Goal: Task Accomplishment & Management: Complete application form

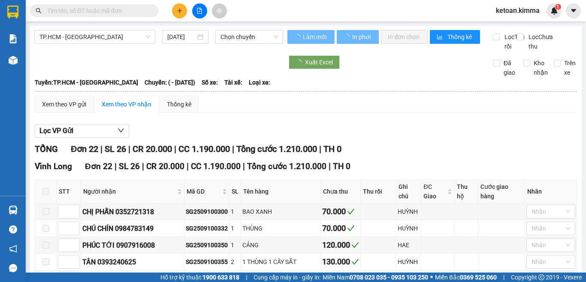
type input "[DATE]"
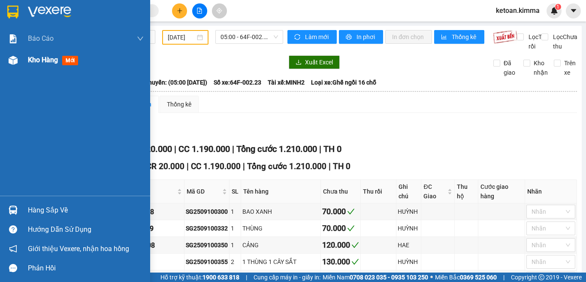
click at [45, 61] on span "Kho hàng" at bounding box center [43, 60] width 30 height 8
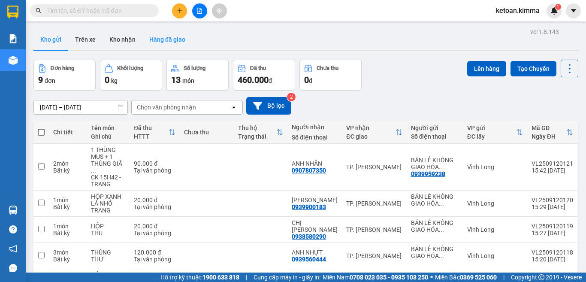
click at [172, 36] on button "Hàng đã giao" at bounding box center [167, 39] width 50 height 21
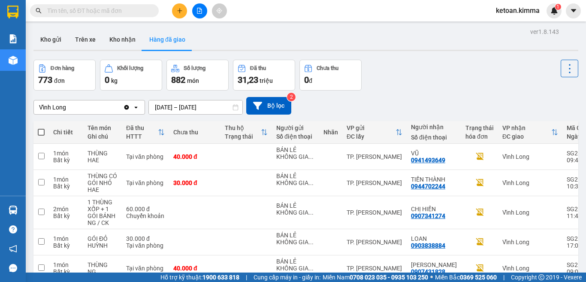
click at [239, 109] on input "[DATE] – [DATE]" at bounding box center [195, 107] width 93 height 14
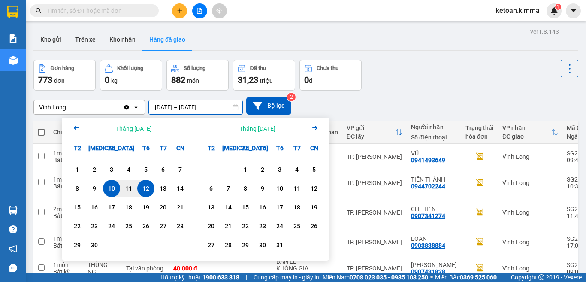
click at [142, 188] on div "12" at bounding box center [146, 188] width 12 height 10
drag, startPoint x: 215, startPoint y: 108, endPoint x: 168, endPoint y: 144, distance: 58.9
click at [214, 108] on input "[DATE] – / /" at bounding box center [195, 107] width 93 height 14
click at [144, 187] on div "12" at bounding box center [146, 188] width 12 height 10
type input "[DATE] – [DATE]"
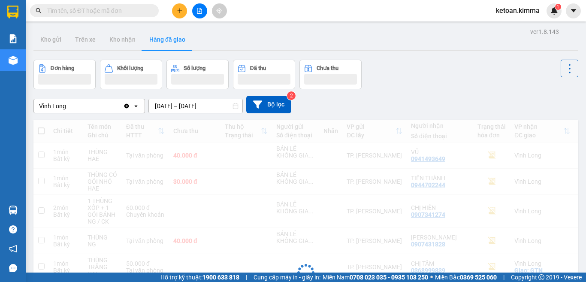
click at [74, 105] on div "Vĩnh Long" at bounding box center [78, 106] width 89 height 14
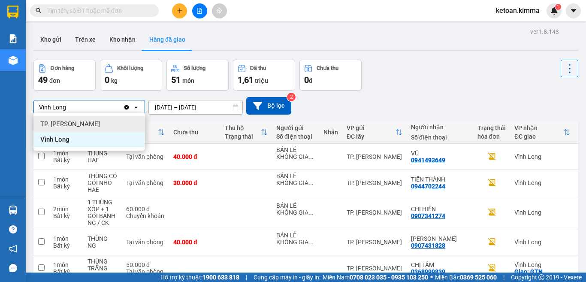
click at [62, 123] on span "TP. [PERSON_NAME]" at bounding box center [70, 124] width 60 height 9
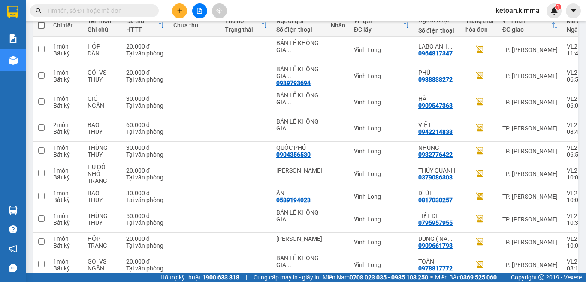
scroll to position [151, 0]
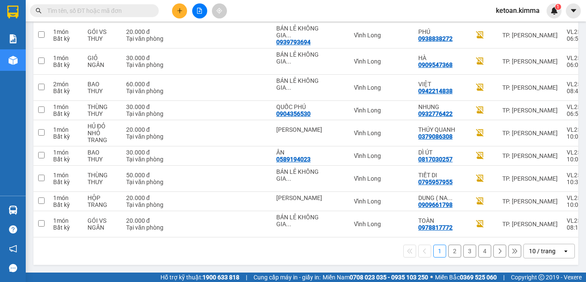
click at [550, 247] on div "10 / trang" at bounding box center [542, 251] width 39 height 14
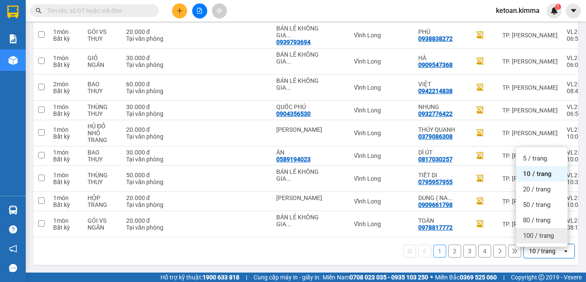
click at [525, 231] on span "100 / trang" at bounding box center [538, 235] width 31 height 9
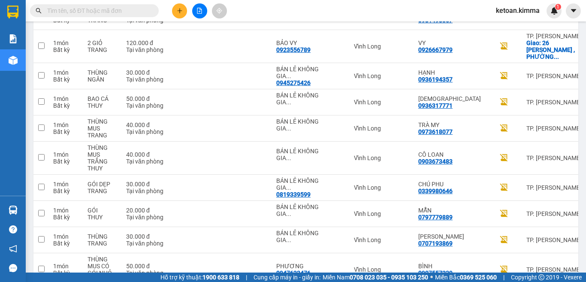
scroll to position [909, 0]
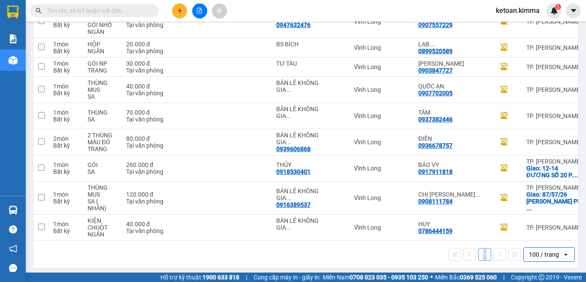
drag, startPoint x: 385, startPoint y: 237, endPoint x: 499, endPoint y: 245, distance: 114.3
click at [499, 245] on div "1 100 / trang open" at bounding box center [305, 253] width 544 height 27
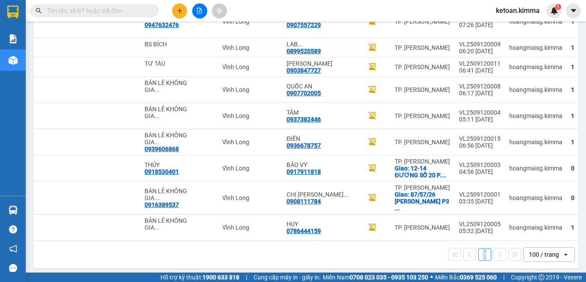
scroll to position [0, 156]
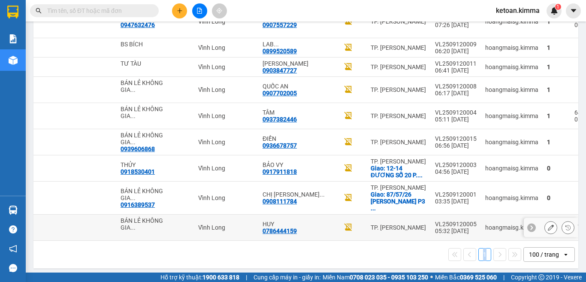
click at [547, 224] on icon at bounding box center [550, 227] width 6 height 6
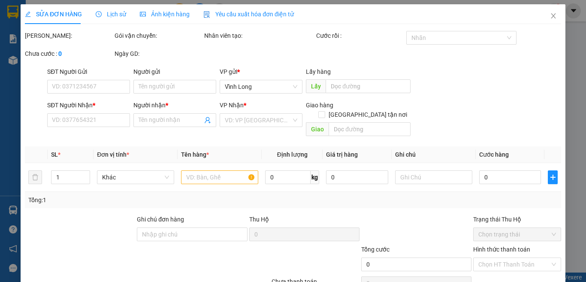
type input "BÁN LẺ KHÔNG GIAO HÓA ĐƠN"
type input "0786444159"
type input "HUY"
type input "40.000"
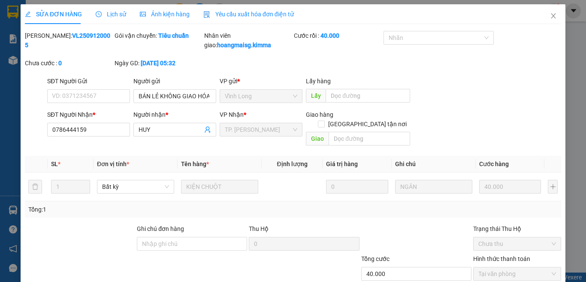
click at [264, 13] on span "Yêu cầu xuất hóa đơn điện tử" at bounding box center [248, 14] width 90 height 7
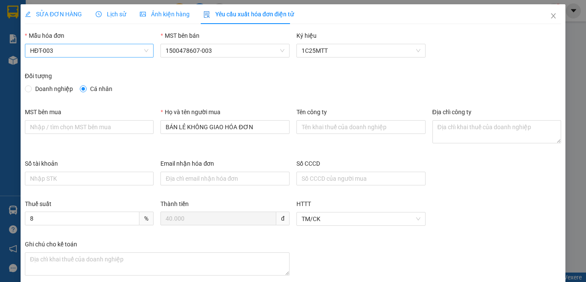
click at [56, 48] on span "HĐT-003" at bounding box center [89, 50] width 119 height 13
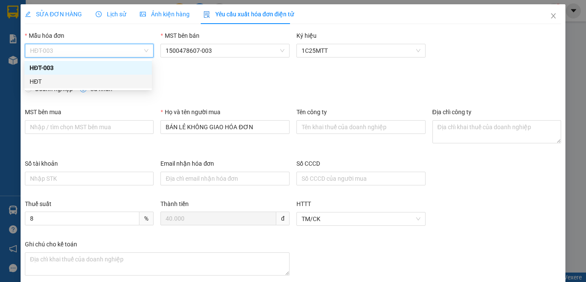
click at [35, 79] on div "HĐT" at bounding box center [88, 81] width 117 height 9
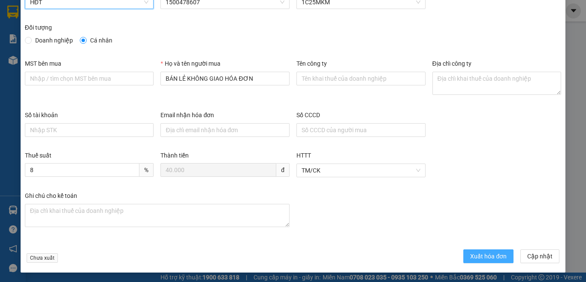
scroll to position [49, 0]
click at [476, 255] on span "Xuất hóa đơn" at bounding box center [488, 255] width 36 height 9
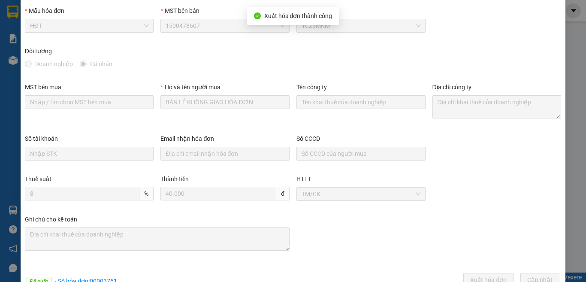
scroll to position [0, 0]
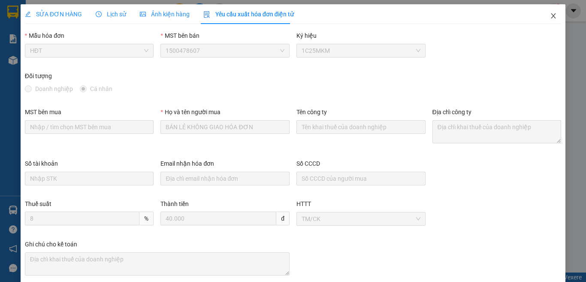
click at [551, 16] on icon "close" at bounding box center [553, 15] width 5 height 5
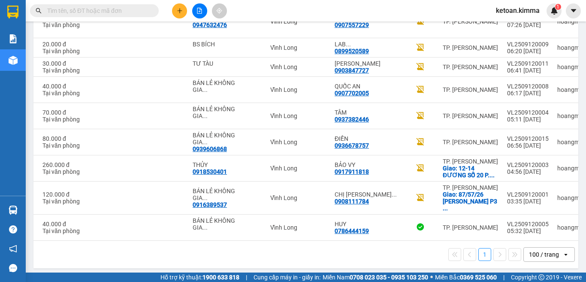
scroll to position [0, 156]
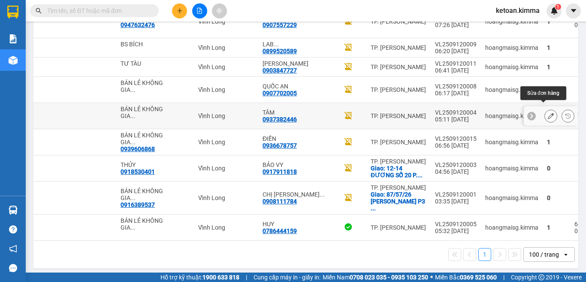
click at [547, 113] on icon at bounding box center [550, 116] width 6 height 6
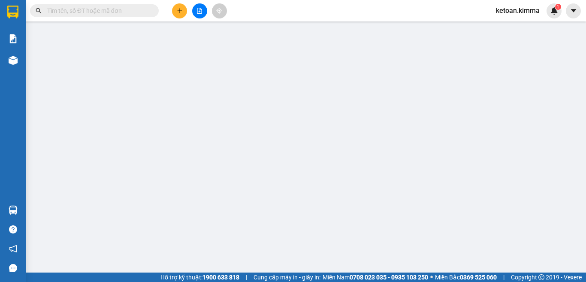
type input "BÁN LẺ KHÔNG GIAO HÓA ĐƠN"
type input "0937382446"
type input "TÂM"
type input "70.000"
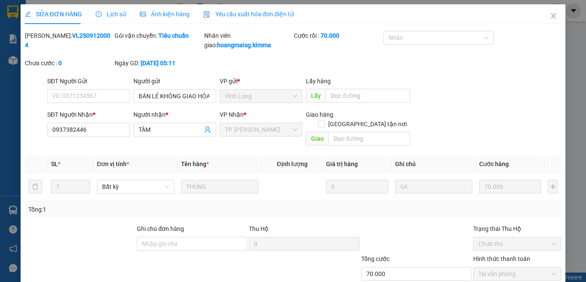
click at [268, 11] on span "Yêu cầu xuất hóa đơn điện tử" at bounding box center [248, 14] width 90 height 7
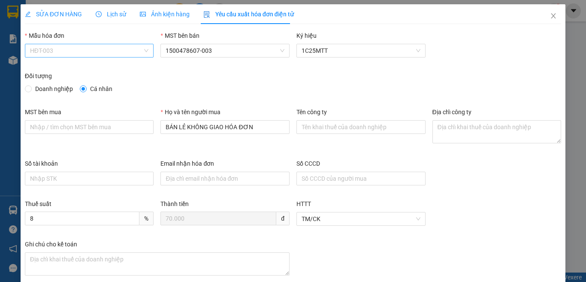
click at [44, 52] on span "HĐT-003" at bounding box center [89, 50] width 119 height 13
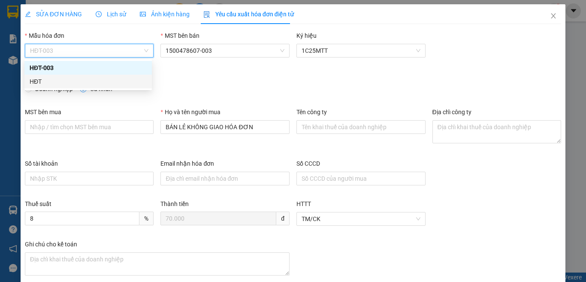
click at [40, 82] on div "HĐT" at bounding box center [88, 81] width 117 height 9
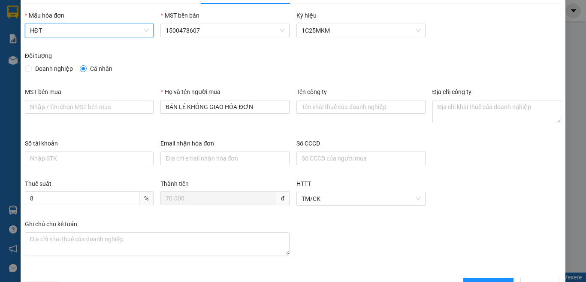
scroll to position [49, 0]
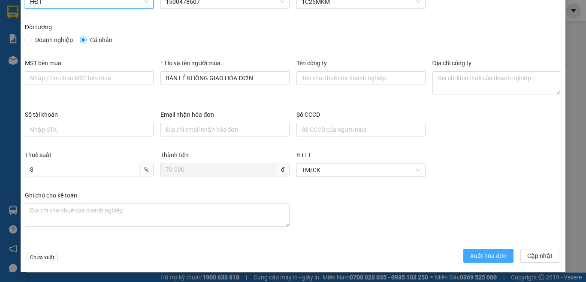
click at [483, 259] on span "Xuất hóa đơn" at bounding box center [488, 255] width 36 height 9
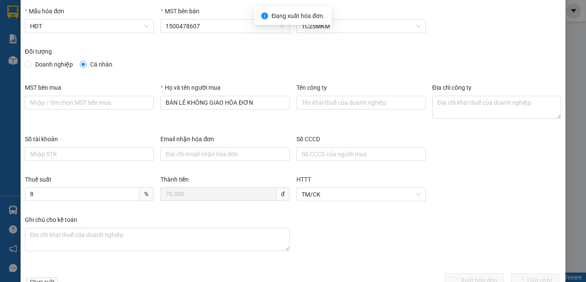
scroll to position [0, 0]
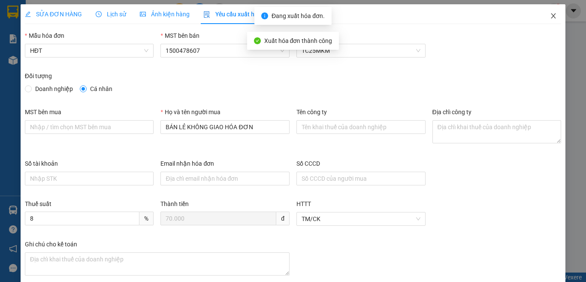
click at [550, 14] on icon "close" at bounding box center [553, 15] width 7 height 7
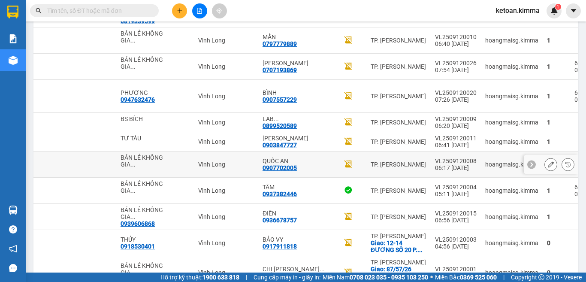
scroll to position [823, 0]
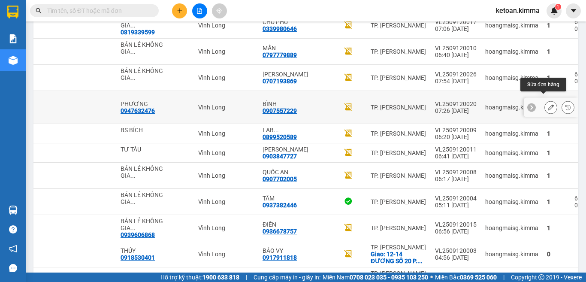
click at [547, 104] on icon at bounding box center [550, 107] width 6 height 6
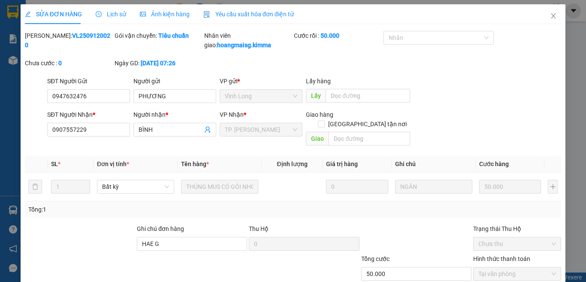
type input "0947632476"
type input "PHƯƠNG"
type input "0907557229"
type input "BÌNH"
type input "HAE G"
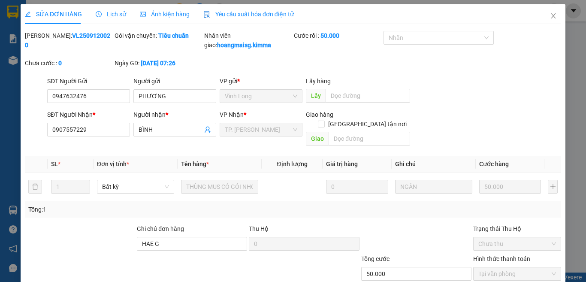
type input "50.000"
click at [223, 14] on span "Yêu cầu xuất hóa đơn điện tử" at bounding box center [248, 14] width 90 height 7
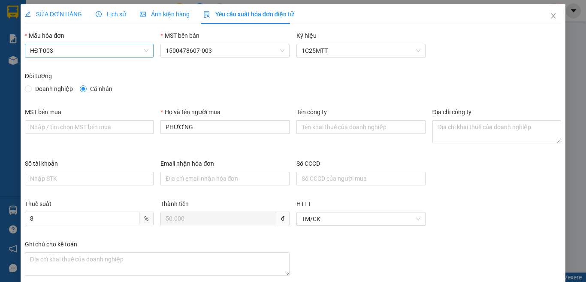
click at [82, 45] on span "HĐT-003" at bounding box center [89, 50] width 119 height 13
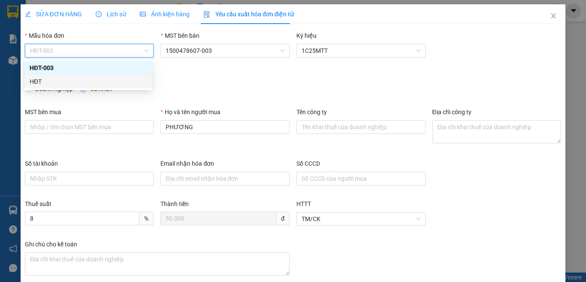
click at [41, 77] on div "HĐT" at bounding box center [88, 81] width 117 height 9
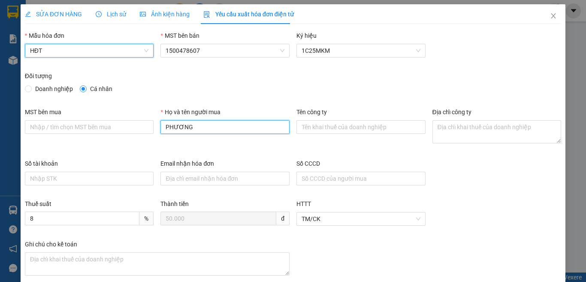
click at [241, 124] on input "PHƯƠNG" at bounding box center [224, 127] width 129 height 14
type input "P"
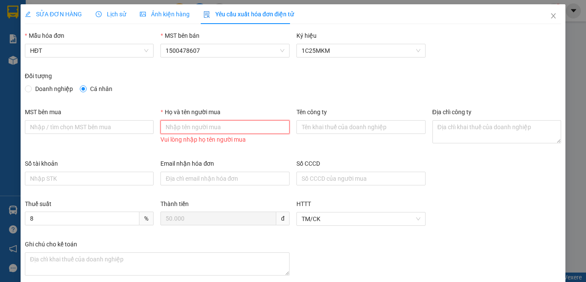
click at [204, 128] on input "Họ và tên người mua" at bounding box center [224, 127] width 129 height 14
type input "Bán lẻ không giao hóa đơn"
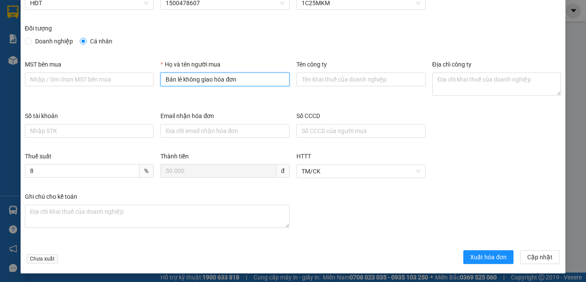
scroll to position [49, 0]
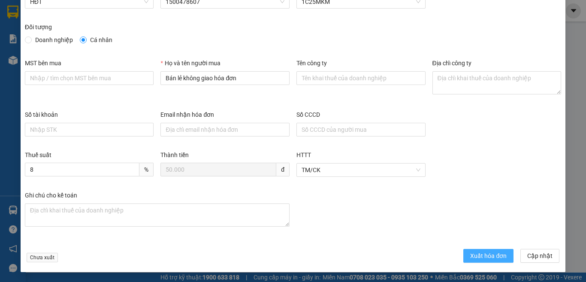
click at [481, 256] on span "Xuất hóa đơn" at bounding box center [488, 255] width 36 height 9
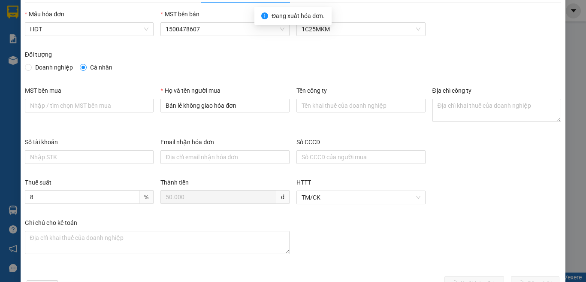
scroll to position [0, 0]
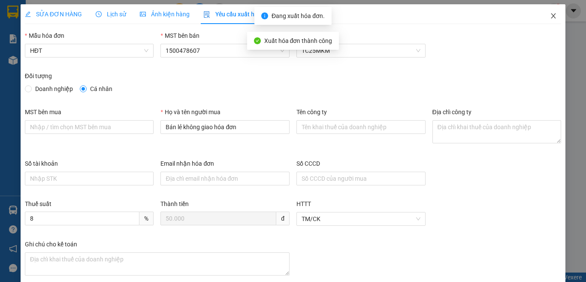
click at [550, 13] on icon "close" at bounding box center [553, 15] width 7 height 7
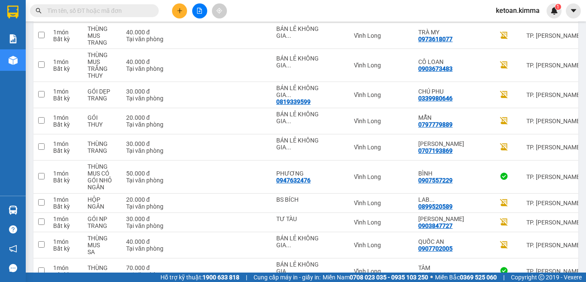
scroll to position [909, 0]
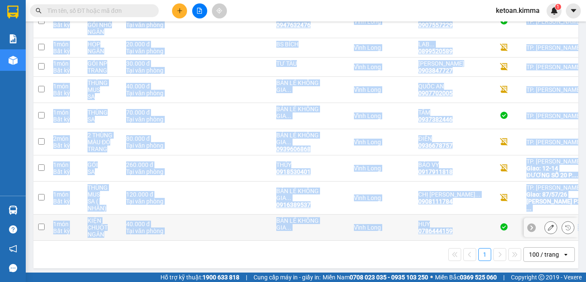
drag, startPoint x: 400, startPoint y: 238, endPoint x: 538, endPoint y: 236, distance: 138.0
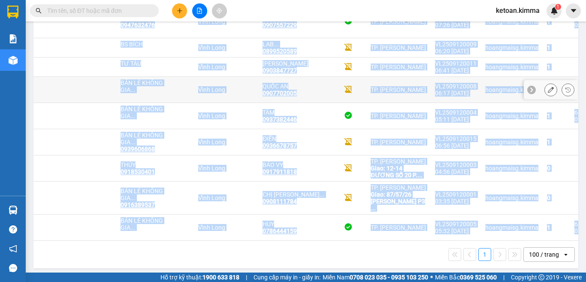
scroll to position [781, 0]
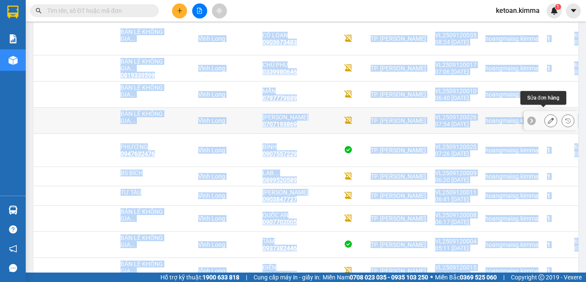
click at [547, 117] on icon at bounding box center [550, 120] width 6 height 6
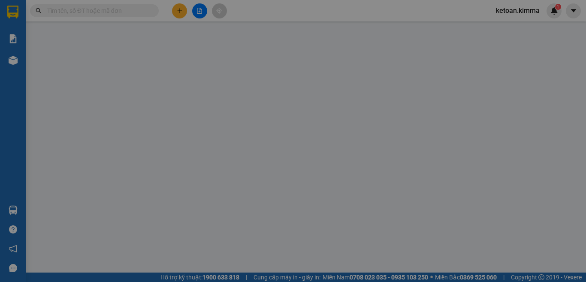
type input "BÁN LẺ KHÔNG GIAO HÓA ĐƠN"
type input "0707193869"
type input "[PERSON_NAME]"
type input "30.000"
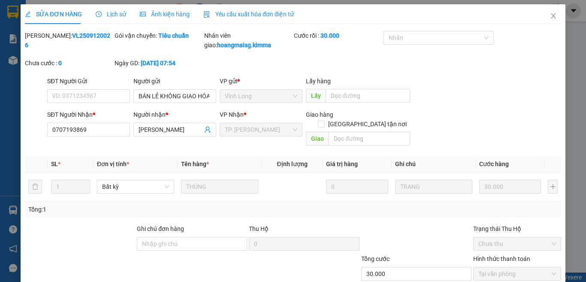
drag, startPoint x: 256, startPoint y: 15, endPoint x: 243, endPoint y: 20, distance: 14.2
click at [255, 15] on span "Yêu cầu xuất hóa đơn điện tử" at bounding box center [248, 14] width 90 height 7
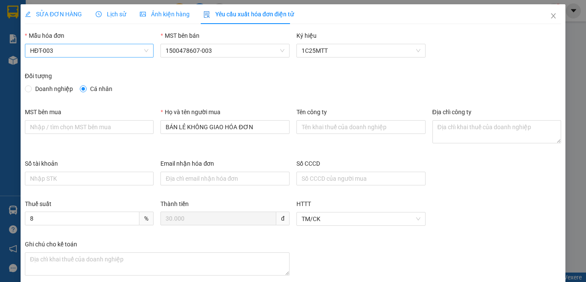
click at [84, 53] on span "HĐT-003" at bounding box center [89, 50] width 119 height 13
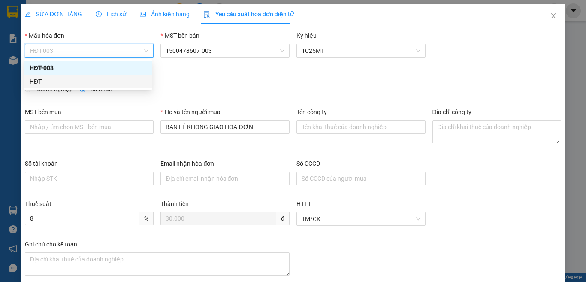
click at [48, 84] on div "HĐT" at bounding box center [88, 81] width 117 height 9
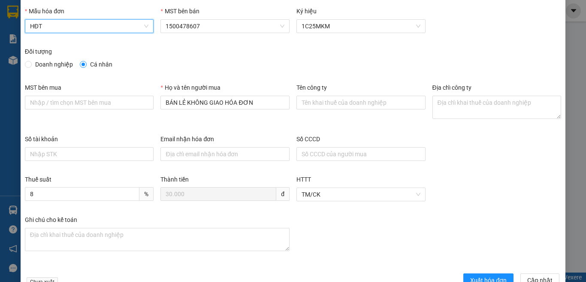
scroll to position [49, 0]
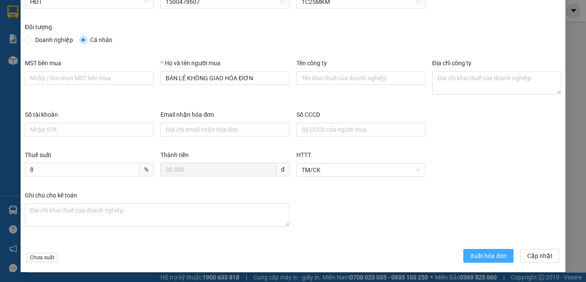
click at [476, 255] on span "Xuất hóa đơn" at bounding box center [488, 255] width 36 height 9
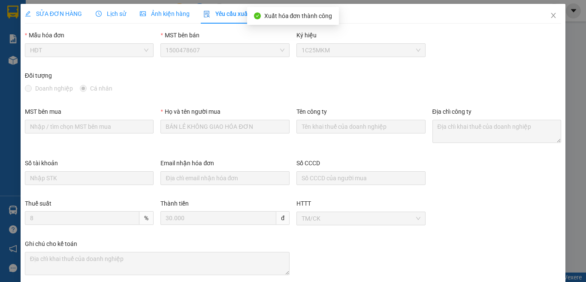
scroll to position [0, 0]
click at [550, 17] on icon "close" at bounding box center [553, 15] width 7 height 7
click at [545, 15] on span "ketoan.kimma" at bounding box center [517, 10] width 57 height 11
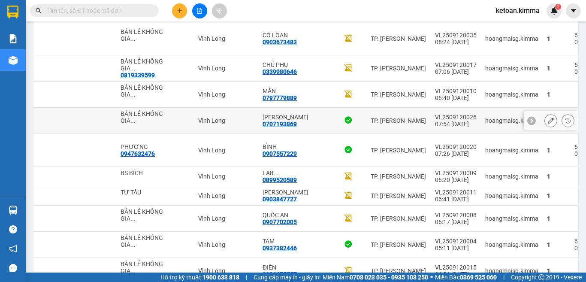
scroll to position [738, 0]
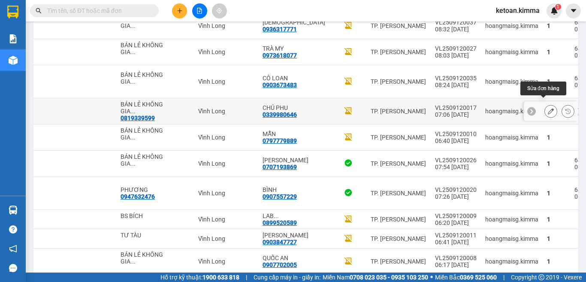
click at [547, 108] on icon at bounding box center [550, 111] width 6 height 6
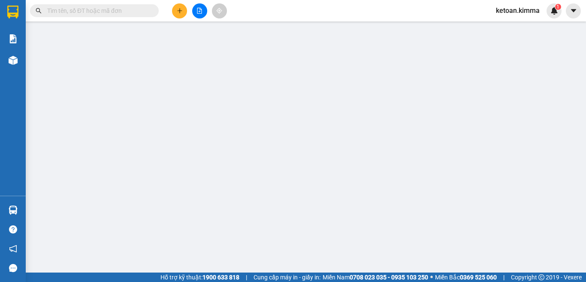
type input "0819339599"
type input "BÁN LẺ KHÔNG GIAO HÓA ĐƠN"
type input "0339980646"
type input "CHÚ PHU"
type input "30.000"
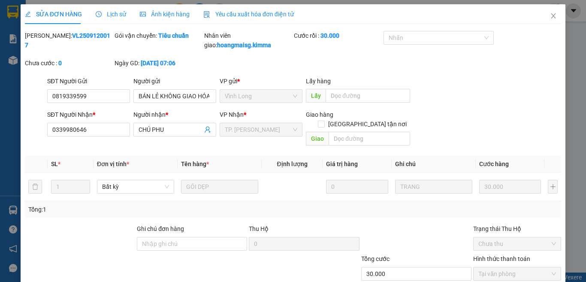
click at [254, 12] on span "Yêu cầu xuất hóa đơn điện tử" at bounding box center [248, 14] width 90 height 7
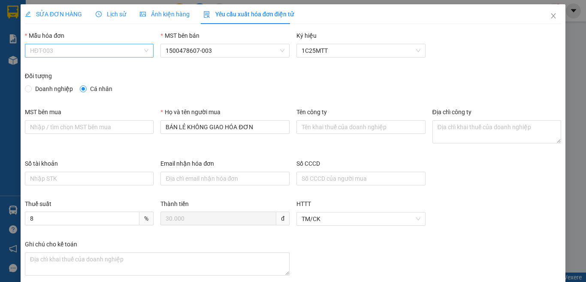
click at [64, 53] on span "HĐT-003" at bounding box center [89, 50] width 119 height 13
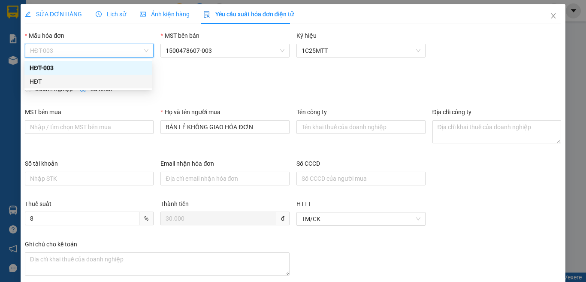
click at [30, 77] on div "HĐT" at bounding box center [88, 81] width 117 height 9
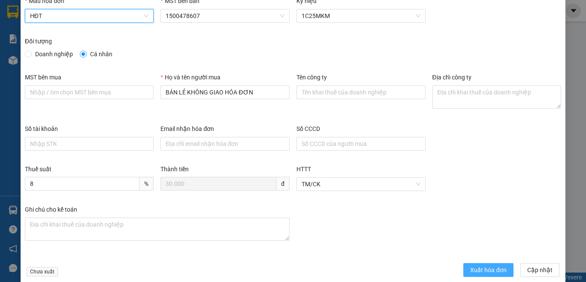
scroll to position [49, 0]
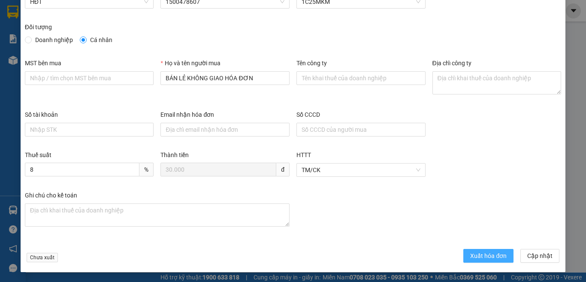
click at [481, 256] on span "Xuất hóa đơn" at bounding box center [488, 255] width 36 height 9
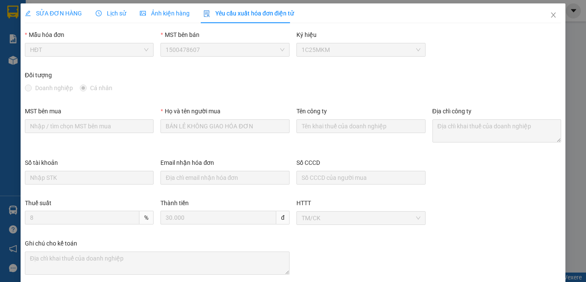
scroll to position [0, 0]
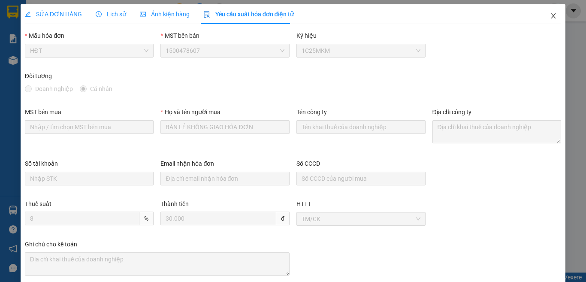
click at [550, 14] on icon "close" at bounding box center [553, 15] width 7 height 7
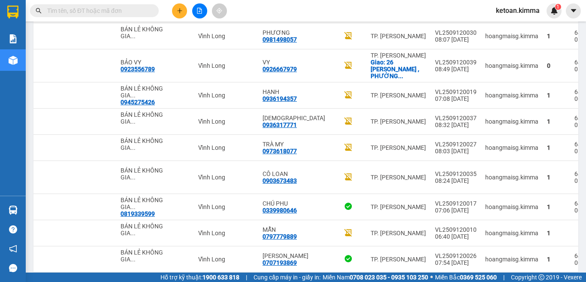
scroll to position [637, 0]
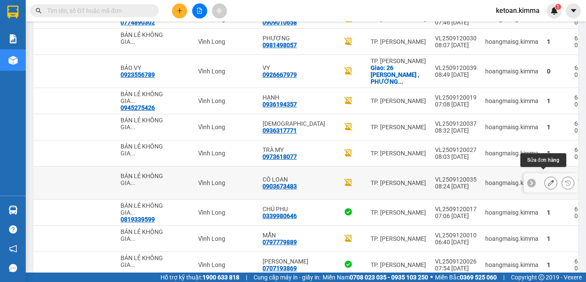
click at [547, 180] on icon at bounding box center [550, 183] width 6 height 6
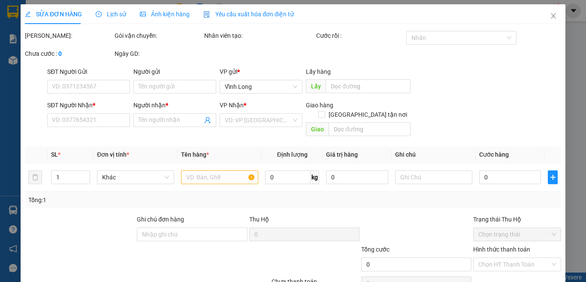
type input "BÁN LẺ KHÔNG GIAO HÓA ĐƠN"
type input "0903673483"
type input "CÔ LOAN"
type input "40.000"
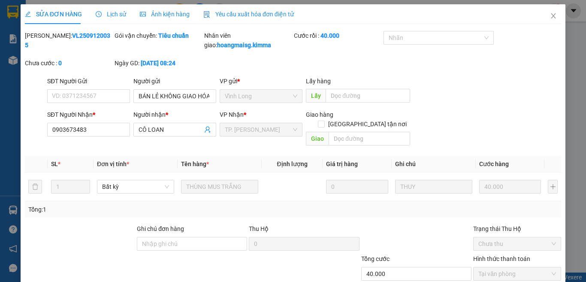
click at [249, 18] on span "Yêu cầu xuất hóa đơn điện tử" at bounding box center [248, 14] width 90 height 7
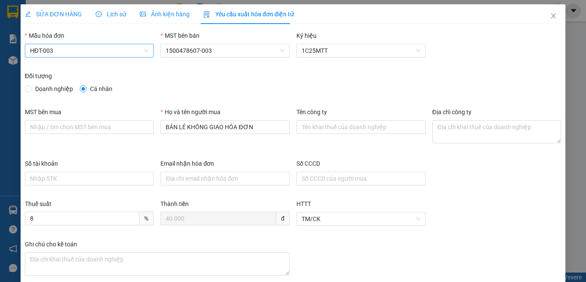
click at [72, 52] on span "HĐT-003" at bounding box center [89, 50] width 119 height 13
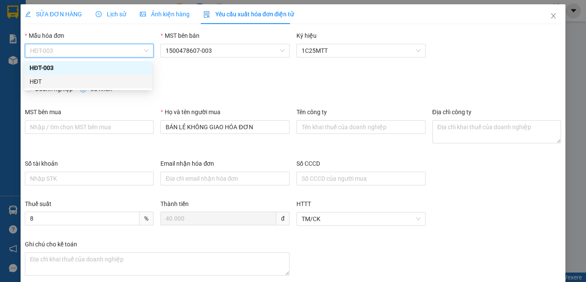
click at [31, 81] on div "HĐT" at bounding box center [88, 81] width 117 height 9
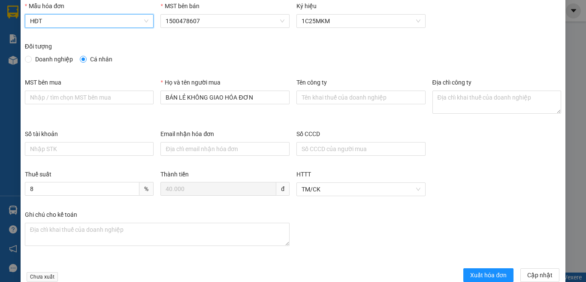
scroll to position [49, 0]
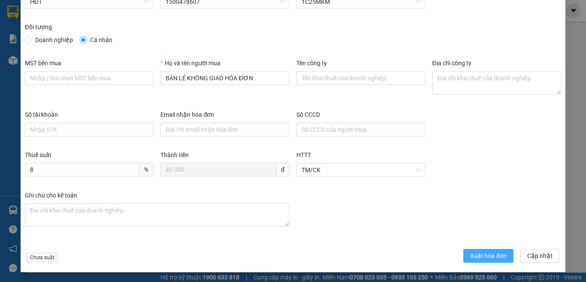
click at [474, 259] on span "Xuất hóa đơn" at bounding box center [488, 255] width 36 height 9
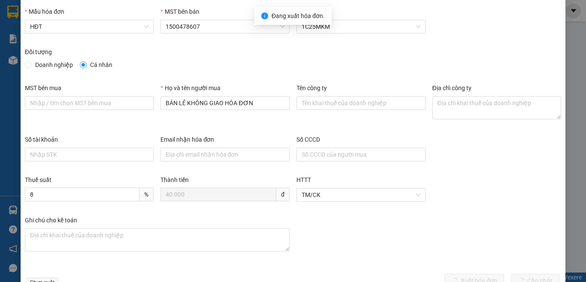
scroll to position [0, 0]
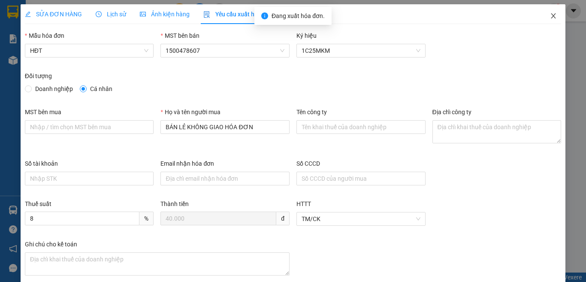
click at [551, 16] on icon "close" at bounding box center [553, 15] width 5 height 5
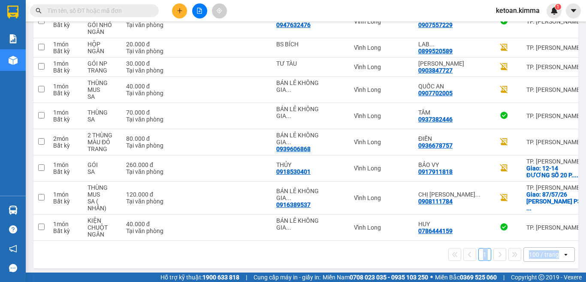
scroll to position [0, 127]
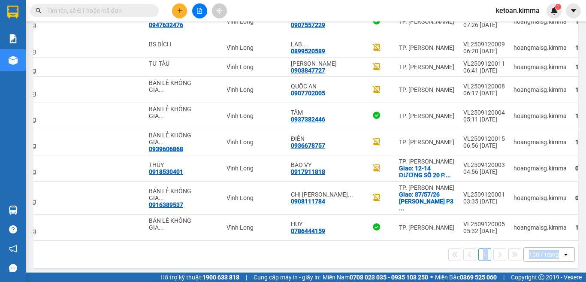
drag, startPoint x: 437, startPoint y: 237, endPoint x: 583, endPoint y: 248, distance: 146.6
click at [583, 248] on main "ver 1.8.143 Kho gửi Trên xe Kho nhận Hàng đã giao Đơn hàng 39 đơn Khối lượng 0 …" at bounding box center [293, 136] width 586 height 272
click at [391, 255] on div "1 100 / trang open" at bounding box center [306, 254] width 538 height 15
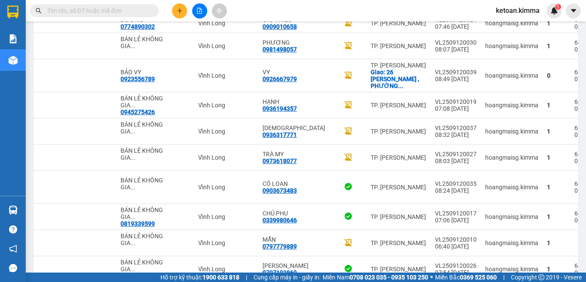
scroll to position [626, 0]
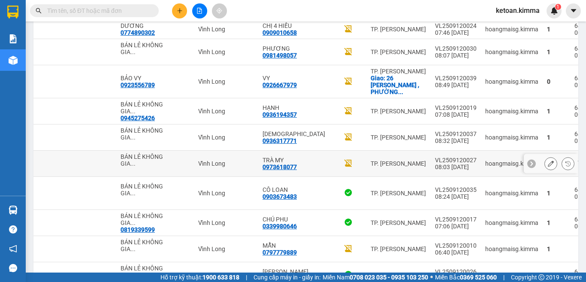
click at [547, 160] on icon at bounding box center [550, 163] width 6 height 6
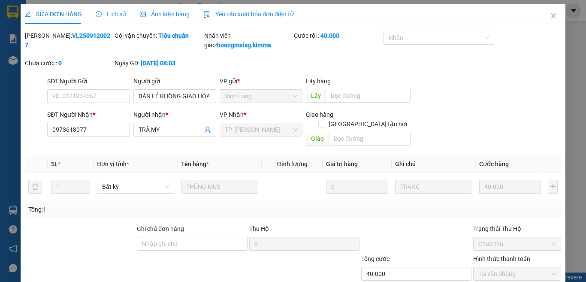
type input "BÁN LẺ KHÔNG GIAO HÓA ĐƠN"
type input "0973618077"
type input "TRÀ MY"
type input "40.000"
click at [237, 12] on span "Yêu cầu xuất hóa đơn điện tử" at bounding box center [248, 14] width 90 height 7
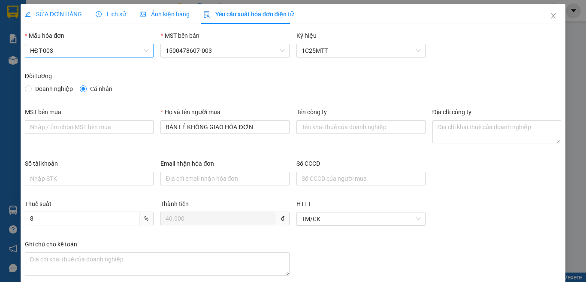
click at [52, 51] on span "HĐT-003" at bounding box center [89, 50] width 119 height 13
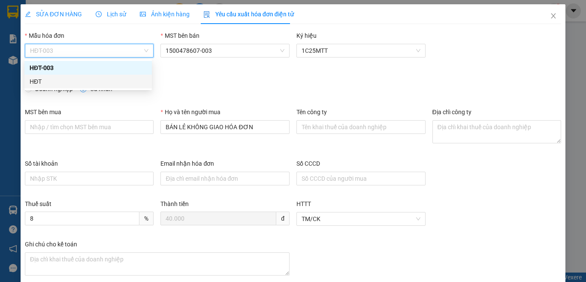
click at [35, 82] on div "HĐT" at bounding box center [88, 81] width 117 height 9
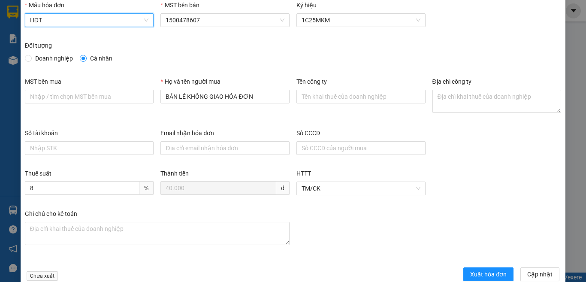
scroll to position [49, 0]
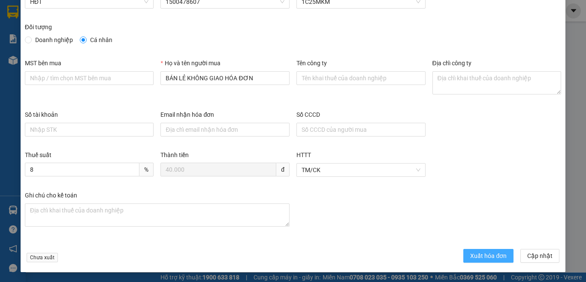
click at [476, 252] on span "Xuất hóa đơn" at bounding box center [488, 255] width 36 height 9
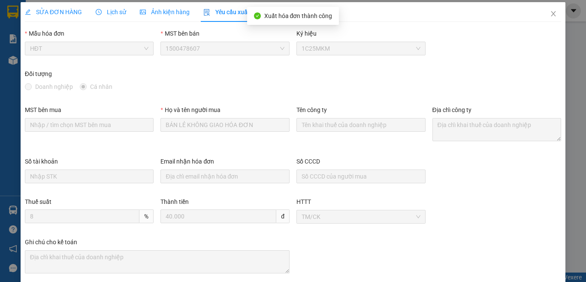
scroll to position [0, 0]
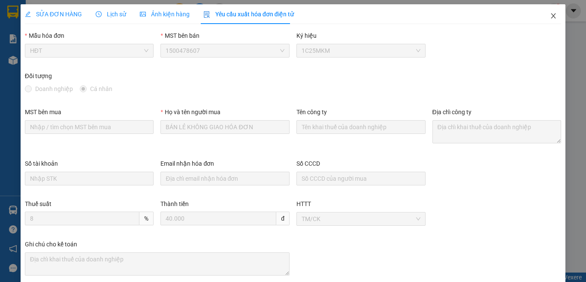
click at [551, 17] on icon "close" at bounding box center [553, 15] width 5 height 5
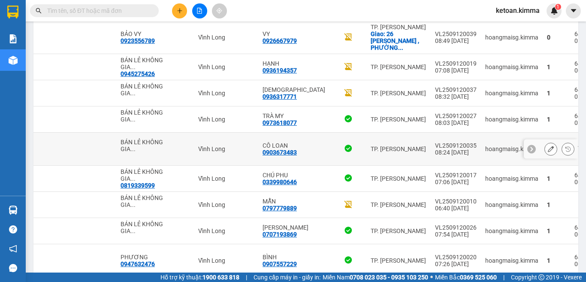
scroll to position [652, 0]
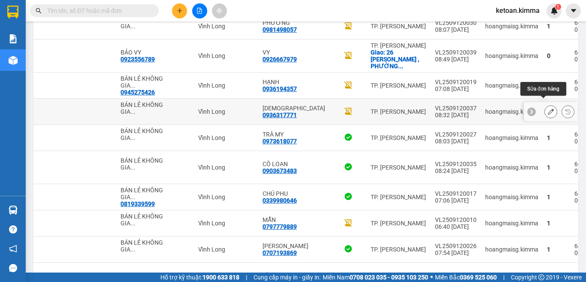
click at [544, 104] on button at bounding box center [550, 111] width 12 height 15
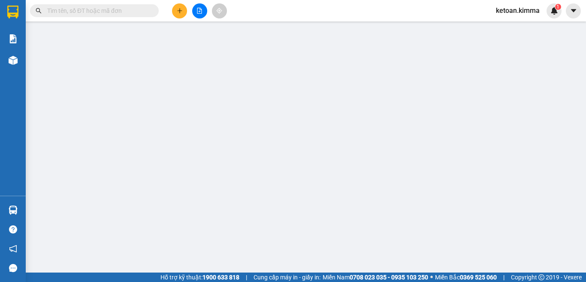
type input "BÁN LẺ KHÔNG GIAO HÓA ĐƠN"
type input "0936317771"
type input "[DEMOGRAPHIC_DATA]"
type input "50.000"
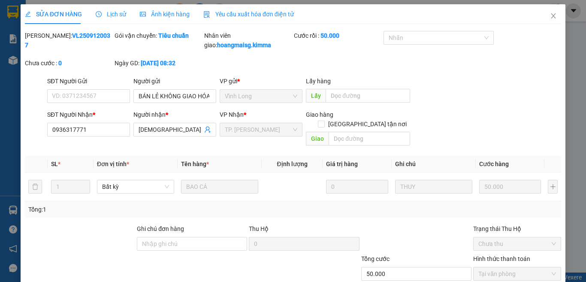
click at [259, 14] on span "Yêu cầu xuất hóa đơn điện tử" at bounding box center [248, 14] width 90 height 7
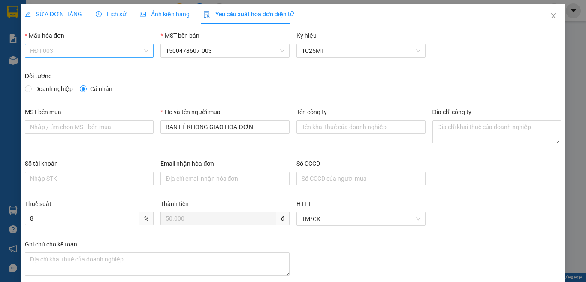
click at [66, 48] on span "HĐT-003" at bounding box center [89, 50] width 119 height 13
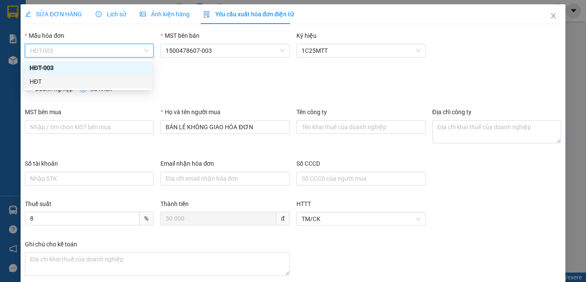
click at [34, 79] on div "HĐT" at bounding box center [88, 81] width 117 height 9
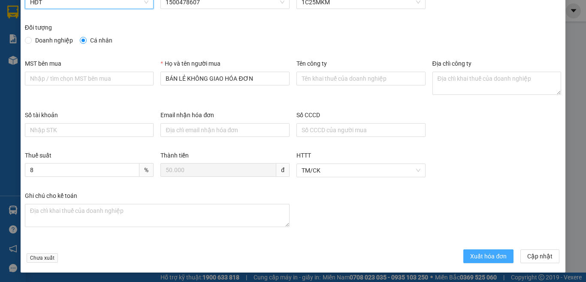
scroll to position [49, 0]
click at [474, 252] on span "Xuất hóa đơn" at bounding box center [488, 255] width 36 height 9
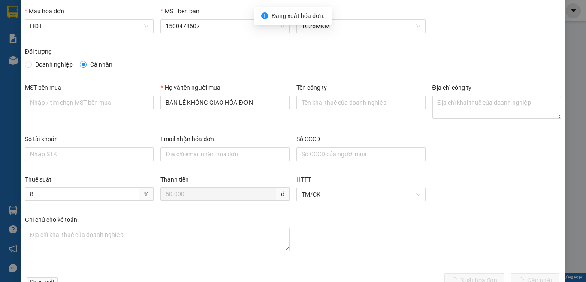
scroll to position [0, 0]
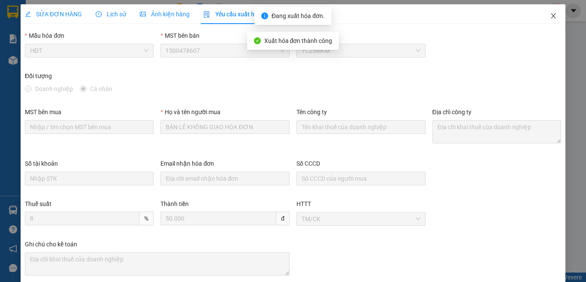
click at [551, 17] on icon "close" at bounding box center [553, 15] width 5 height 5
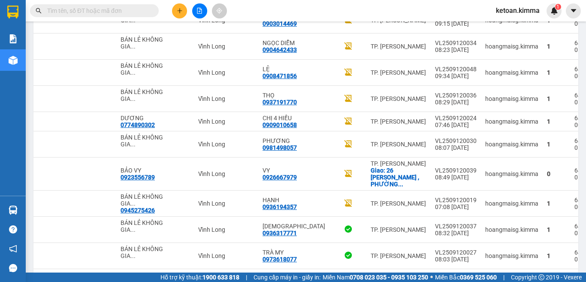
scroll to position [526, 0]
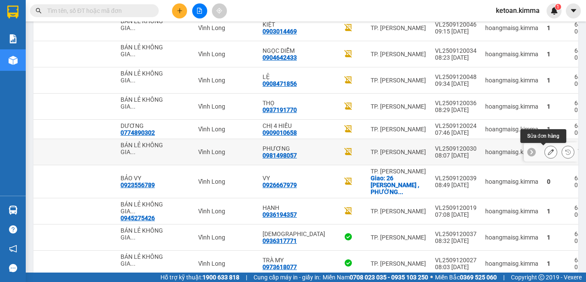
click at [544, 150] on button at bounding box center [550, 151] width 12 height 15
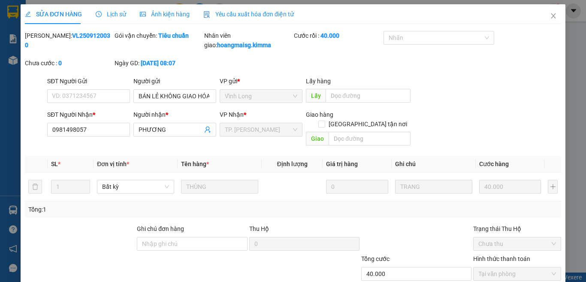
type input "BÁN LẺ KHÔNG GIAO HÓA ĐƠN"
type input "0981498057"
type input "PHƯƠNG"
type input "40.000"
click at [222, 12] on span "Yêu cầu xuất hóa đơn điện tử" at bounding box center [248, 14] width 90 height 7
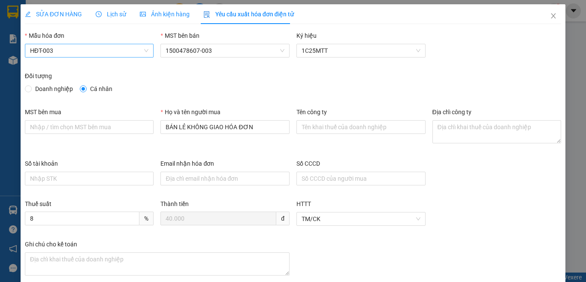
click at [56, 45] on span "HĐT-003" at bounding box center [89, 50] width 119 height 13
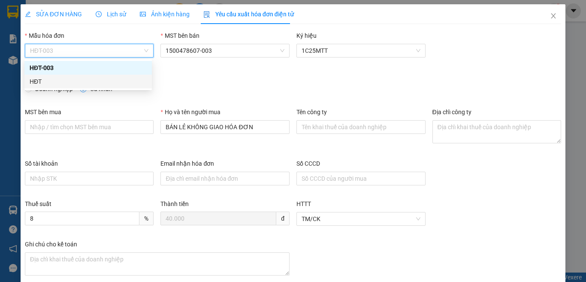
click at [34, 80] on div "HĐT" at bounding box center [88, 81] width 117 height 9
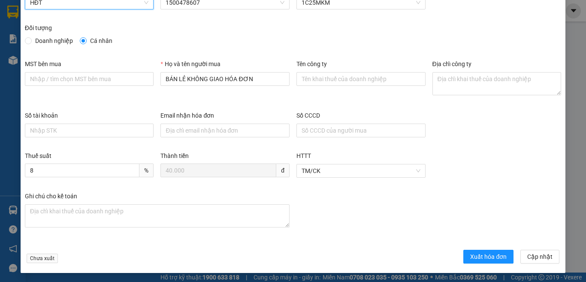
scroll to position [49, 0]
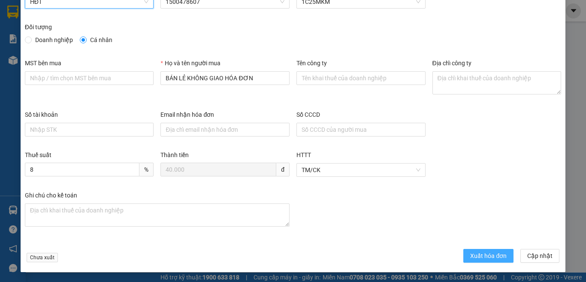
click at [464, 256] on button "Xuất hóa đơn" at bounding box center [488, 256] width 50 height 14
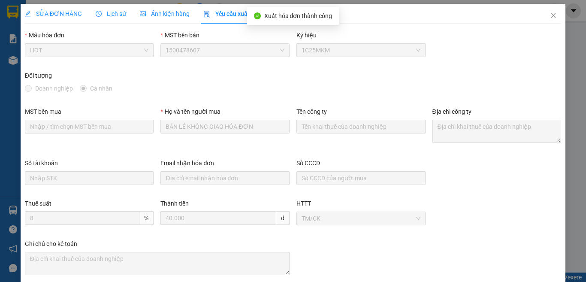
scroll to position [0, 0]
click at [550, 15] on icon "close" at bounding box center [553, 15] width 7 height 7
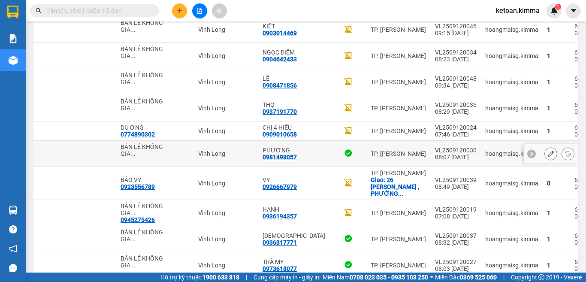
scroll to position [523, 0]
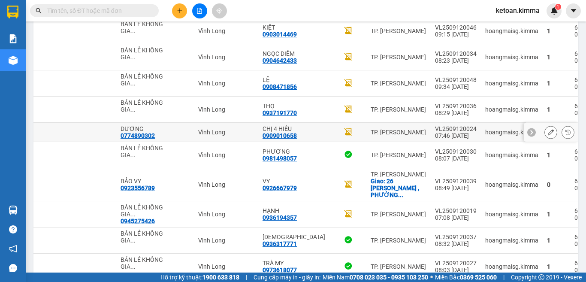
drag, startPoint x: 543, startPoint y: 131, endPoint x: 544, endPoint y: 110, distance: 21.5
click at [538, 121] on tbody "1 món Bất kỳ HỘP DÂN 20.000 đ Tại văn phòng BÁN LẺ KHÔNG GIA ... Vĩnh Long LAB…" at bounding box center [242, 123] width 729 height 1006
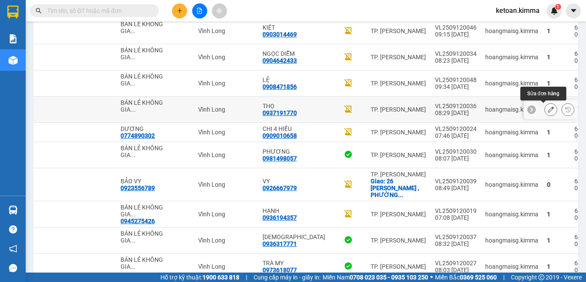
click at [547, 108] on icon at bounding box center [550, 109] width 6 height 6
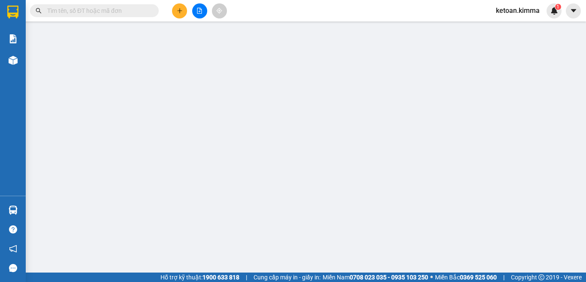
type input "BÁN LẺ KHÔNG GIAO HÓA ĐƠN"
type input "0937191770"
type input "THỌ"
type input "20.000"
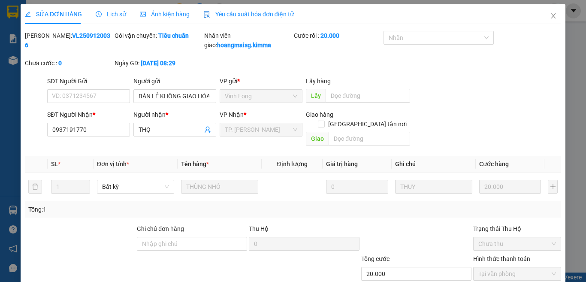
drag, startPoint x: 257, startPoint y: 15, endPoint x: 189, endPoint y: 21, distance: 68.5
click at [257, 15] on span "Yêu cầu xuất hóa đơn điện tử" at bounding box center [248, 14] width 90 height 7
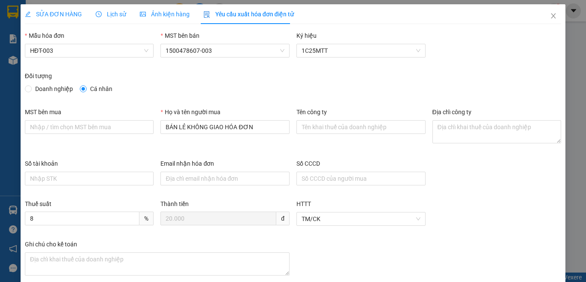
drag, startPoint x: 68, startPoint y: 53, endPoint x: 66, endPoint y: 59, distance: 6.5
click at [68, 54] on span "HĐT-003" at bounding box center [89, 50] width 119 height 13
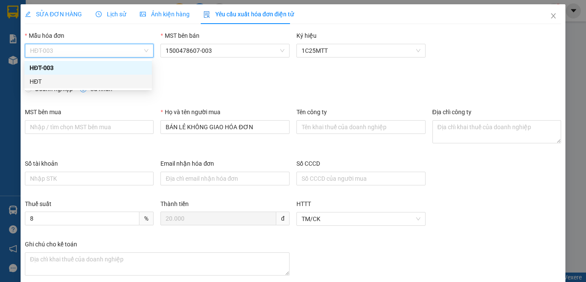
click at [38, 84] on div "HĐT" at bounding box center [88, 81] width 117 height 9
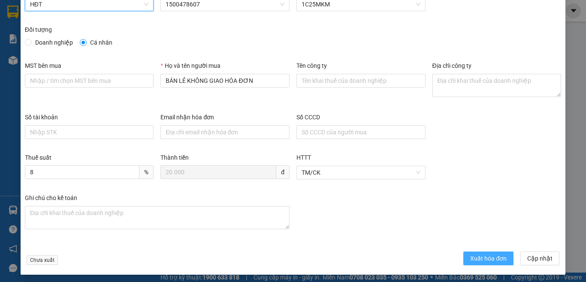
scroll to position [49, 0]
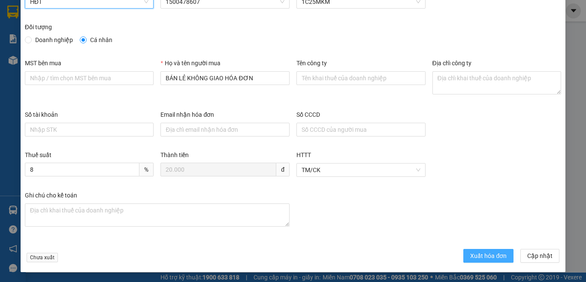
click at [472, 252] on span "Xuất hóa đơn" at bounding box center [488, 255] width 36 height 9
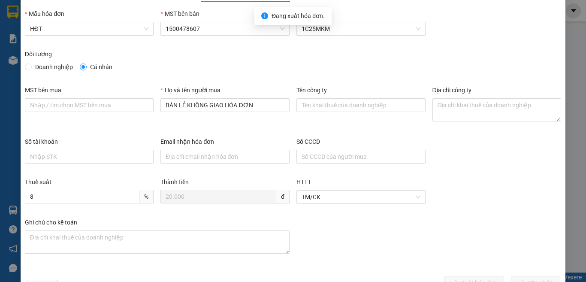
scroll to position [0, 0]
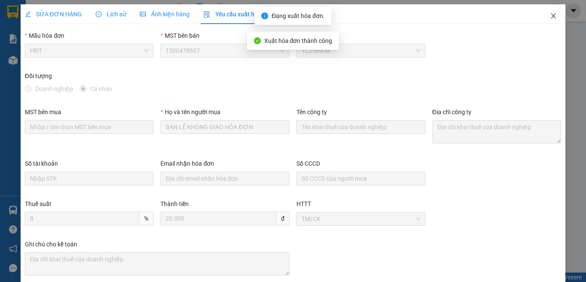
click at [550, 16] on icon "close" at bounding box center [553, 15] width 7 height 7
click at [544, 16] on div "ketoan.kimma 1" at bounding box center [525, 10] width 72 height 15
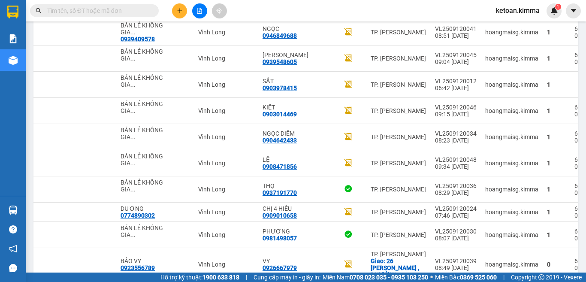
scroll to position [408, 0]
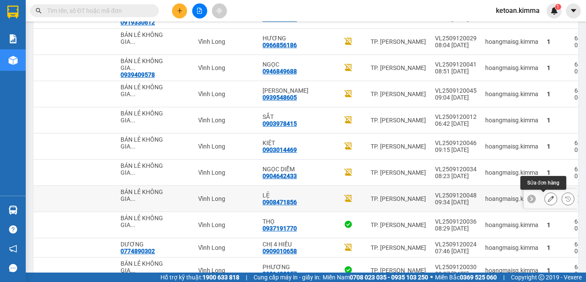
click at [547, 198] on icon at bounding box center [550, 198] width 6 height 6
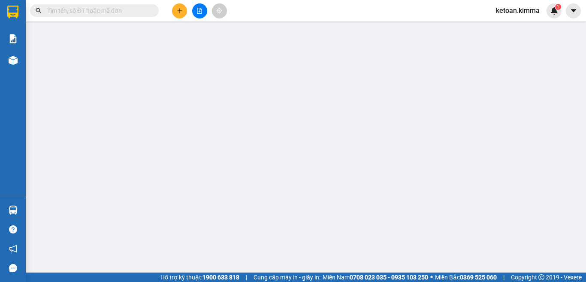
type input "BÁN LẺ KHÔNG GIAO HÓA ĐƠN"
type input "0908471856"
type input "LỆ"
type input "60.000"
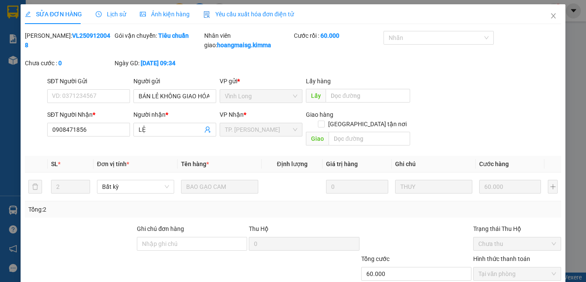
click at [260, 13] on span "Yêu cầu xuất hóa đơn điện tử" at bounding box center [248, 14] width 90 height 7
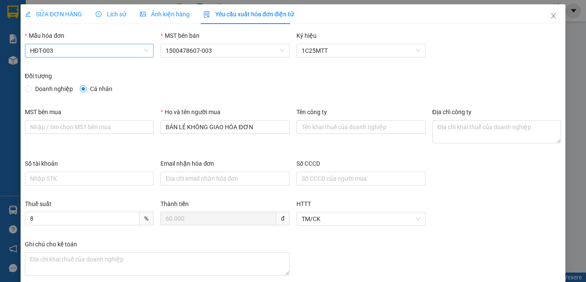
click at [80, 48] on span "HĐT-003" at bounding box center [89, 50] width 119 height 13
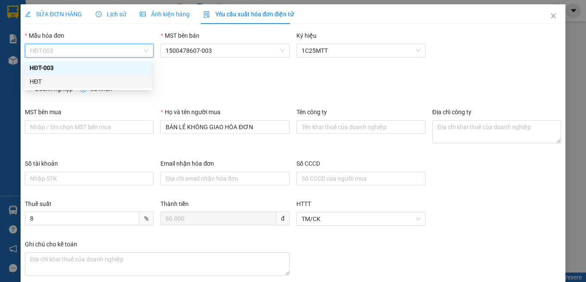
drag, startPoint x: 34, startPoint y: 80, endPoint x: 44, endPoint y: 82, distance: 10.2
click at [35, 80] on div "HĐT" at bounding box center [88, 81] width 117 height 9
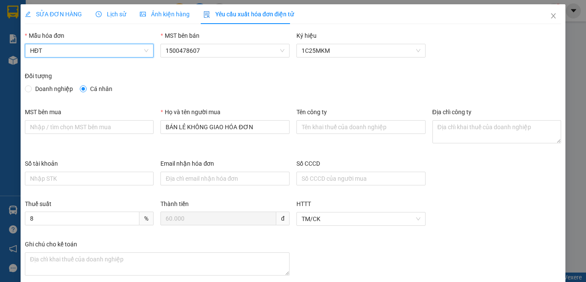
scroll to position [49, 0]
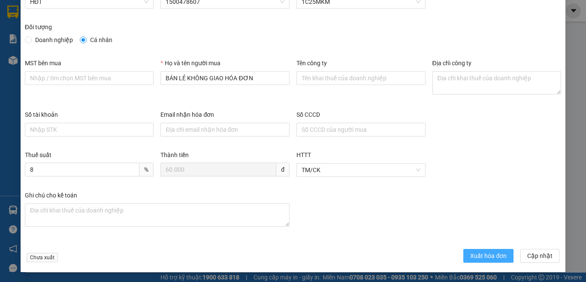
click at [470, 255] on span "Xuất hóa đơn" at bounding box center [488, 255] width 36 height 9
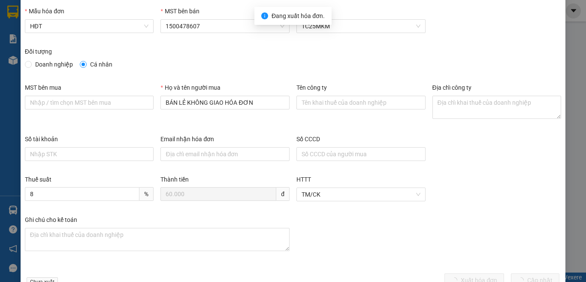
scroll to position [0, 0]
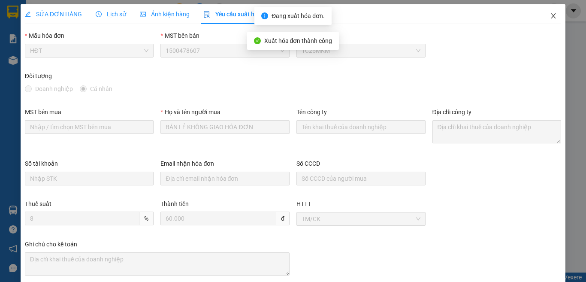
click at [550, 14] on icon "close" at bounding box center [553, 15] width 7 height 7
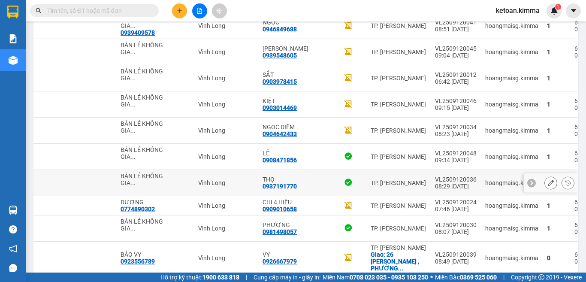
scroll to position [438, 0]
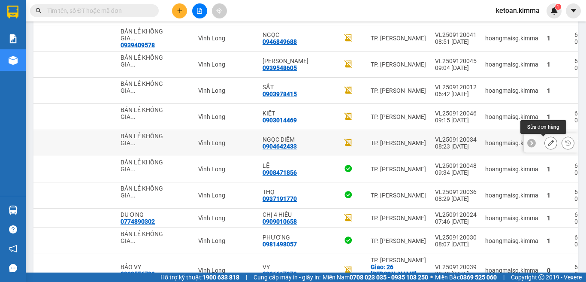
click at [547, 141] on icon at bounding box center [550, 143] width 6 height 6
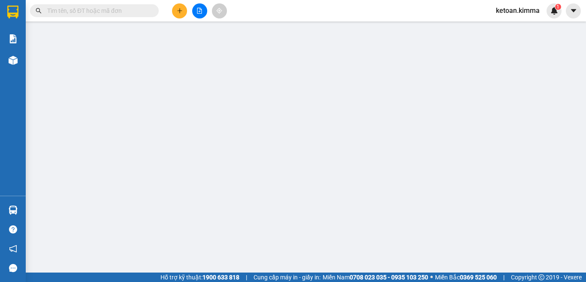
type input "BÁN LẺ KHÔNG GIAO HÓA ĐƠN"
type input "0904642433"
type input "NGỌC DIỄM"
type input "20.000"
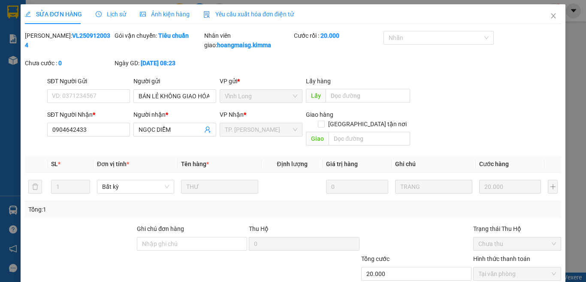
click at [237, 11] on span "Yêu cầu xuất hóa đơn điện tử" at bounding box center [248, 14] width 90 height 7
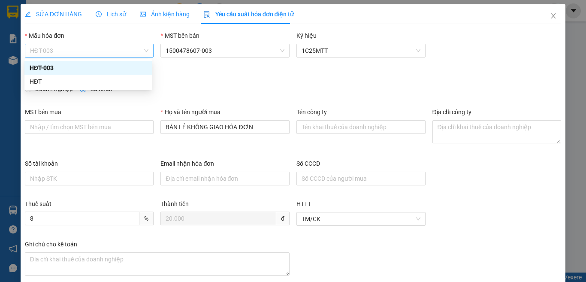
click at [54, 47] on span "HĐT-003" at bounding box center [89, 50] width 119 height 13
click at [38, 80] on div "HĐT" at bounding box center [88, 81] width 117 height 9
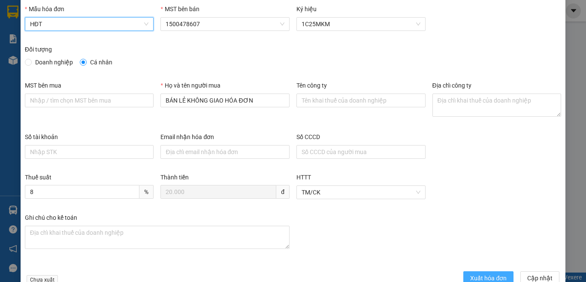
scroll to position [49, 0]
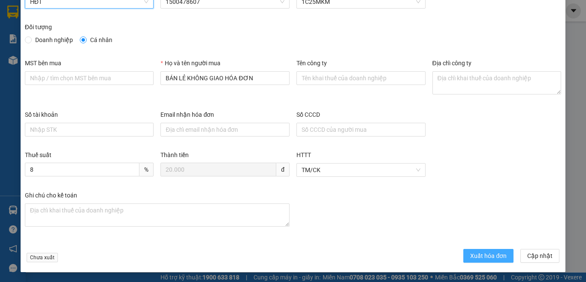
click at [464, 258] on button "Xuất hóa đơn" at bounding box center [488, 256] width 50 height 14
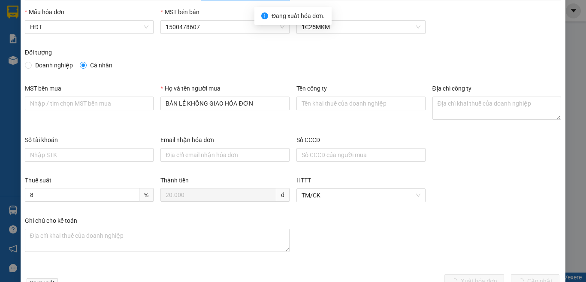
scroll to position [0, 0]
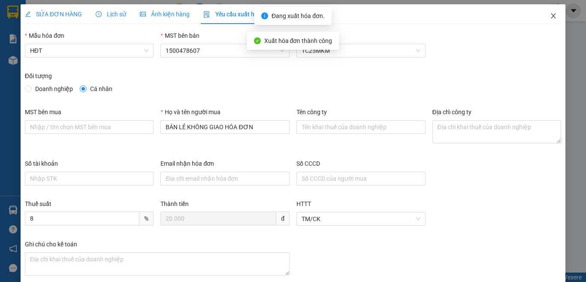
click at [550, 13] on icon "close" at bounding box center [553, 15] width 7 height 7
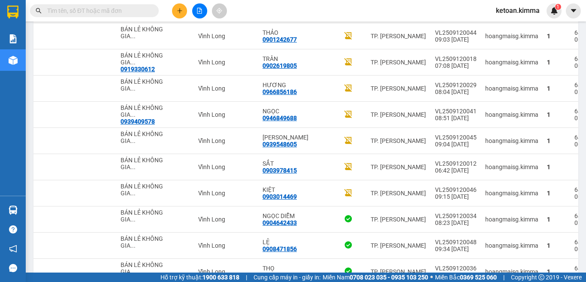
scroll to position [352, 0]
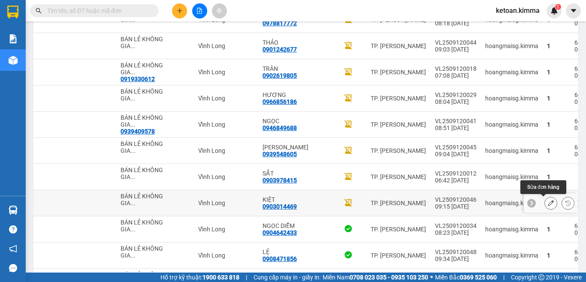
click at [547, 202] on icon at bounding box center [550, 203] width 6 height 6
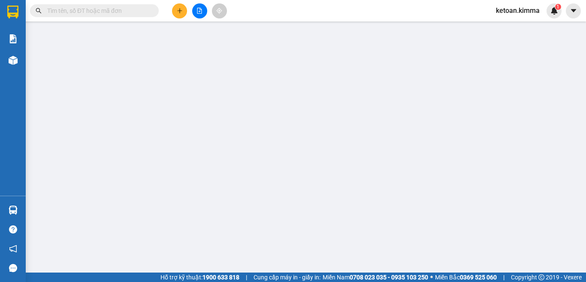
type input "BÁN LẺ KHÔNG GIAO HÓA ĐƠN"
type input "0903014469"
type input "KIỆT"
type input "50.000"
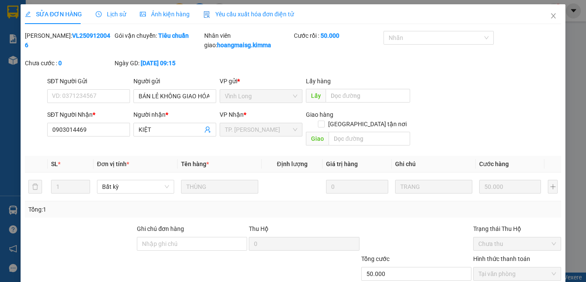
click at [237, 15] on span "Yêu cầu xuất hóa đơn điện tử" at bounding box center [248, 14] width 90 height 7
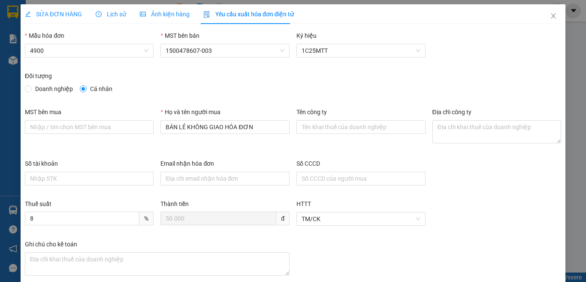
type input "8"
click at [64, 47] on span "HĐT-003" at bounding box center [89, 50] width 119 height 13
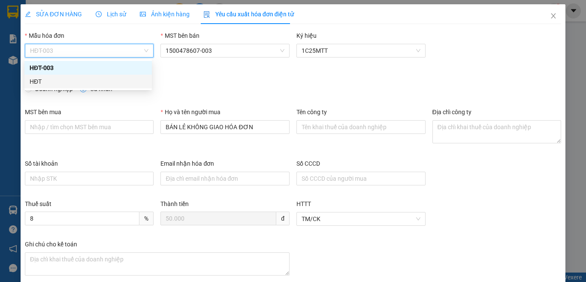
click at [35, 81] on div "HĐT" at bounding box center [88, 81] width 117 height 9
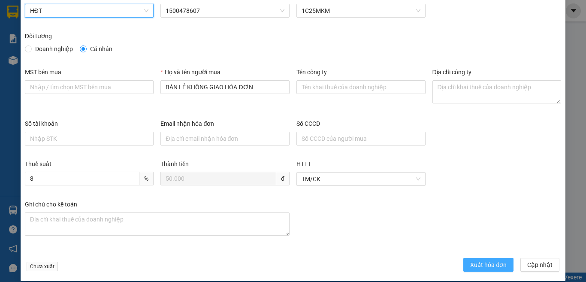
scroll to position [49, 0]
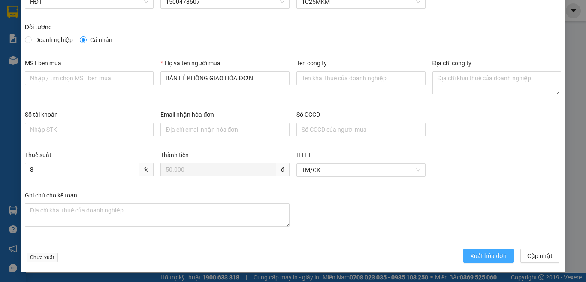
click at [484, 259] on span "Xuất hóa đơn" at bounding box center [488, 255] width 36 height 9
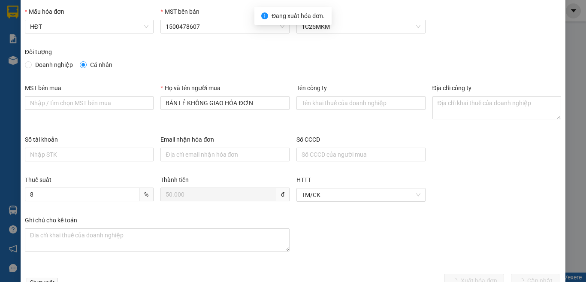
scroll to position [0, 0]
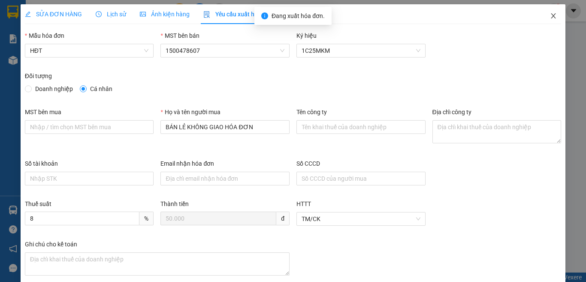
click at [551, 18] on icon "close" at bounding box center [553, 15] width 5 height 5
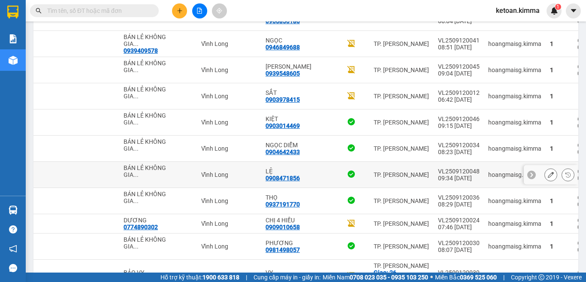
scroll to position [395, 0]
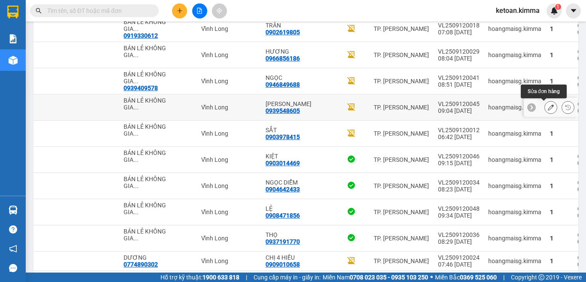
click at [547, 106] on icon at bounding box center [550, 107] width 6 height 6
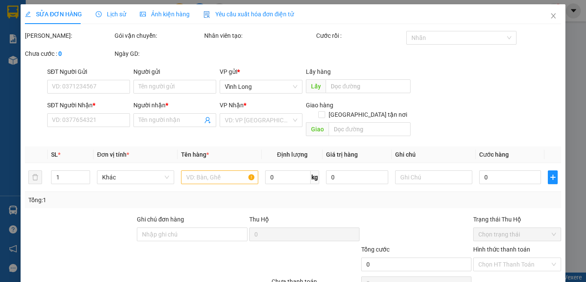
type input "BÁN LẺ KHÔNG GIAO HÓA ĐƠN"
type input "0939548605"
type input "[PERSON_NAME]"
type input "20.000"
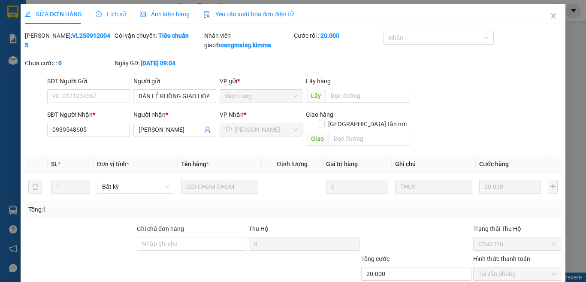
click at [249, 14] on span "Yêu cầu xuất hóa đơn điện tử" at bounding box center [248, 14] width 90 height 7
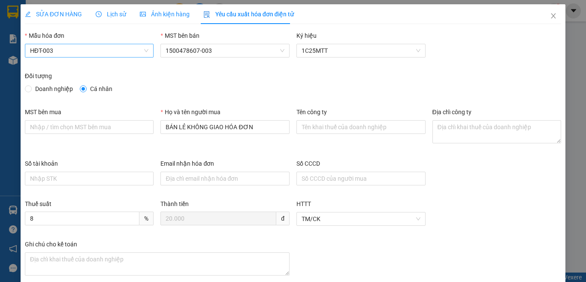
click at [81, 53] on span "HĐT-003" at bounding box center [89, 50] width 119 height 13
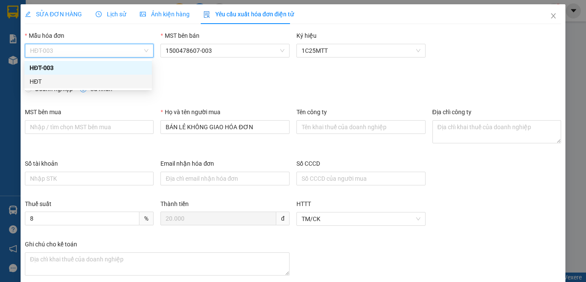
click at [42, 83] on div "HĐT" at bounding box center [88, 81] width 117 height 9
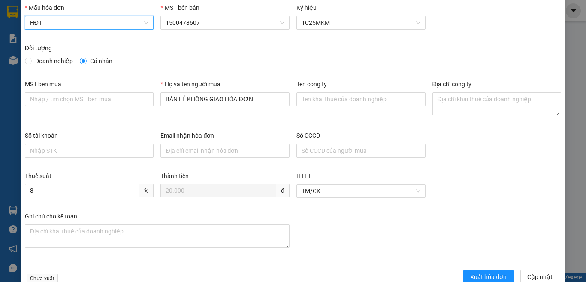
scroll to position [49, 0]
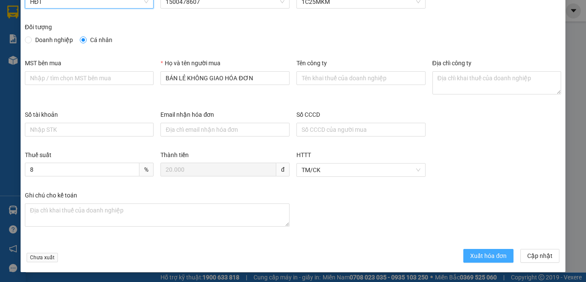
click at [474, 257] on span "Xuất hóa đơn" at bounding box center [488, 255] width 36 height 9
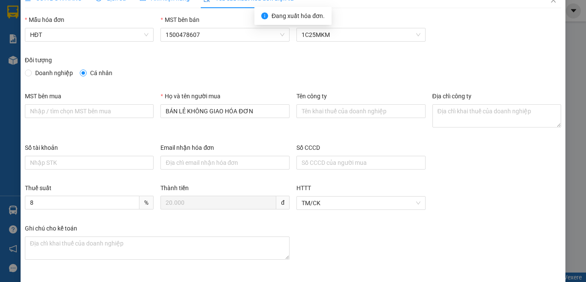
scroll to position [0, 0]
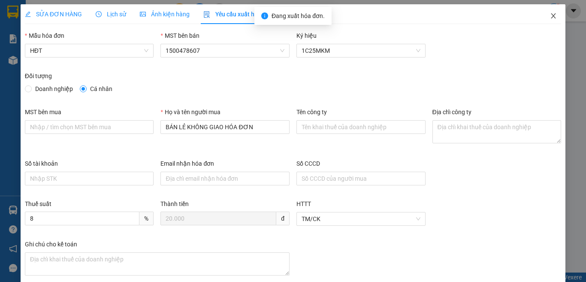
drag, startPoint x: 546, startPoint y: 15, endPoint x: 546, endPoint y: 9, distance: 6.9
click at [551, 16] on icon "close" at bounding box center [553, 15] width 5 height 5
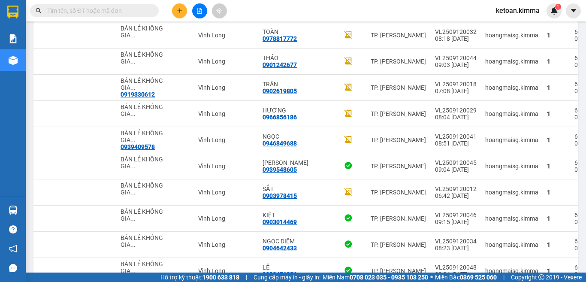
scroll to position [324, 0]
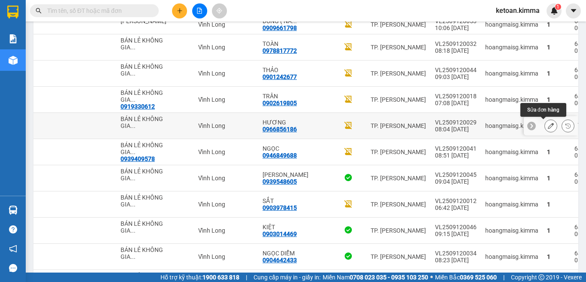
click at [547, 125] on icon at bounding box center [550, 126] width 6 height 6
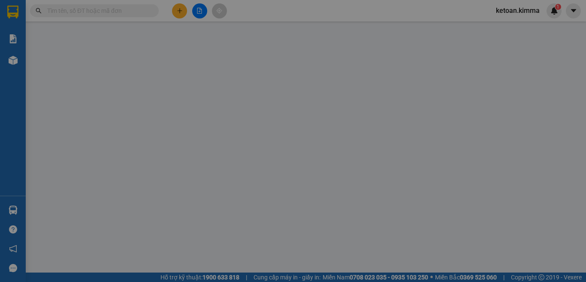
type input "BÁN LẺ KHÔNG GIAO HÓA ĐƠN"
type input "0966856186"
type input "HƯƠNG"
type input "HAE G"
type input "30.000"
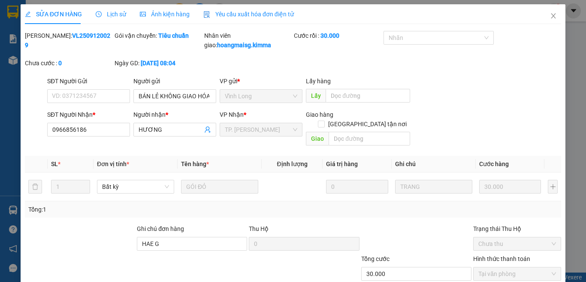
drag, startPoint x: 232, startPoint y: 15, endPoint x: 188, endPoint y: 28, distance: 45.6
click at [232, 15] on span "Yêu cầu xuất hóa đơn điện tử" at bounding box center [248, 14] width 90 height 7
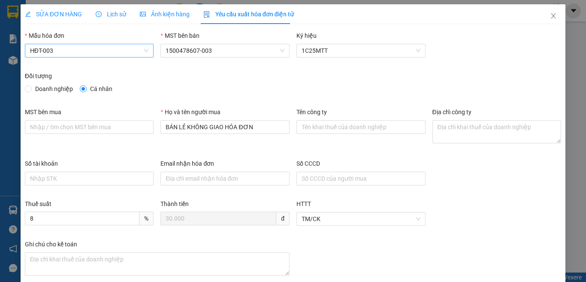
drag, startPoint x: 67, startPoint y: 49, endPoint x: 60, endPoint y: 54, distance: 8.6
click at [66, 49] on span "HĐT-003" at bounding box center [89, 50] width 119 height 13
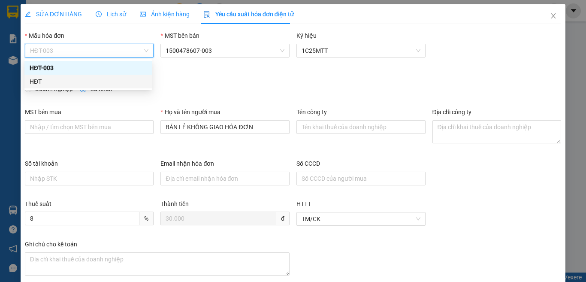
click at [33, 81] on div "HĐT" at bounding box center [88, 81] width 117 height 9
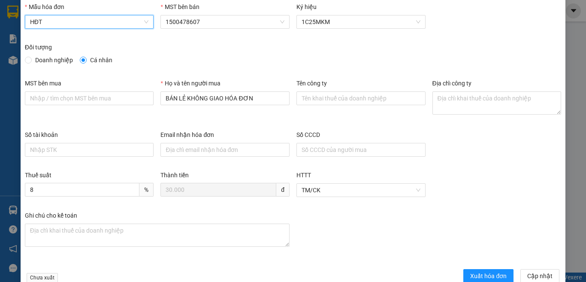
scroll to position [49, 0]
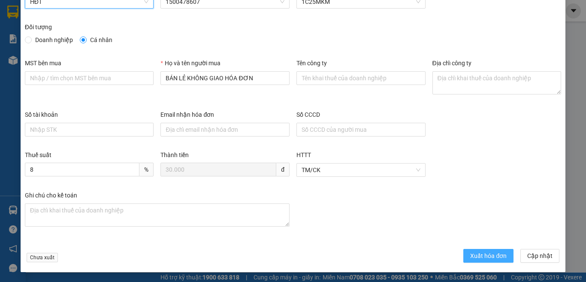
click at [470, 252] on span "Xuất hóa đơn" at bounding box center [488, 255] width 36 height 9
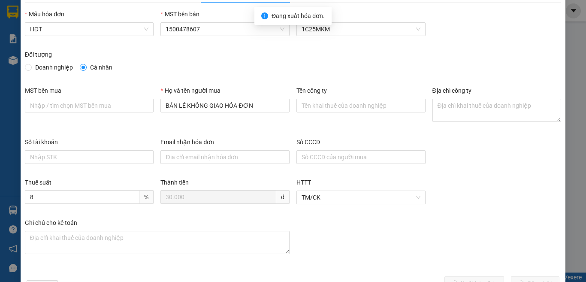
scroll to position [0, 0]
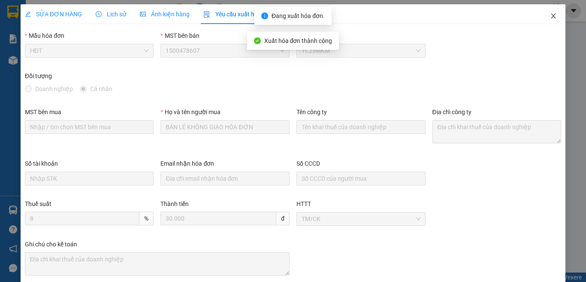
click at [551, 15] on icon "close" at bounding box center [553, 15] width 5 height 5
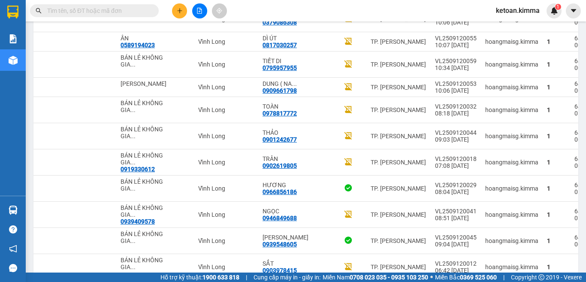
scroll to position [255, 0]
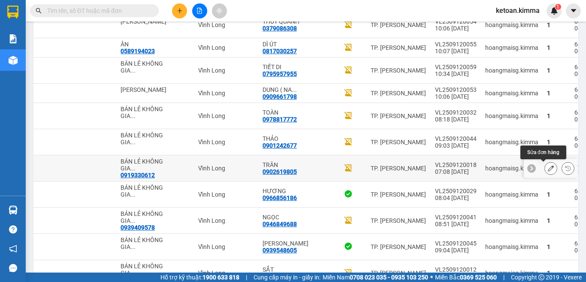
click at [547, 168] on icon at bounding box center [550, 168] width 6 height 6
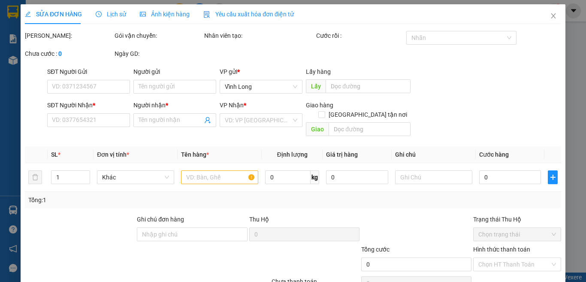
type input "0919330612"
type input "BÁN LẺ KHÔNG GIAO HÓA ĐƠN"
type input "0902619805"
type input "TRÂN"
type input "HAE G"
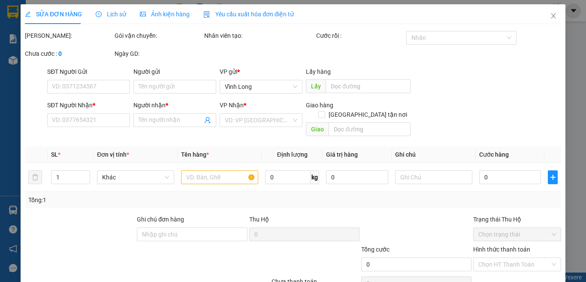
type input "20.000"
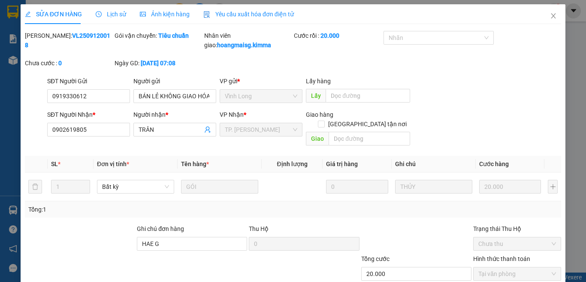
click at [245, 14] on span "Yêu cầu xuất hóa đơn điện tử" at bounding box center [248, 14] width 90 height 7
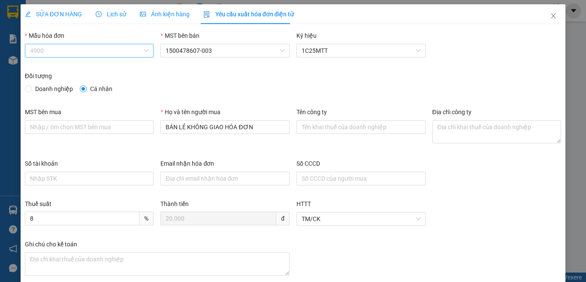
click at [62, 53] on span "4900" at bounding box center [89, 50] width 119 height 13
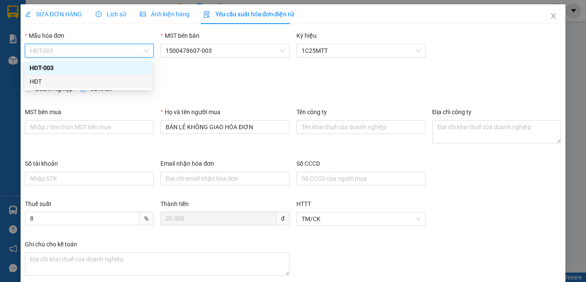
click at [40, 81] on div "HĐT" at bounding box center [88, 81] width 117 height 9
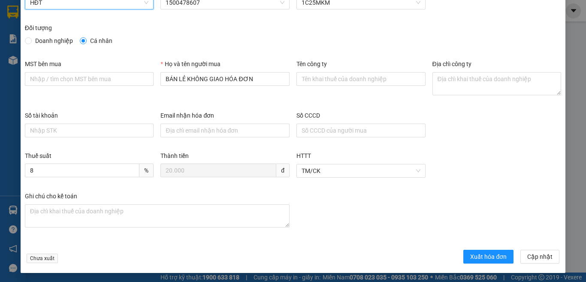
scroll to position [49, 0]
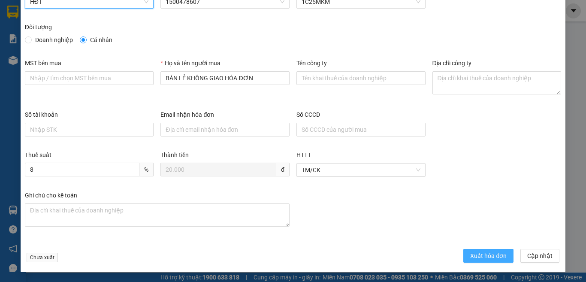
click at [475, 256] on span "Xuất hóa đơn" at bounding box center [488, 255] width 36 height 9
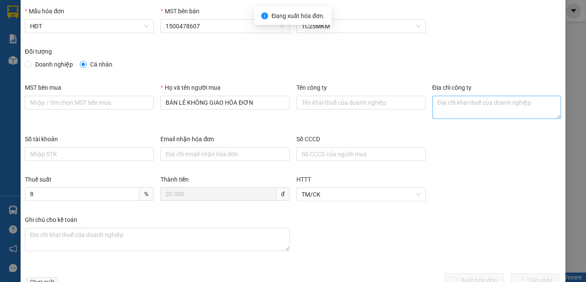
scroll to position [0, 0]
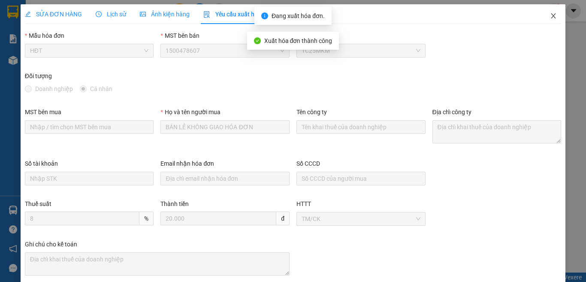
click at [545, 12] on span "Close" at bounding box center [553, 16] width 24 height 24
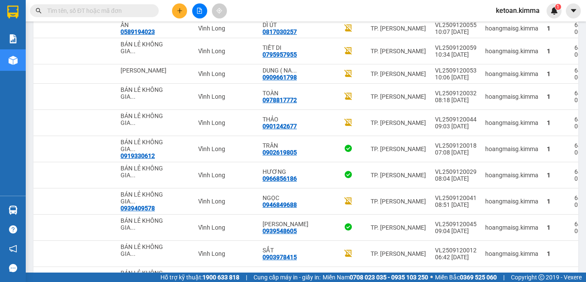
scroll to position [267, 0]
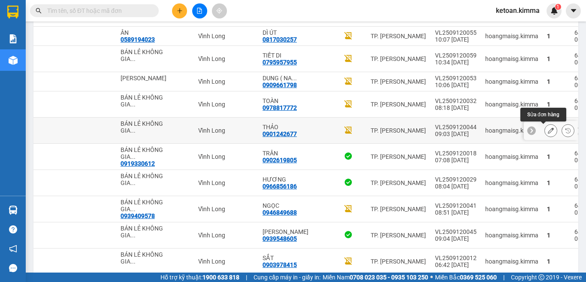
click at [544, 126] on button at bounding box center [550, 130] width 12 height 15
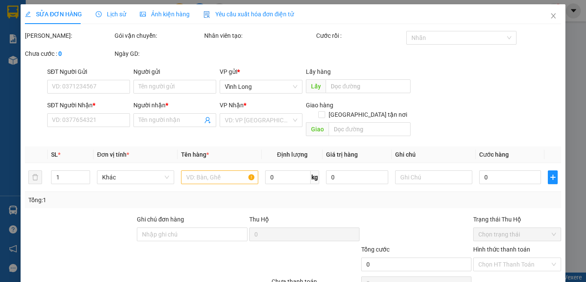
type input "BÁN LẺ KHÔNG GIAO HÓA ĐƠN"
type input "0901242677"
type input "THẢO"
type input "20.000"
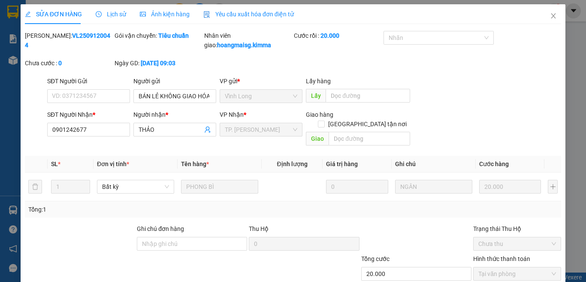
click at [253, 14] on span "Yêu cầu xuất hóa đơn điện tử" at bounding box center [248, 14] width 90 height 7
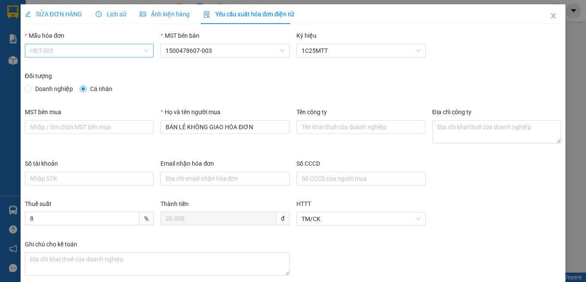
click at [52, 48] on span "HĐT-003" at bounding box center [89, 50] width 119 height 13
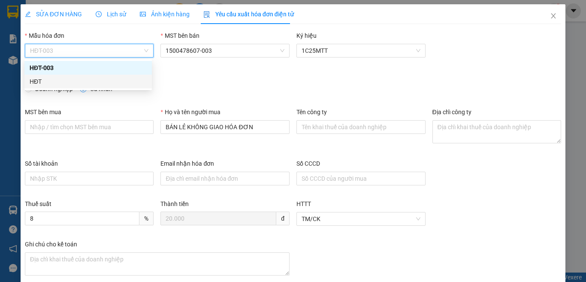
click at [34, 80] on div "HĐT" at bounding box center [88, 81] width 117 height 9
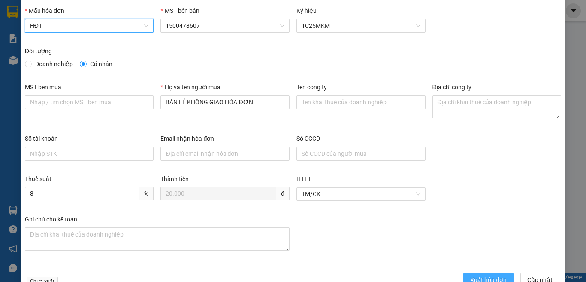
scroll to position [49, 0]
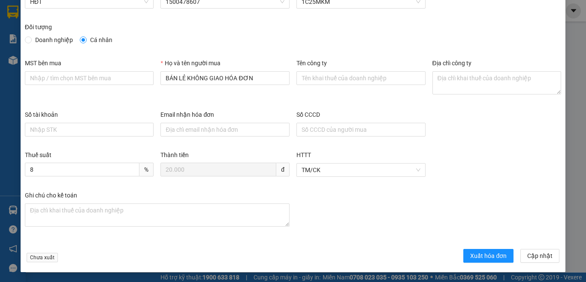
click at [465, 247] on form "Mẫu hóa đơn HĐT MST bên bán 1500478607 Ký hiệu 1C25MKM Đối tượng Doanh nghiệp C…" at bounding box center [293, 123] width 536 height 283
click at [471, 257] on span "Xuất hóa đơn" at bounding box center [488, 255] width 36 height 9
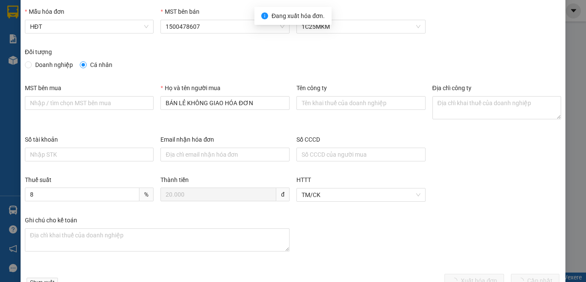
scroll to position [0, 0]
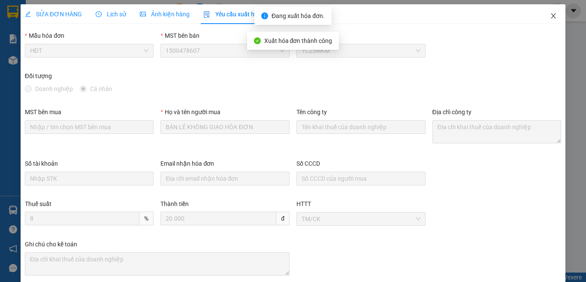
drag, startPoint x: 545, startPoint y: 16, endPoint x: 335, endPoint y: 41, distance: 211.9
click at [550, 15] on icon "close" at bounding box center [553, 15] width 7 height 7
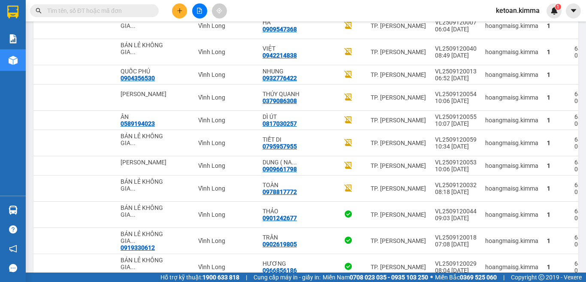
scroll to position [180, 0]
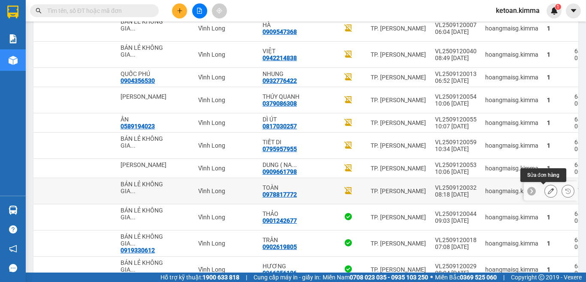
click at [547, 192] on icon at bounding box center [550, 191] width 6 height 6
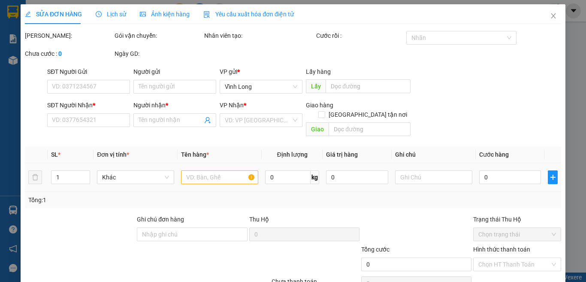
type input "BÁN LẺ KHÔNG GIAO HÓA ĐƠN"
type input "0978817772"
type input "TOÀN"
type input "HAE G"
type input "20.000"
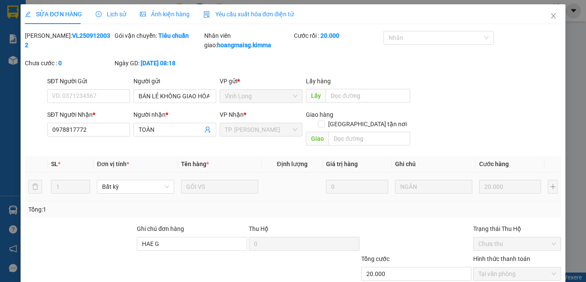
click at [272, 16] on span "Yêu cầu xuất hóa đơn điện tử" at bounding box center [248, 14] width 90 height 7
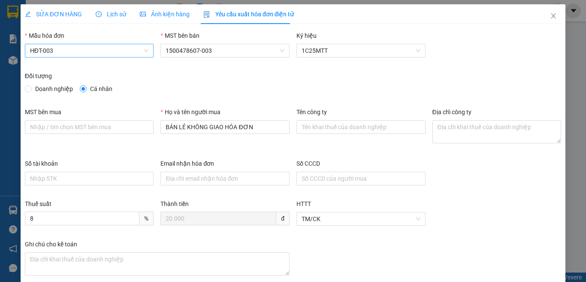
click at [62, 51] on span "HĐT-003" at bounding box center [89, 50] width 119 height 13
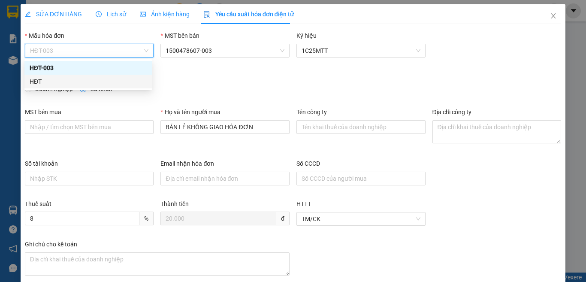
click at [39, 84] on div "HĐT" at bounding box center [88, 81] width 117 height 9
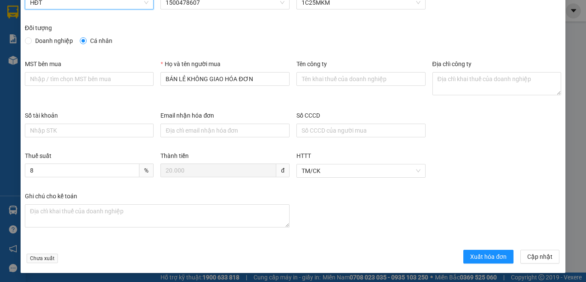
scroll to position [49, 0]
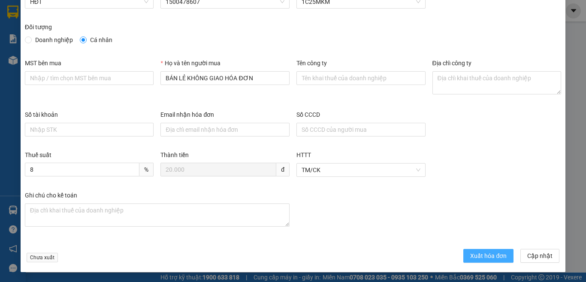
click at [480, 255] on span "Xuất hóa đơn" at bounding box center [488, 255] width 36 height 9
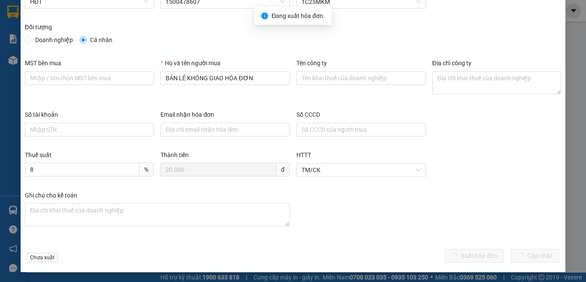
scroll to position [0, 0]
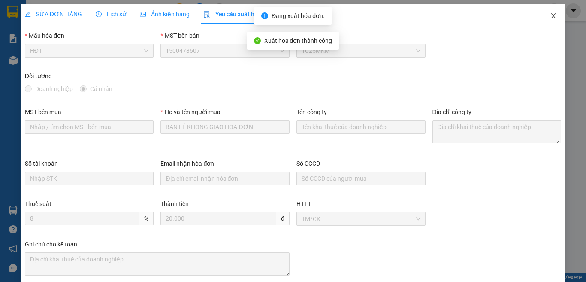
click at [550, 16] on icon "close" at bounding box center [553, 15] width 7 height 7
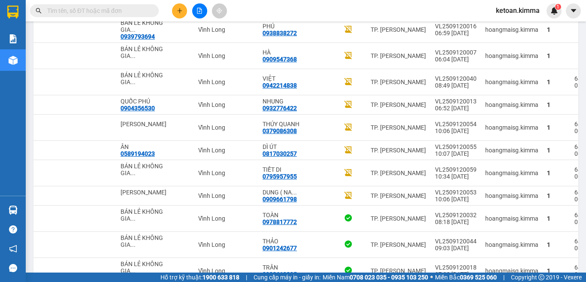
scroll to position [147, 0]
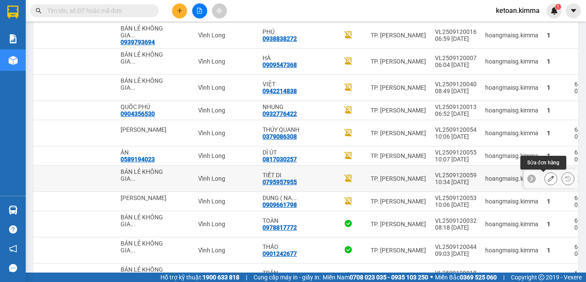
click at [547, 179] on icon at bounding box center [550, 178] width 6 height 6
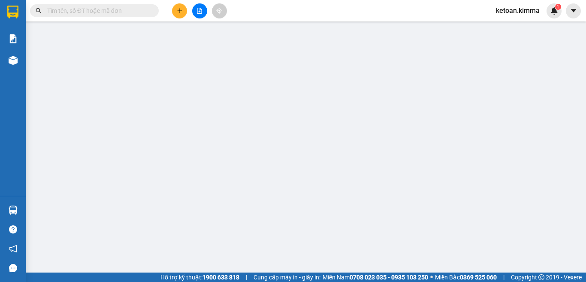
type input "BÁN LẺ KHÔNG GIAO HÓA ĐƠN"
type input "0795957955"
type input "TIẾT DI"
type input "50.000"
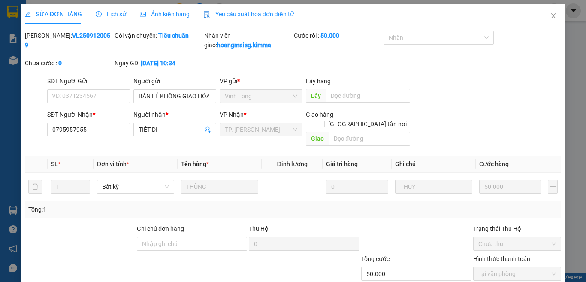
click at [240, 14] on span "Yêu cầu xuất hóa đơn điện tử" at bounding box center [248, 14] width 90 height 7
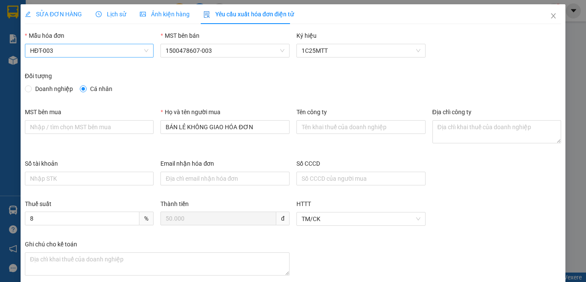
drag, startPoint x: 56, startPoint y: 48, endPoint x: 57, endPoint y: 53, distance: 4.8
click at [56, 49] on span "HĐT-003" at bounding box center [89, 50] width 119 height 13
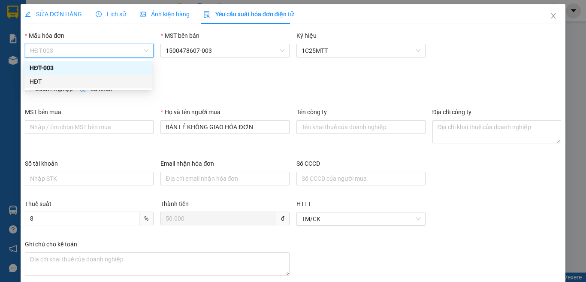
click at [41, 81] on div "HĐT" at bounding box center [88, 81] width 117 height 9
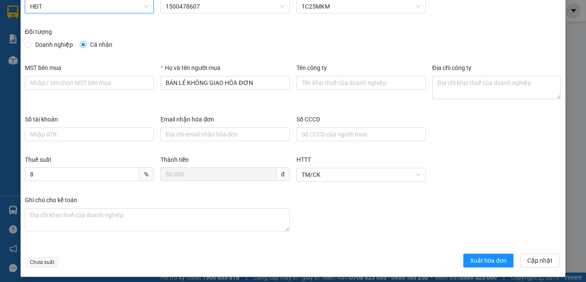
scroll to position [49, 0]
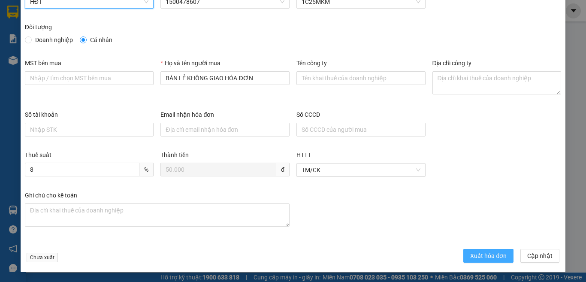
click at [471, 253] on span "Xuất hóa đơn" at bounding box center [488, 255] width 36 height 9
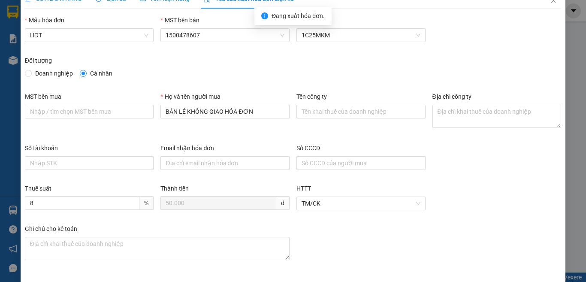
scroll to position [6, 0]
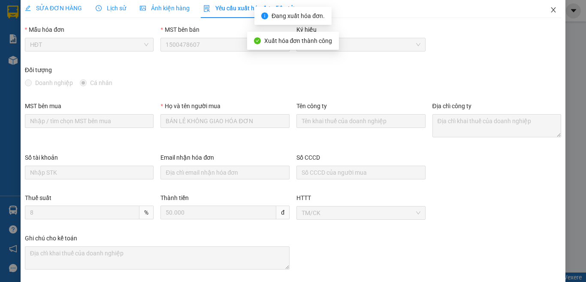
click at [550, 11] on icon "close" at bounding box center [553, 9] width 7 height 7
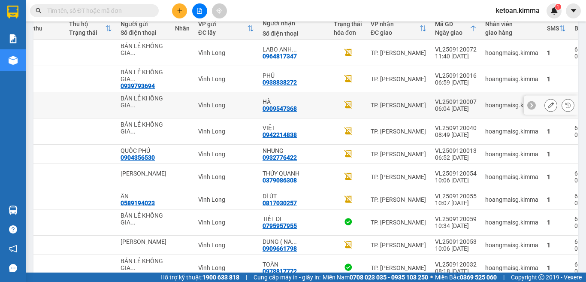
scroll to position [40, 0]
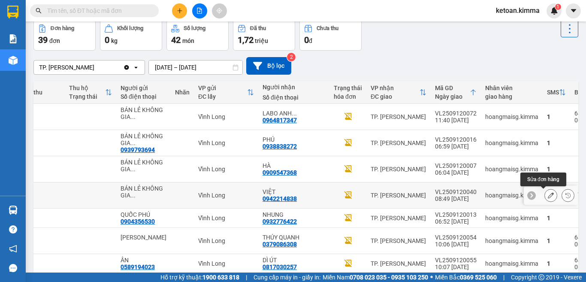
click at [544, 192] on button at bounding box center [550, 195] width 12 height 15
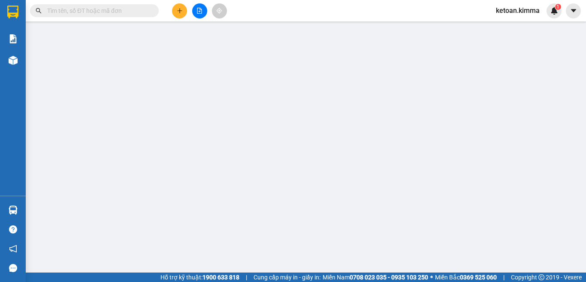
type input "BÁN LẺ KHÔNG GIAO HÓA ĐƠN"
type input "0942214838"
type input "VIỆT"
type input "HAE G"
type input "60.000"
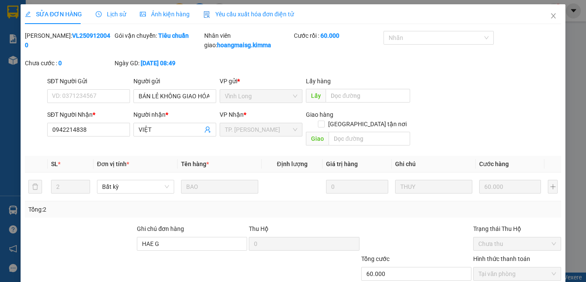
drag, startPoint x: 258, startPoint y: 12, endPoint x: 138, endPoint y: 18, distance: 120.6
click at [257, 12] on span "Yêu cầu xuất hóa đơn điện tử" at bounding box center [248, 14] width 90 height 7
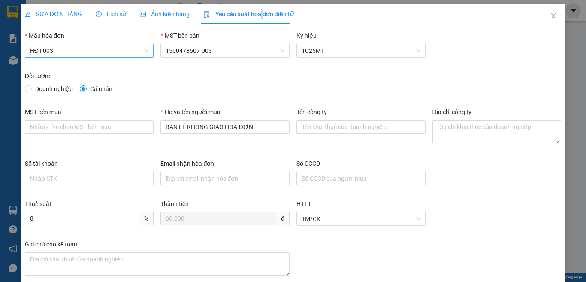
drag, startPoint x: 78, startPoint y: 49, endPoint x: 69, endPoint y: 55, distance: 11.4
click at [79, 48] on span "HĐT-003" at bounding box center [89, 50] width 119 height 13
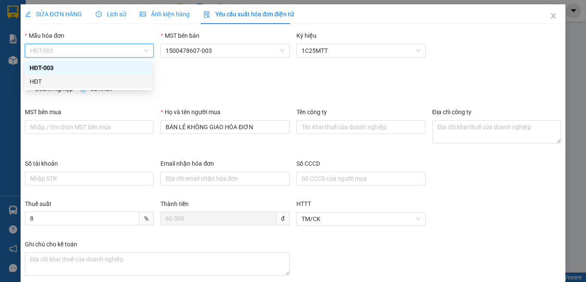
click at [43, 83] on div "HĐT" at bounding box center [88, 81] width 117 height 9
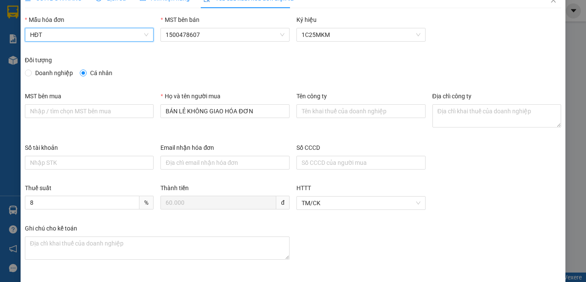
scroll to position [43, 0]
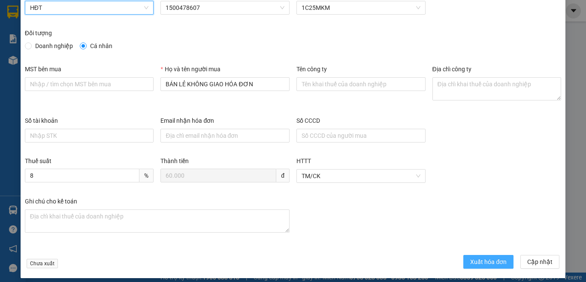
click at [479, 263] on span "Xuất hóa đơn" at bounding box center [488, 261] width 36 height 9
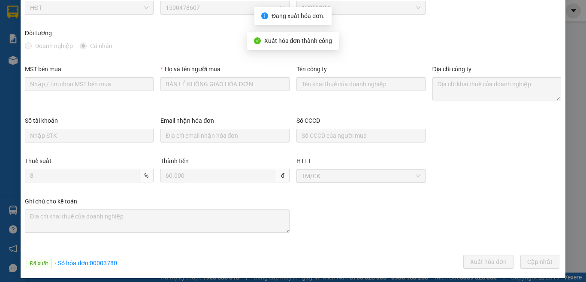
scroll to position [0, 0]
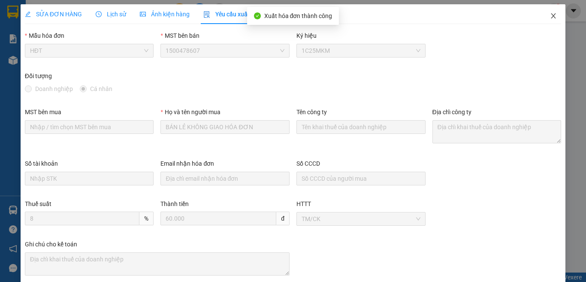
click at [551, 15] on icon "close" at bounding box center [553, 15] width 5 height 5
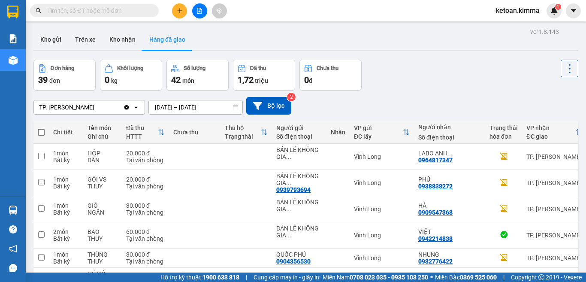
click at [89, 105] on div "TP. [PERSON_NAME]" at bounding box center [78, 107] width 89 height 14
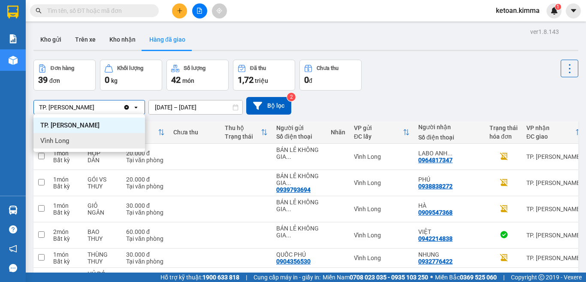
click at [58, 140] on span "Vĩnh Long" at bounding box center [54, 140] width 29 height 9
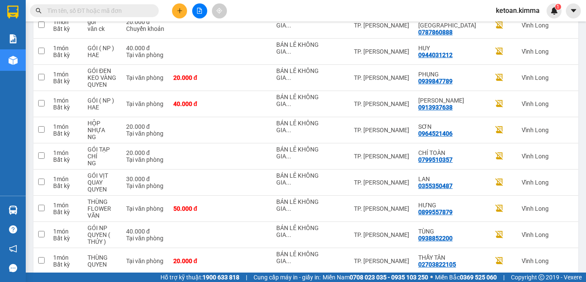
scroll to position [1343, 0]
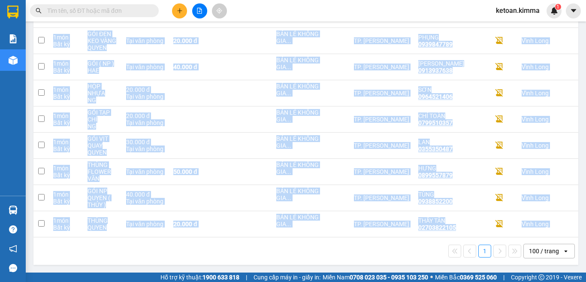
drag, startPoint x: 447, startPoint y: 237, endPoint x: 505, endPoint y: 234, distance: 57.5
click at [400, 250] on div "1 100 / trang open" at bounding box center [306, 250] width 538 height 15
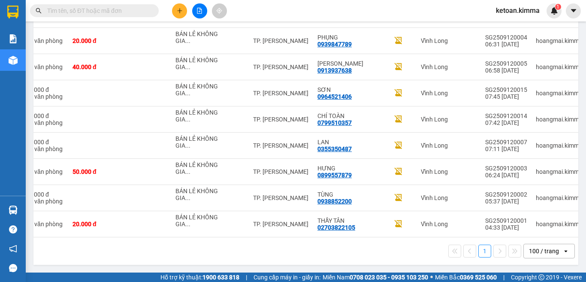
scroll to position [0, 150]
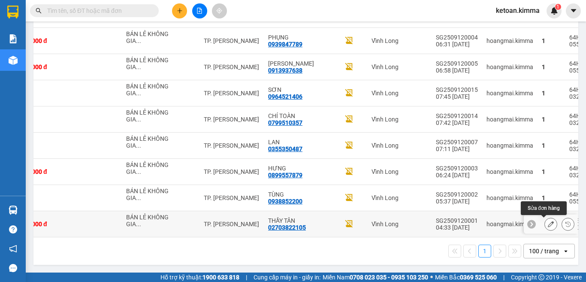
click at [547, 221] on icon at bounding box center [550, 224] width 6 height 6
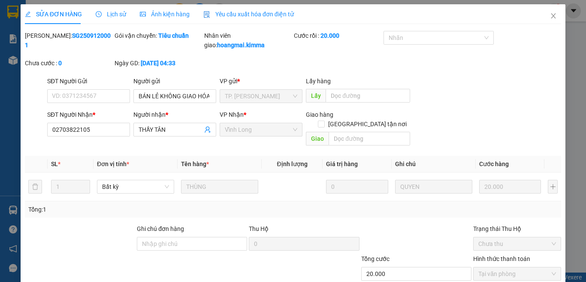
click at [243, 18] on span "Yêu cầu xuất hóa đơn điện tử" at bounding box center [248, 14] width 90 height 7
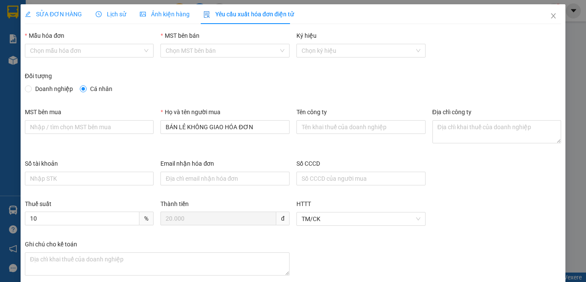
type input "8"
click at [79, 46] on span "HĐT-003" at bounding box center [89, 50] width 119 height 13
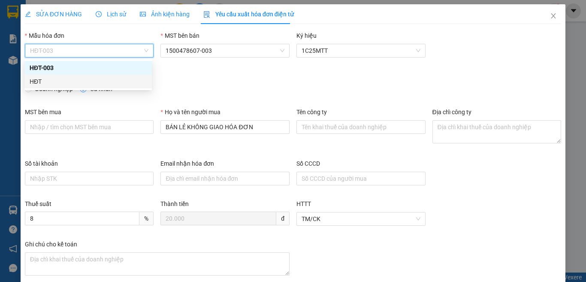
click at [29, 79] on div "HĐT" at bounding box center [87, 82] width 127 height 14
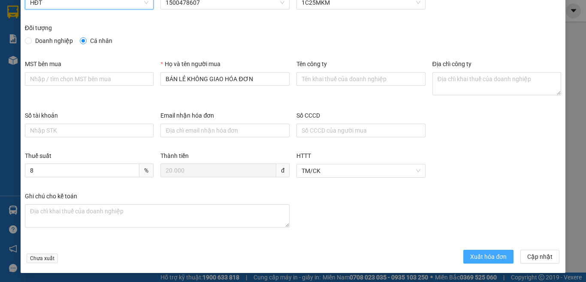
scroll to position [49, 0]
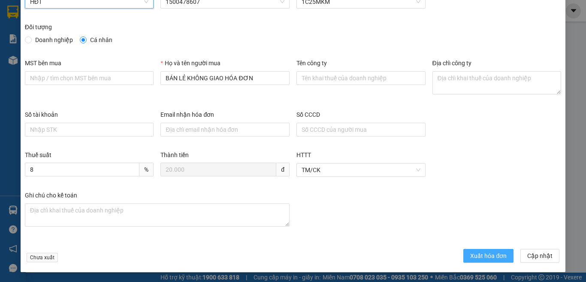
click at [483, 257] on span "Xuất hóa đơn" at bounding box center [488, 255] width 36 height 9
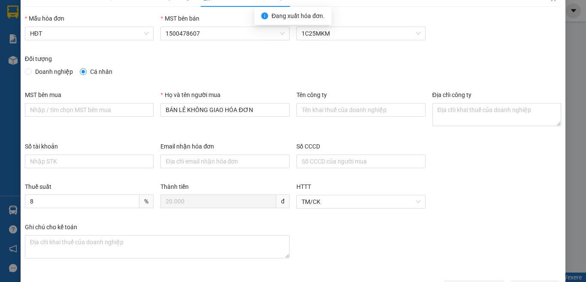
scroll to position [0, 0]
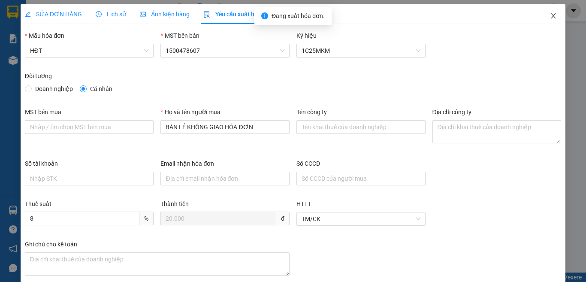
click at [550, 15] on icon "close" at bounding box center [553, 15] width 7 height 7
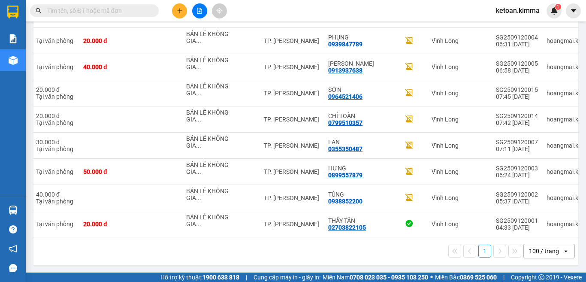
scroll to position [0, 150]
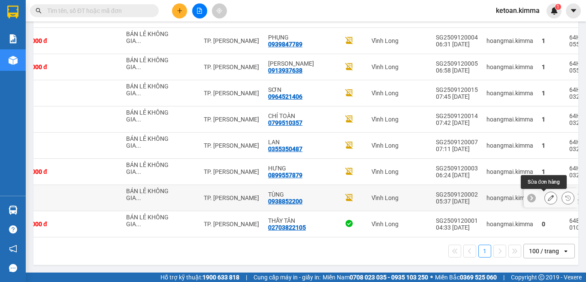
click at [547, 195] on icon at bounding box center [550, 198] width 6 height 6
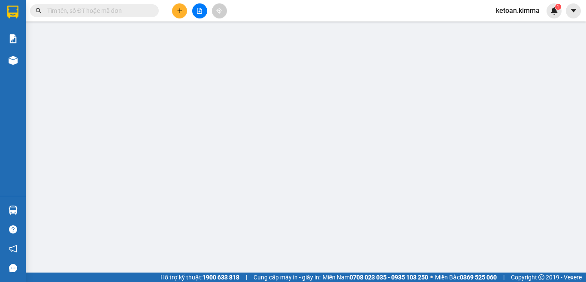
type input "BÁN LẺ KHÔNG GIAO HÓA ĐƠN"
type input "0938852200"
type input "TÙNG"
type input "SA G"
type input "40.000"
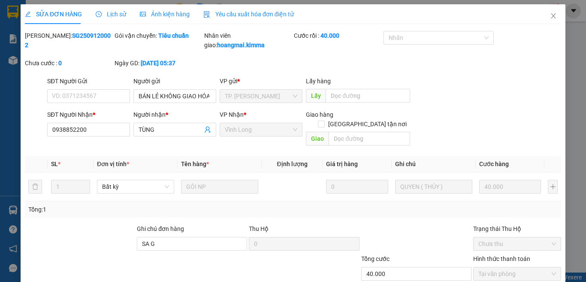
click at [249, 11] on span "Yêu cầu xuất hóa đơn điện tử" at bounding box center [248, 14] width 90 height 7
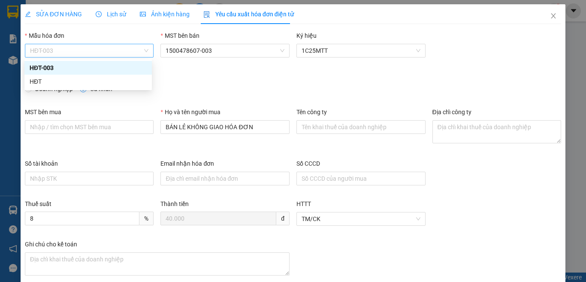
click at [78, 52] on span "HĐT-003" at bounding box center [89, 50] width 119 height 13
click at [42, 78] on div "HĐT" at bounding box center [88, 81] width 117 height 9
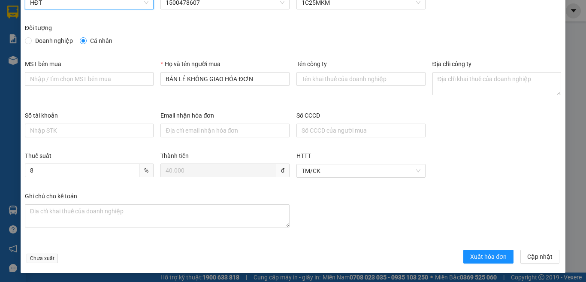
scroll to position [49, 0]
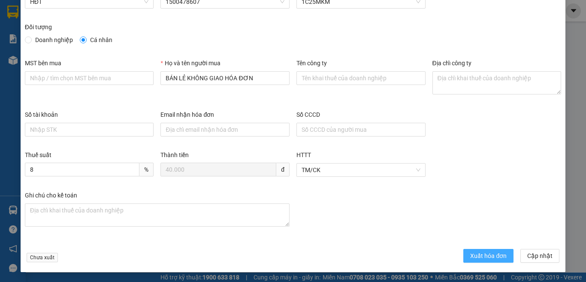
click at [470, 254] on span "Xuất hóa đơn" at bounding box center [488, 255] width 36 height 9
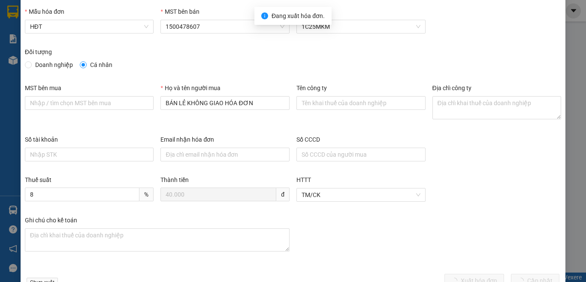
scroll to position [0, 0]
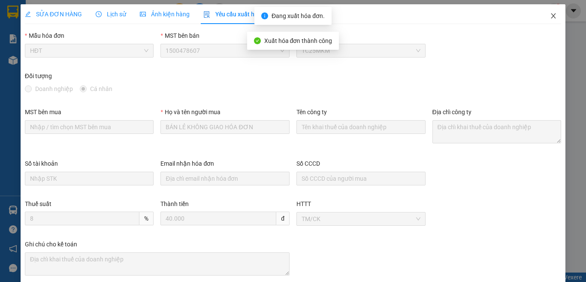
drag, startPoint x: 546, startPoint y: 16, endPoint x: 548, endPoint y: 24, distance: 8.8
click at [550, 17] on icon "close" at bounding box center [553, 15] width 7 height 7
click at [544, 15] on span "ketoan.kimma" at bounding box center [517, 10] width 57 height 11
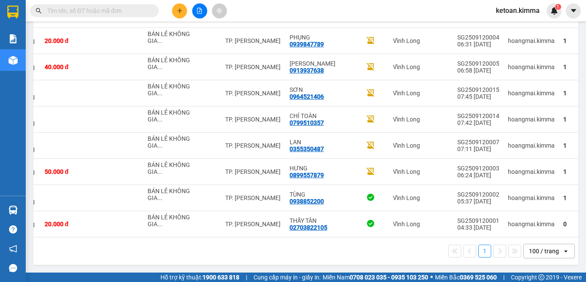
scroll to position [0, 150]
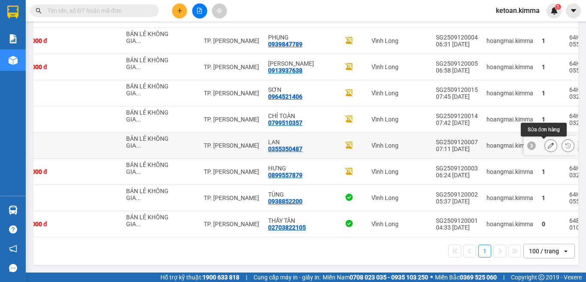
click at [547, 142] on icon at bounding box center [550, 145] width 6 height 6
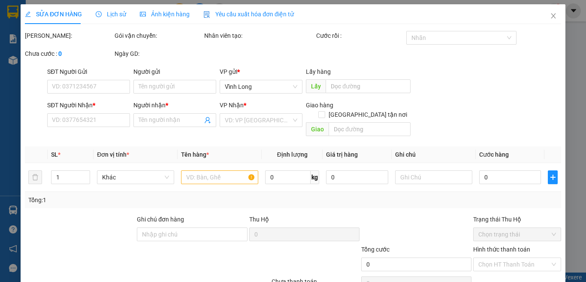
type input "BÁN LẺ KHÔNG GIAO HÓA ĐƠN"
type input "0355350487"
type input "LAN"
type input "NHI G"
type input "30.000"
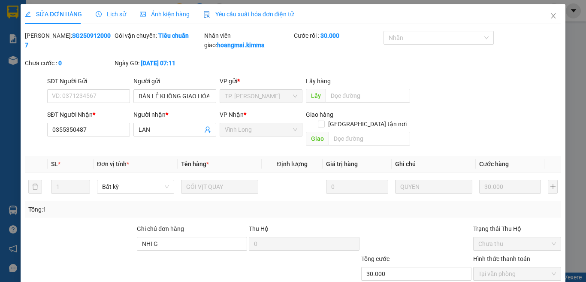
click at [265, 13] on span "Yêu cầu xuất hóa đơn điện tử" at bounding box center [248, 14] width 90 height 7
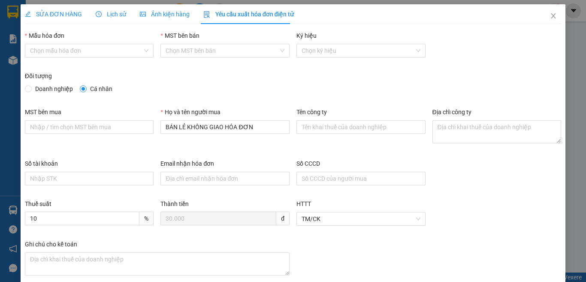
type input "8"
click at [62, 51] on span "4900" at bounding box center [89, 50] width 119 height 13
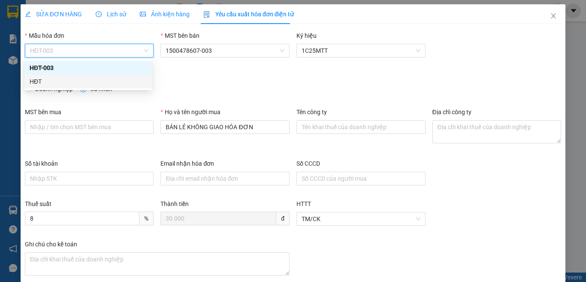
click at [34, 82] on div "HĐT" at bounding box center [88, 81] width 117 height 9
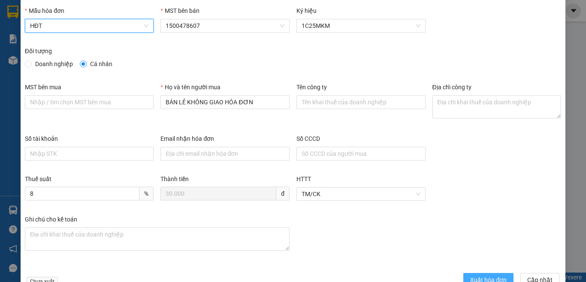
scroll to position [49, 0]
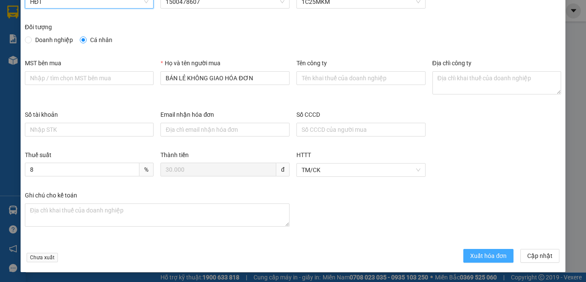
click at [490, 259] on span "Xuất hóa đơn" at bounding box center [488, 255] width 36 height 9
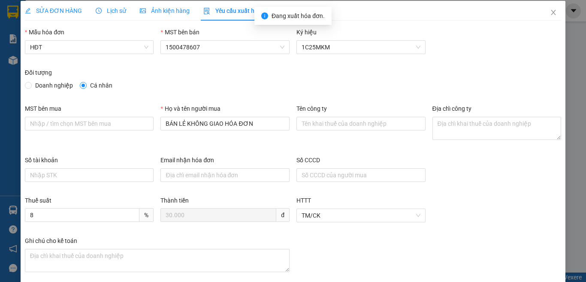
scroll to position [0, 0]
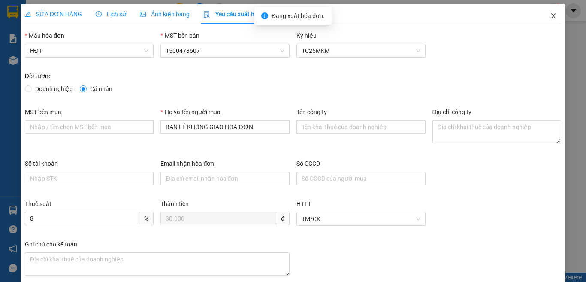
click at [550, 15] on icon "close" at bounding box center [553, 15] width 7 height 7
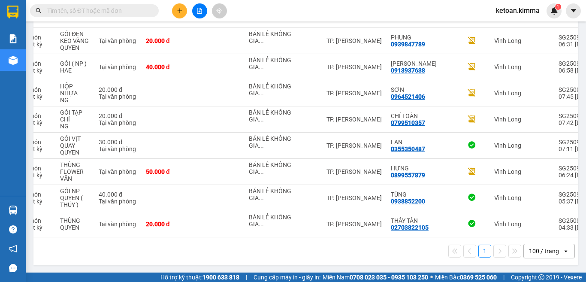
scroll to position [0, 150]
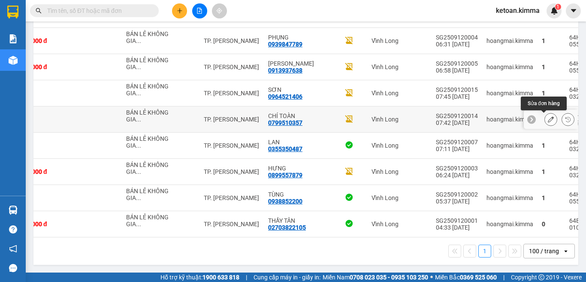
click at [547, 116] on icon at bounding box center [550, 119] width 6 height 6
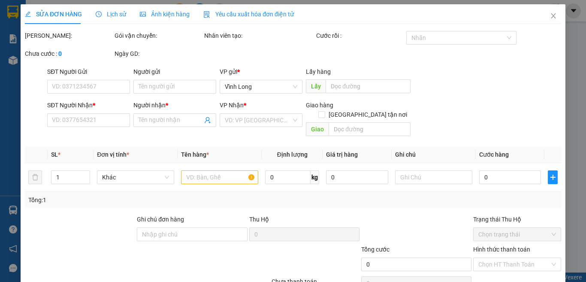
type input "BÁN LẺ KHÔNG GIAO HÓA ĐƠN"
type input "0799510357"
type input "CHÍ TOÀN"
type input "20.000"
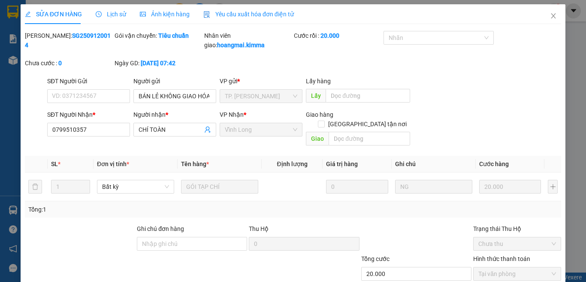
drag, startPoint x: 248, startPoint y: 14, endPoint x: 241, endPoint y: 16, distance: 7.1
click at [247, 14] on span "Yêu cầu xuất hóa đơn điện tử" at bounding box center [248, 14] width 90 height 7
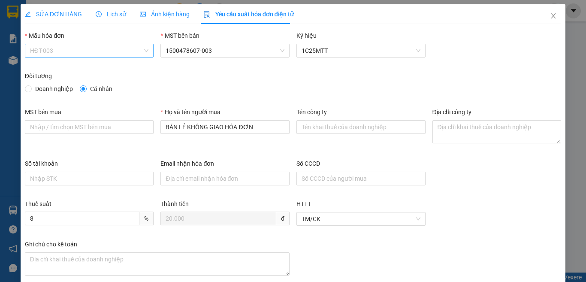
click at [70, 53] on span "HĐT-003" at bounding box center [89, 50] width 119 height 13
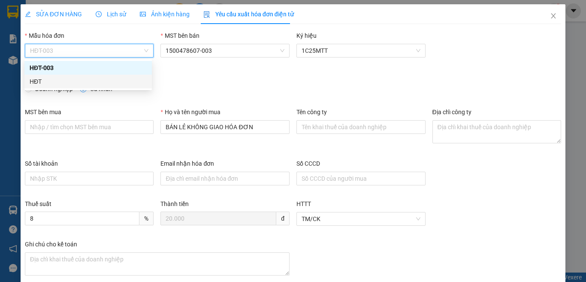
click at [39, 79] on div "HĐT" at bounding box center [88, 81] width 117 height 9
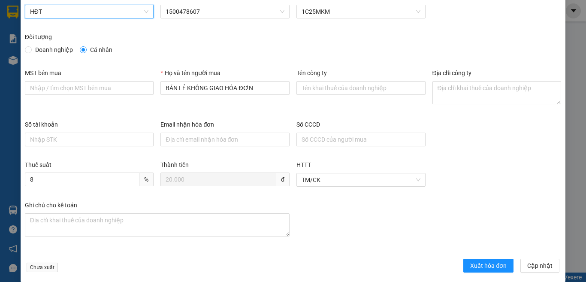
scroll to position [49, 0]
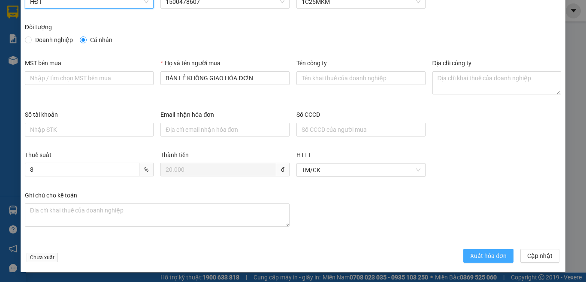
click at [470, 255] on span "Xuất hóa đơn" at bounding box center [488, 255] width 36 height 9
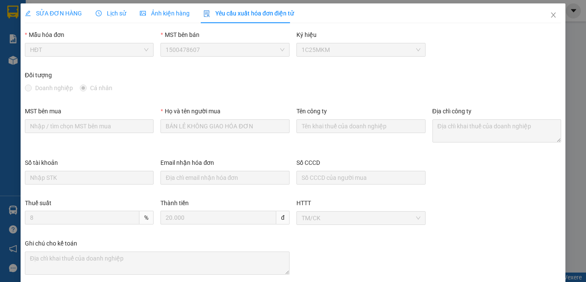
scroll to position [0, 0]
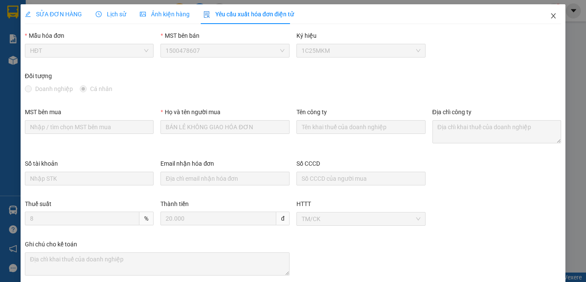
click at [551, 15] on icon "close" at bounding box center [553, 15] width 5 height 5
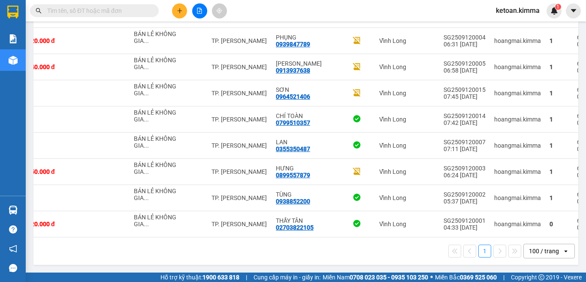
scroll to position [0, 150]
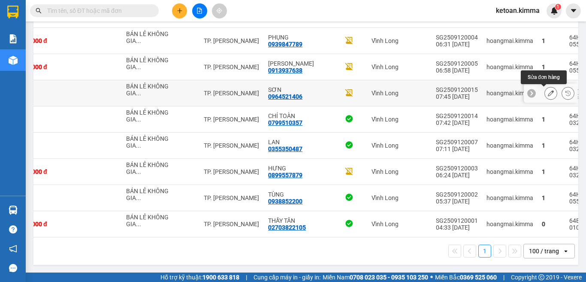
click at [544, 86] on button at bounding box center [550, 93] width 12 height 15
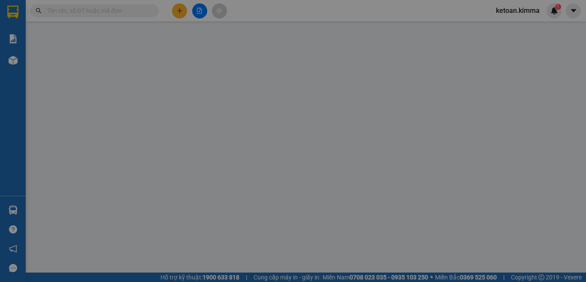
type input "BÁN LẺ KHÔNG GIAO HÓA ĐƠN"
type input "0964521406"
type input "SƠN"
type input "NHI G"
type input "20.000"
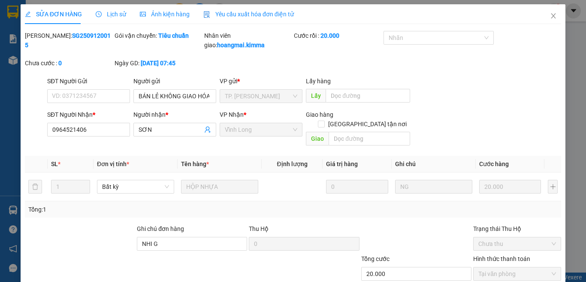
click at [255, 8] on div "Yêu cầu xuất hóa đơn điện tử" at bounding box center [248, 14] width 90 height 20
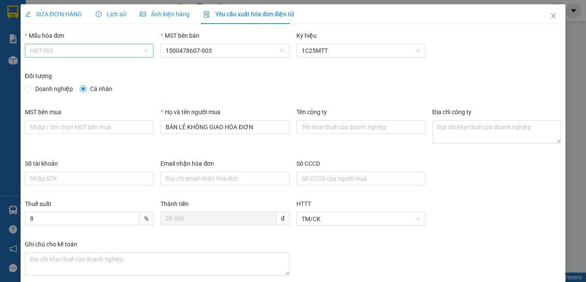
click at [57, 50] on span "HĐT-003" at bounding box center [89, 50] width 119 height 13
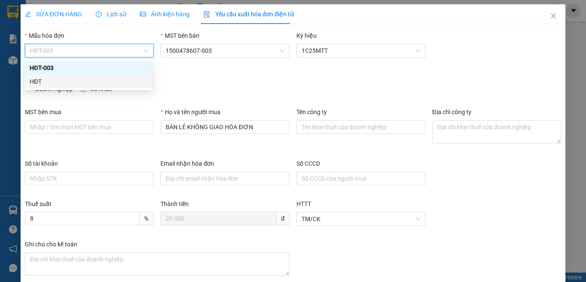
click at [33, 82] on div "HĐT" at bounding box center [88, 81] width 117 height 9
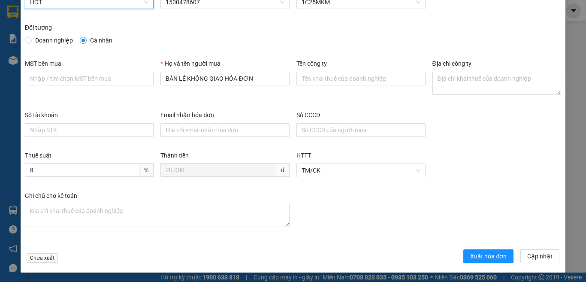
scroll to position [49, 0]
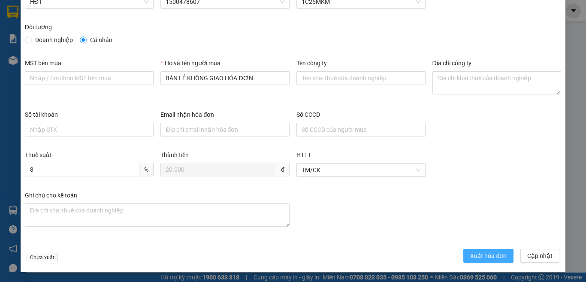
click at [483, 252] on span "Xuất hóa đơn" at bounding box center [488, 255] width 36 height 9
click at [484, 252] on span "Xuất hóa đơn" at bounding box center [488, 255] width 36 height 9
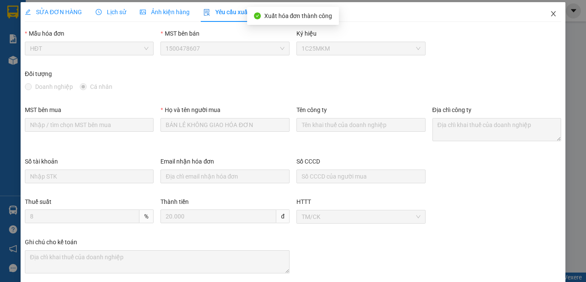
scroll to position [0, 0]
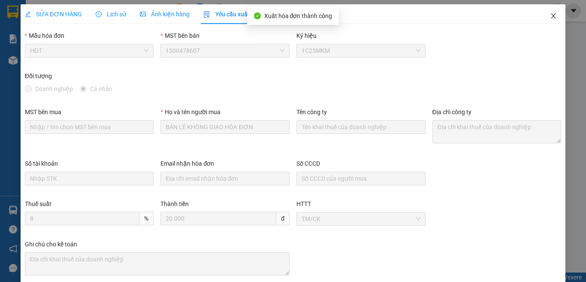
click at [547, 12] on span "Close" at bounding box center [553, 16] width 24 height 24
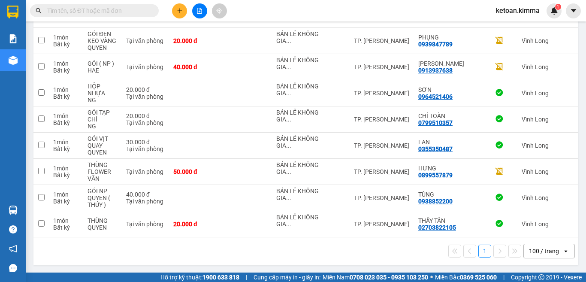
scroll to position [0, 150]
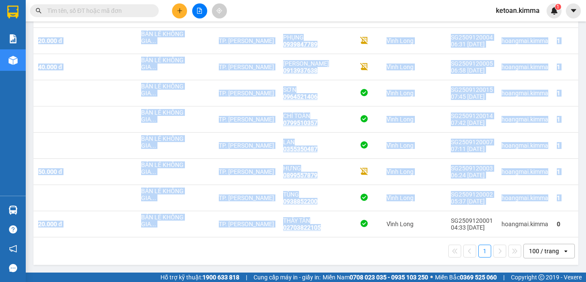
drag, startPoint x: 427, startPoint y: 233, endPoint x: 566, endPoint y: 237, distance: 138.9
click at [585, 236] on main "ver 1.8.143 Kho gửi Trên xe Kho nhận Hàng đã giao Đơn hàng 57 đơn Khối lượng 0 …" at bounding box center [293, 136] width 586 height 272
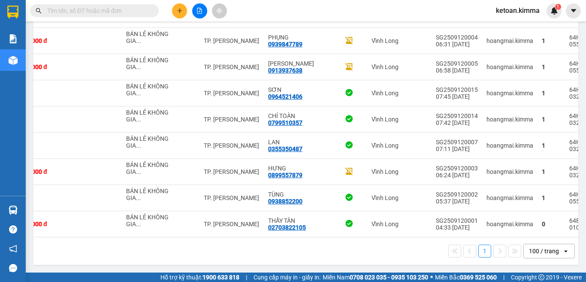
click at [380, 257] on div "1 100 / trang open" at bounding box center [305, 250] width 544 height 27
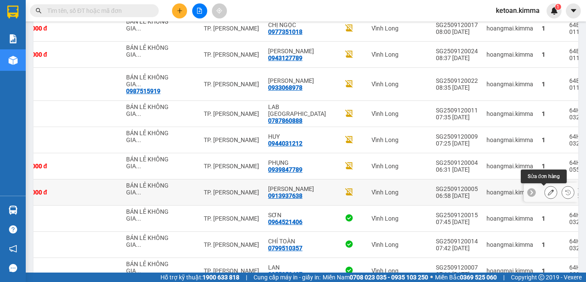
click at [547, 192] on button at bounding box center [550, 192] width 12 height 15
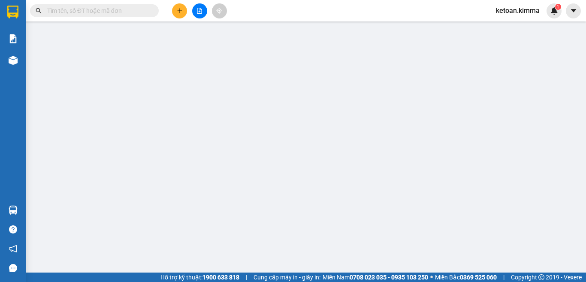
type input "BÁN LẺ KHÔNG GIAO HÓA ĐƠN"
type input "0913937638"
type input "ANH CƯỜNG"
type input "40.000"
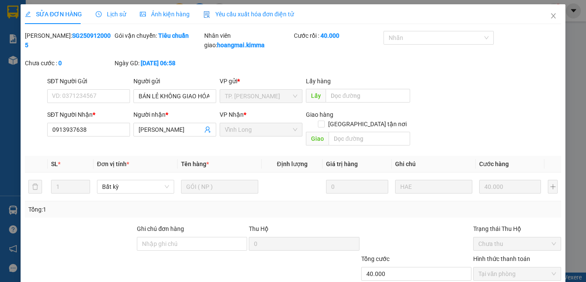
click at [240, 14] on span "Yêu cầu xuất hóa đơn điện tử" at bounding box center [248, 14] width 90 height 7
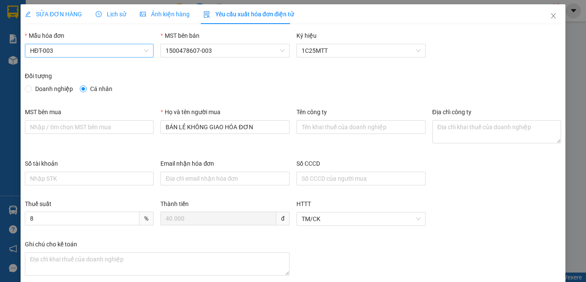
click at [71, 49] on span "HĐT-003" at bounding box center [89, 50] width 119 height 13
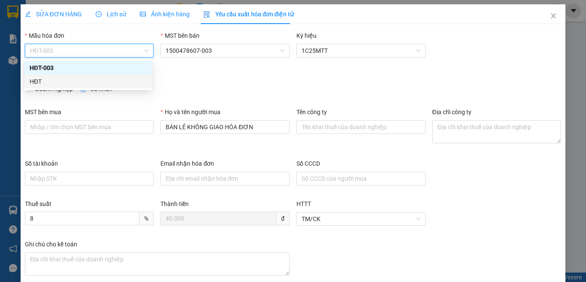
click at [39, 80] on div "HĐT" at bounding box center [88, 81] width 117 height 9
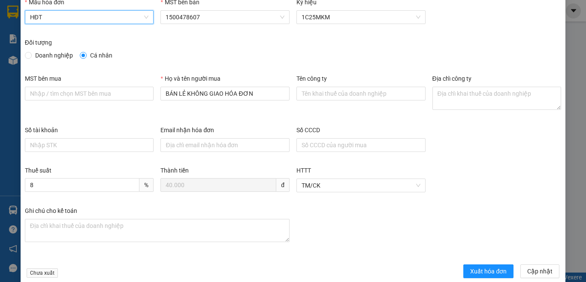
scroll to position [49, 0]
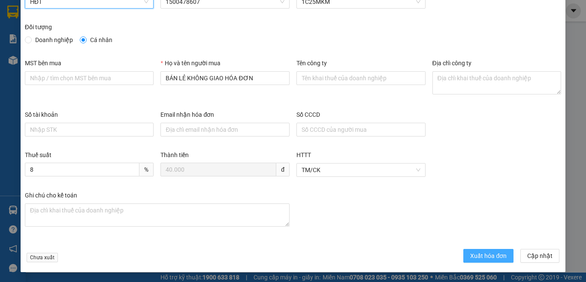
click at [484, 252] on span "Xuất hóa đơn" at bounding box center [488, 255] width 36 height 9
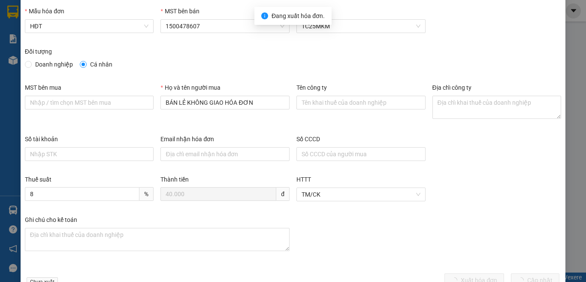
scroll to position [0, 0]
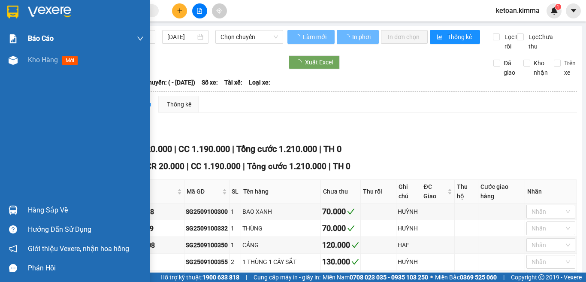
type input "[DATE]"
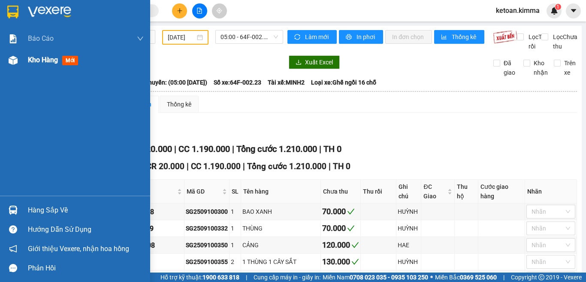
click at [30, 61] on span "Kho hàng" at bounding box center [43, 60] width 30 height 8
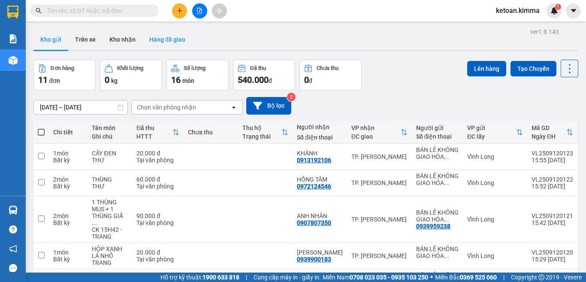
click at [177, 43] on button "Hàng đã giao" at bounding box center [167, 39] width 50 height 21
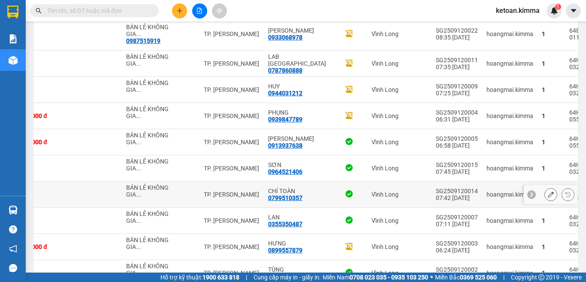
scroll to position [1335, 0]
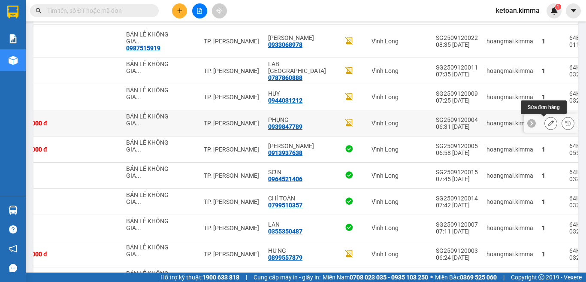
click at [547, 123] on icon at bounding box center [550, 123] width 6 height 6
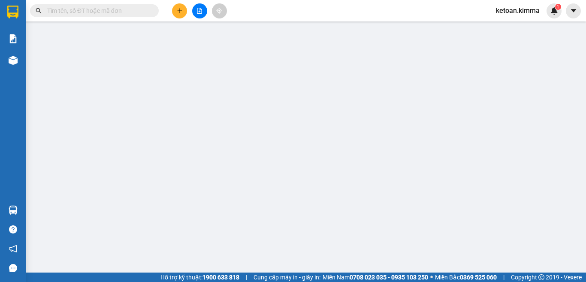
type input "BÁN LẺ KHÔNG GIAO HÓA ĐƠN"
type input "0939847789"
type input "PHỤNG"
type input "NHI G"
type input "20.000"
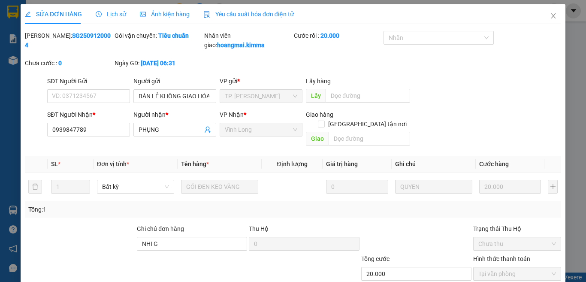
click at [247, 11] on span "Yêu cầu xuất hóa đơn điện tử" at bounding box center [248, 14] width 90 height 7
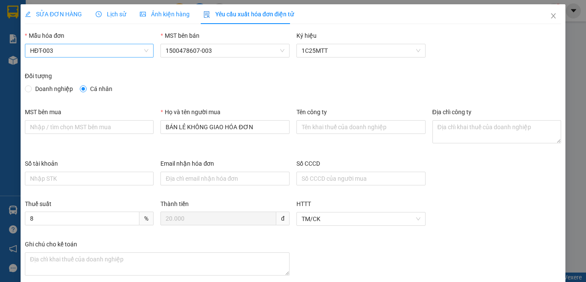
click at [70, 49] on span "HĐT-003" at bounding box center [89, 50] width 119 height 13
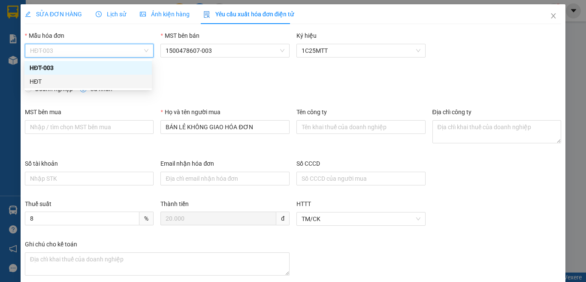
click at [36, 78] on div "HĐT" at bounding box center [88, 81] width 117 height 9
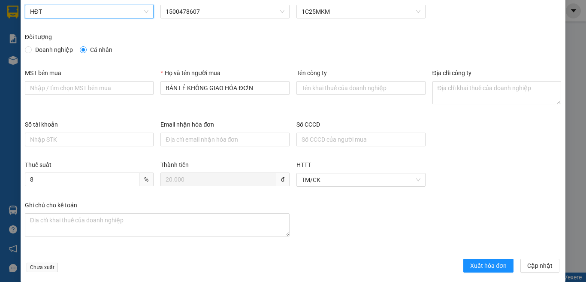
scroll to position [49, 0]
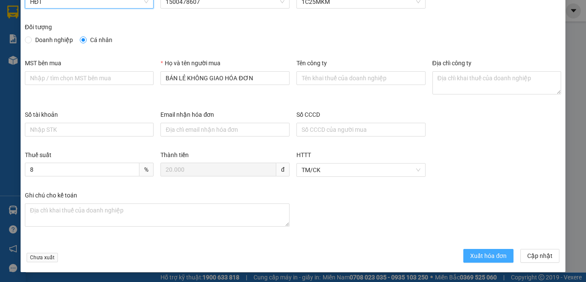
click at [470, 255] on span "Xuất hóa đơn" at bounding box center [488, 255] width 36 height 9
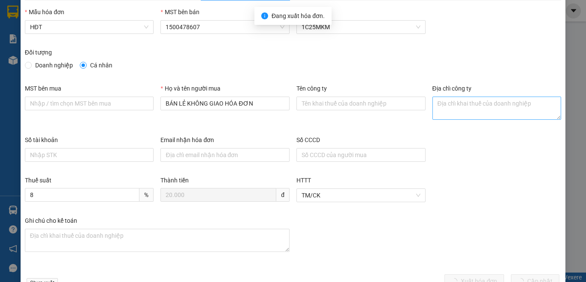
scroll to position [0, 0]
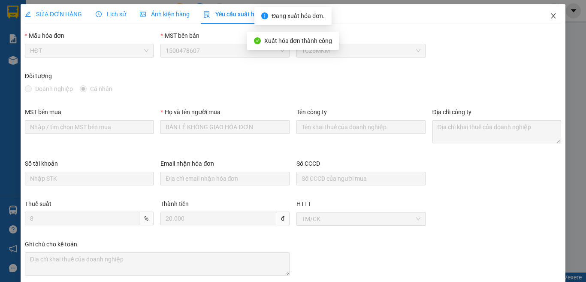
click at [551, 15] on icon "close" at bounding box center [553, 15] width 5 height 5
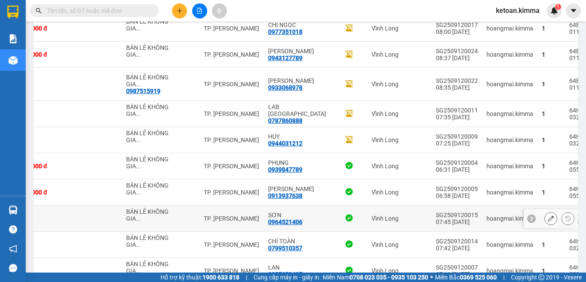
scroll to position [1250, 0]
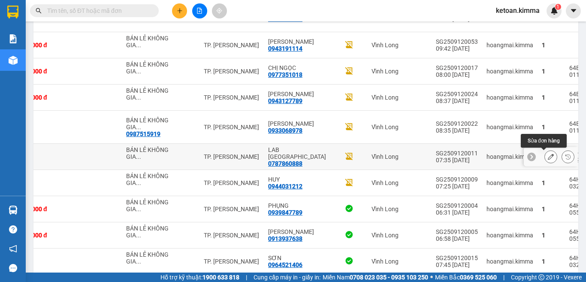
click at [547, 157] on icon at bounding box center [550, 156] width 6 height 6
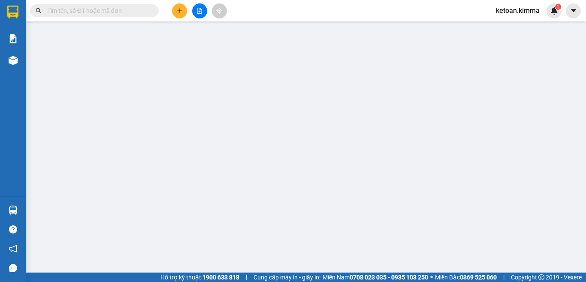
type input "BÁN LẺ KHÔNG GIAO HÓA ĐƠN"
type input "0787860888"
type input "LAB ĐẠI NAM"
type input "NHI G"
type input "20.000"
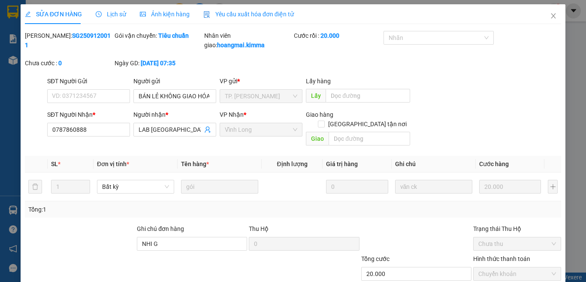
click at [258, 15] on span "Yêu cầu xuất hóa đơn điện tử" at bounding box center [248, 14] width 90 height 7
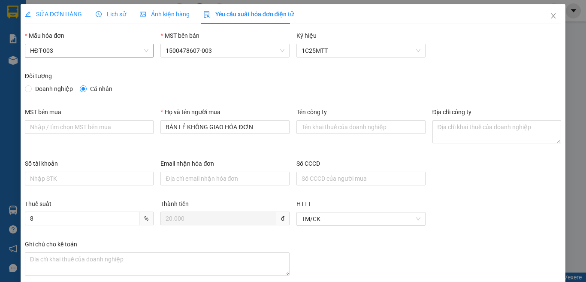
click at [48, 50] on span "HĐT-003" at bounding box center [89, 50] width 119 height 13
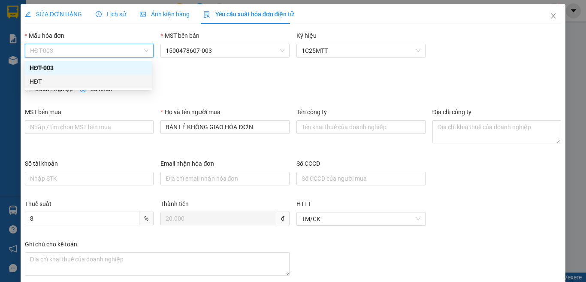
click at [33, 82] on div "HĐT" at bounding box center [88, 81] width 117 height 9
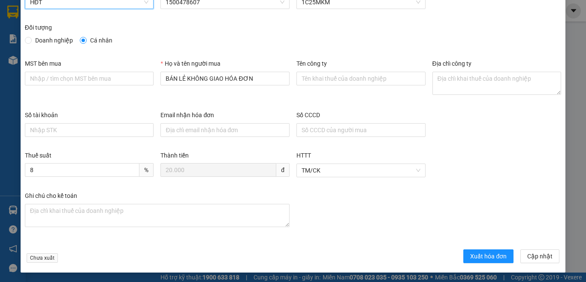
scroll to position [49, 0]
click at [470, 256] on span "Xuất hóa đơn" at bounding box center [488, 255] width 36 height 9
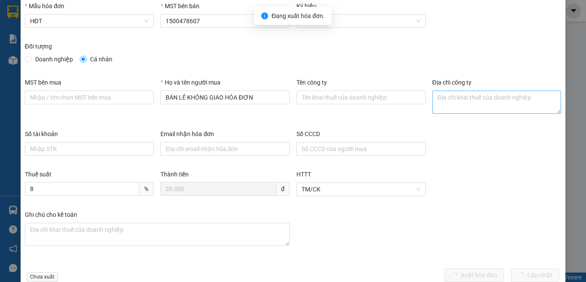
scroll to position [0, 0]
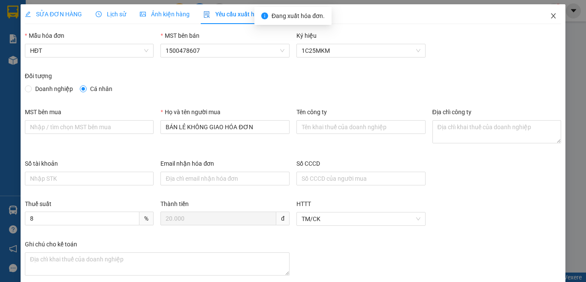
click at [546, 12] on span "Close" at bounding box center [553, 16] width 24 height 24
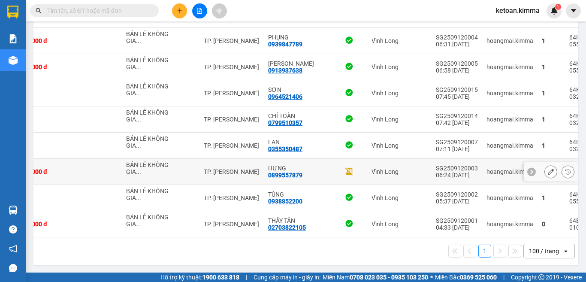
scroll to position [1292, 0]
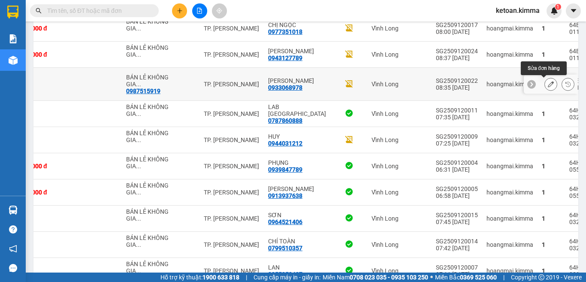
click at [547, 81] on icon at bounding box center [550, 84] width 6 height 6
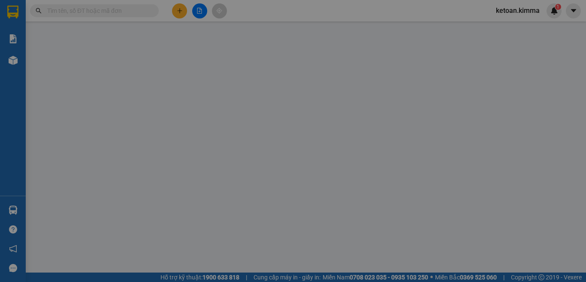
type input "0987515919"
type input "BÁN LẺ KHÔNG GIAO HÓA ĐƠN"
type input "0933068978"
type input "ANH QUANG"
type input "NHI G"
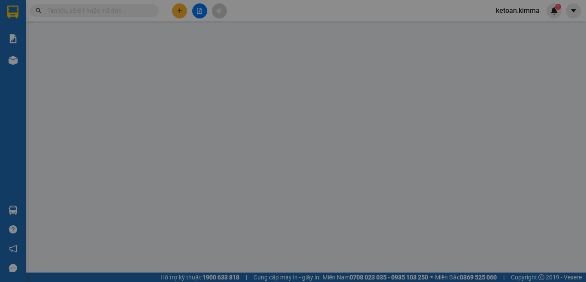
type input "30.000"
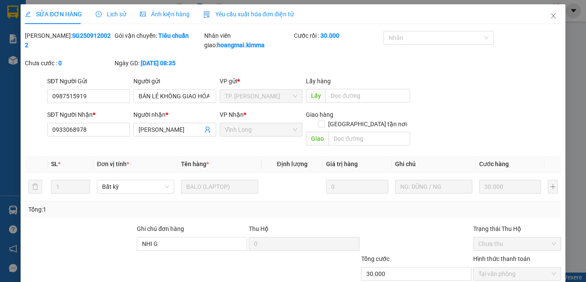
click at [241, 11] on span "Yêu cầu xuất hóa đơn điện tử" at bounding box center [248, 14] width 90 height 7
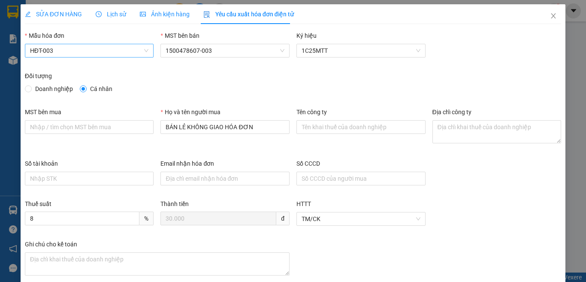
click at [80, 50] on span "HĐT-003" at bounding box center [89, 50] width 119 height 13
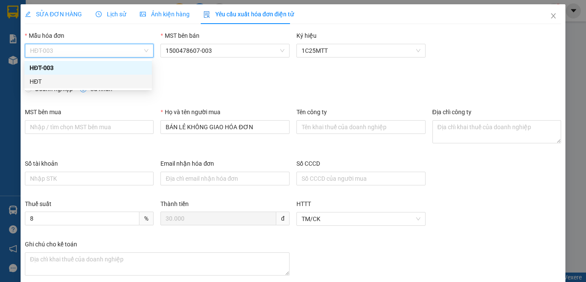
click at [40, 80] on div "HĐT" at bounding box center [88, 81] width 117 height 9
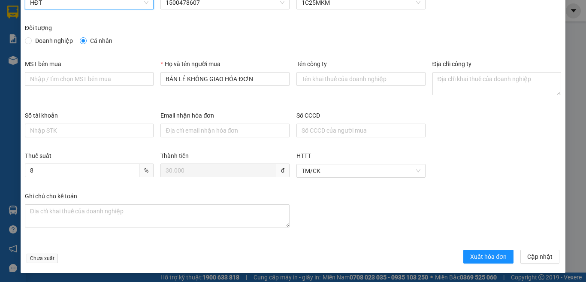
scroll to position [49, 0]
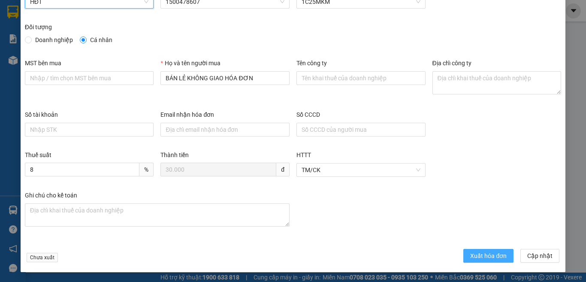
click at [470, 255] on span "Xuất hóa đơn" at bounding box center [488, 255] width 36 height 9
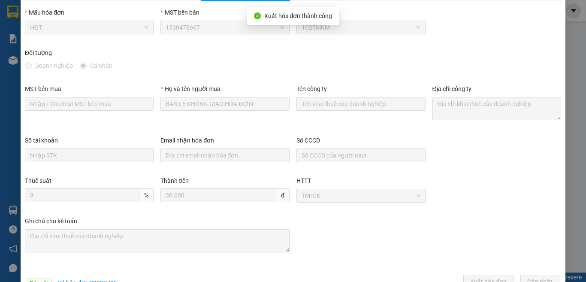
scroll to position [0, 0]
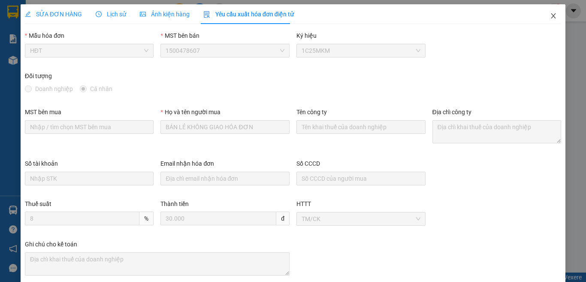
click at [550, 17] on icon "close" at bounding box center [553, 15] width 7 height 7
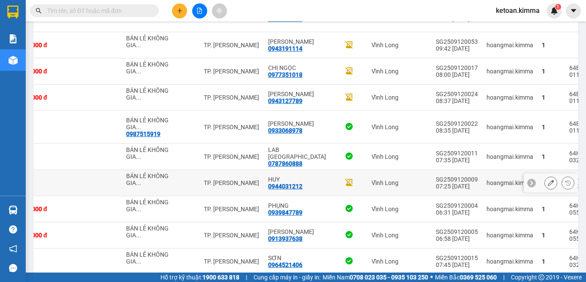
scroll to position [1121, 0]
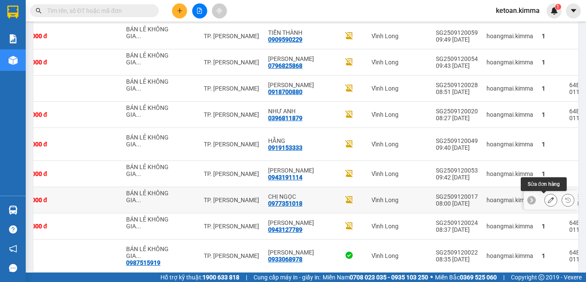
click at [547, 198] on icon at bounding box center [550, 200] width 6 height 6
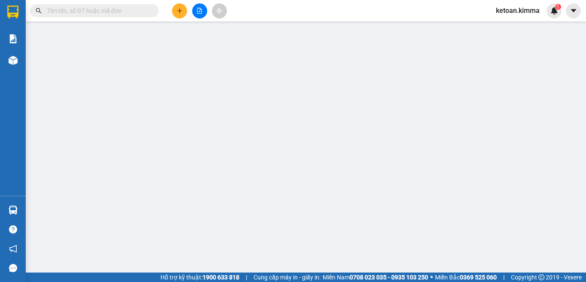
type input "BÁN LẺ KHÔNG GIAO HÓA ĐƠN"
type input "0977351018"
type input "CHỊ NGỌC"
type input "NHI G"
type input "20.000"
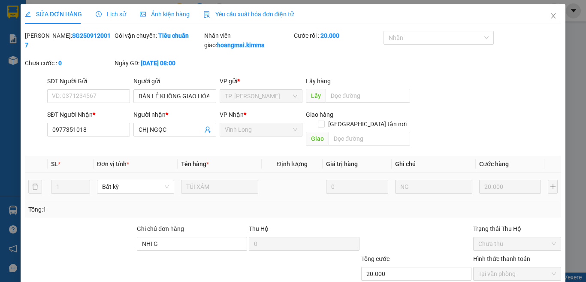
click at [255, 13] on span "Yêu cầu xuất hóa đơn điện tử" at bounding box center [248, 14] width 90 height 7
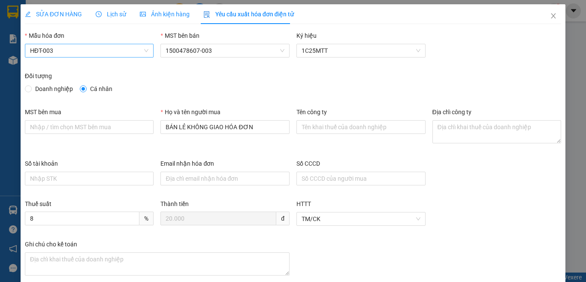
click at [67, 49] on span "HĐT-003" at bounding box center [89, 50] width 119 height 13
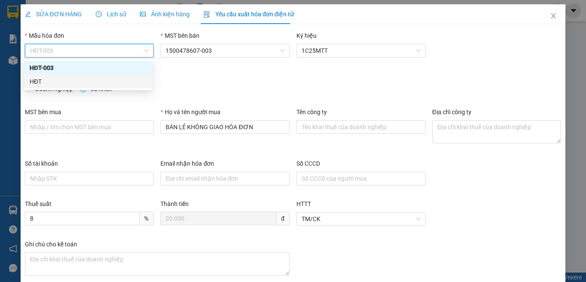
click at [47, 83] on div "HĐT" at bounding box center [88, 81] width 117 height 9
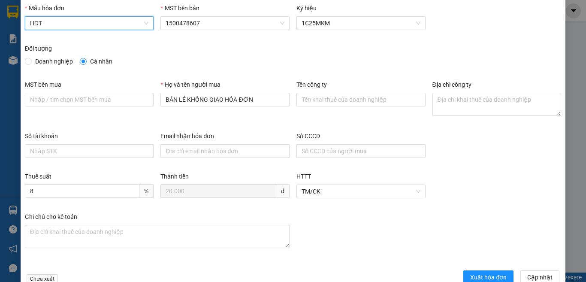
scroll to position [49, 0]
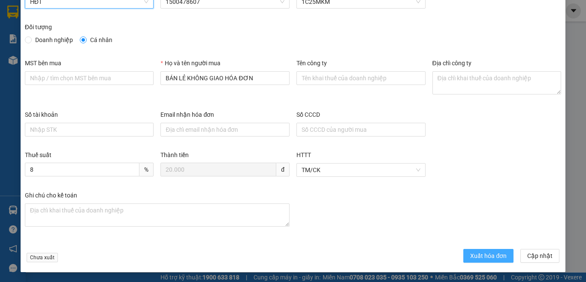
click at [486, 254] on span "Xuất hóa đơn" at bounding box center [488, 255] width 36 height 9
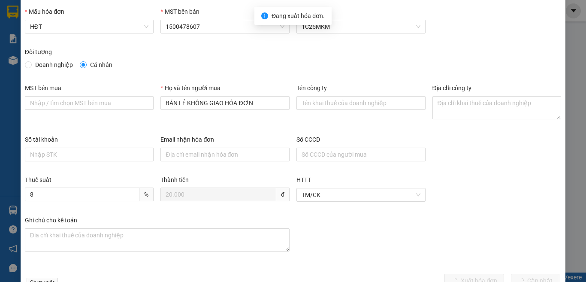
scroll to position [0, 0]
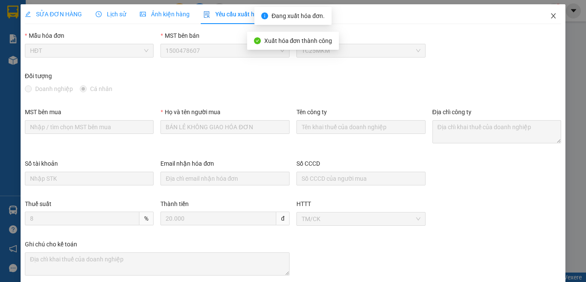
drag, startPoint x: 547, startPoint y: 16, endPoint x: 557, endPoint y: 1, distance: 18.0
click at [550, 16] on icon "close" at bounding box center [553, 15] width 7 height 7
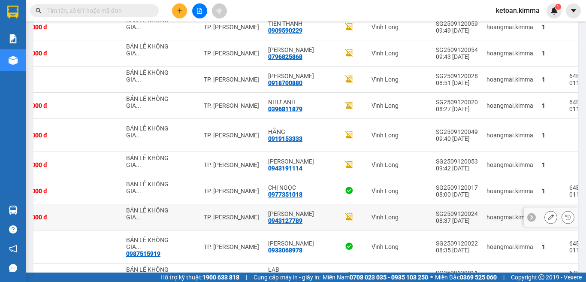
scroll to position [1121, 0]
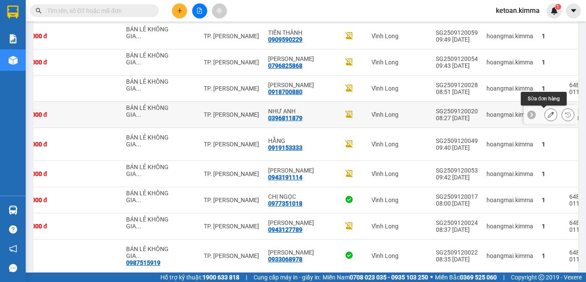
click at [547, 114] on icon at bounding box center [550, 114] width 6 height 6
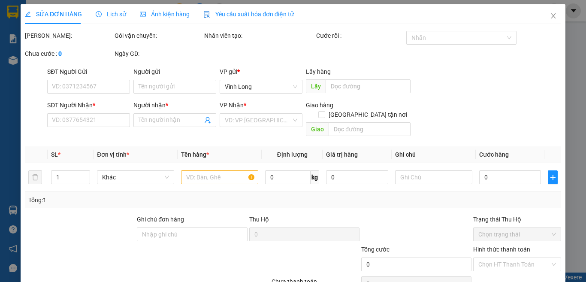
type input "BÁN LẺ KHÔNG GIAO HÓA ĐƠN"
type input "0396811879"
type input "NHƯ ANH"
type input "B G"
type input "20.000"
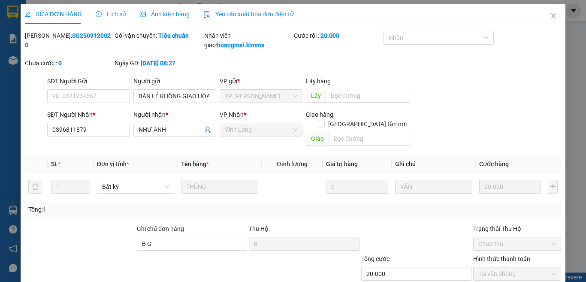
click at [255, 14] on span "Yêu cầu xuất hóa đơn điện tử" at bounding box center [248, 14] width 90 height 7
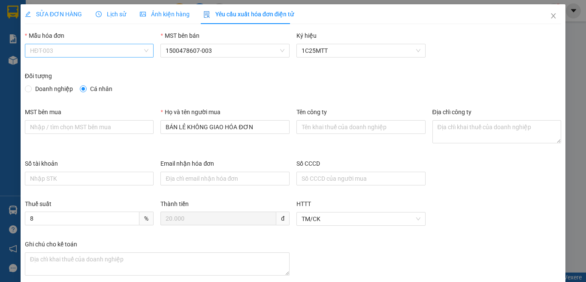
click at [61, 51] on span "HĐT-003" at bounding box center [89, 50] width 119 height 13
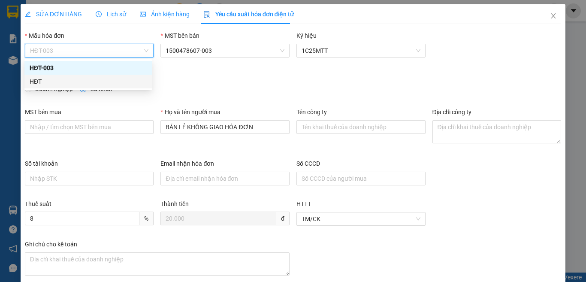
click at [40, 79] on div "HĐT" at bounding box center [88, 81] width 117 height 9
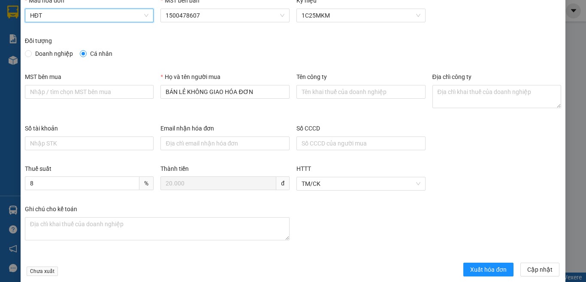
scroll to position [49, 0]
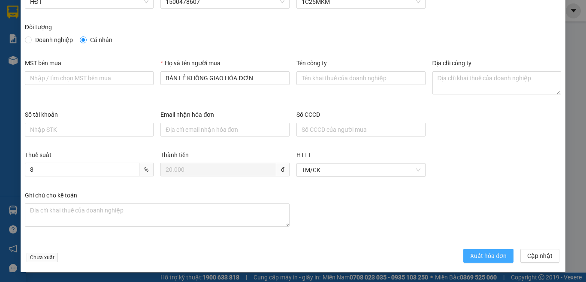
drag, startPoint x: 475, startPoint y: 253, endPoint x: 470, endPoint y: 245, distance: 9.2
click at [475, 252] on span "Xuất hóa đơn" at bounding box center [488, 255] width 36 height 9
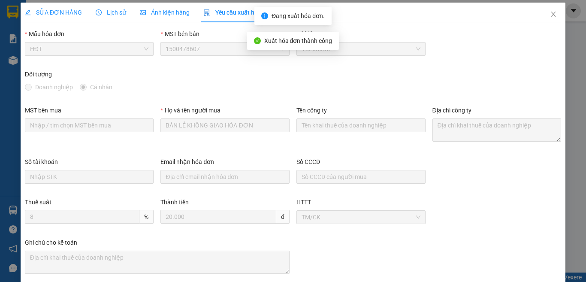
scroll to position [0, 0]
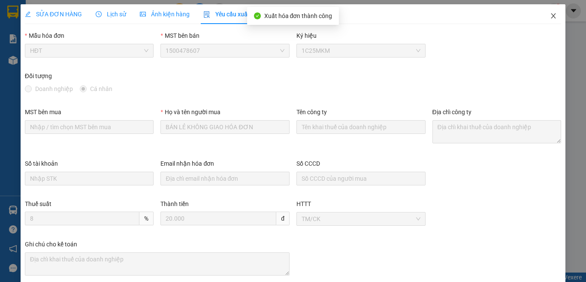
click at [550, 15] on icon "close" at bounding box center [553, 15] width 7 height 7
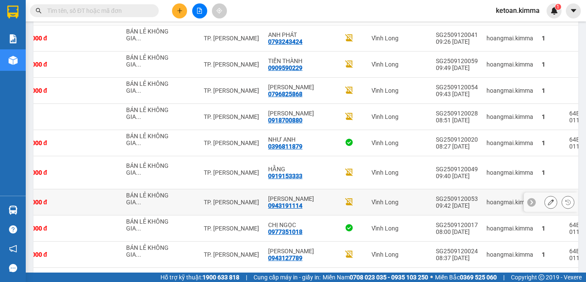
scroll to position [1078, 0]
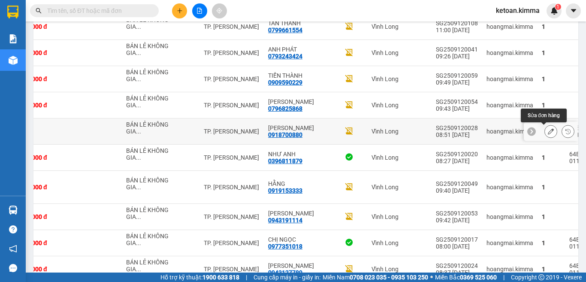
click at [547, 131] on icon at bounding box center [550, 131] width 6 height 6
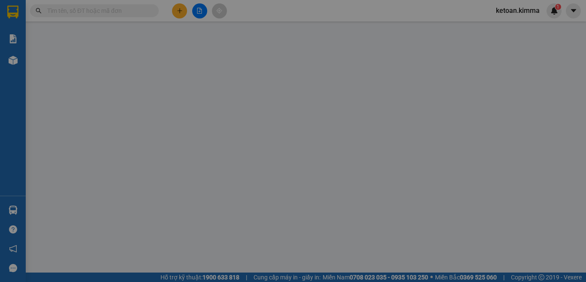
type input "BÁN LẺ KHÔNG GIAO HÓA ĐƠN"
type input "0918700880"
type input "HOÀI THANH"
type input "NHI G"
type input "20.000"
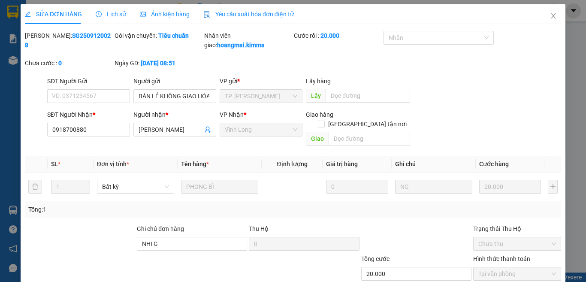
click at [269, 14] on span "Yêu cầu xuất hóa đơn điện tử" at bounding box center [248, 14] width 90 height 7
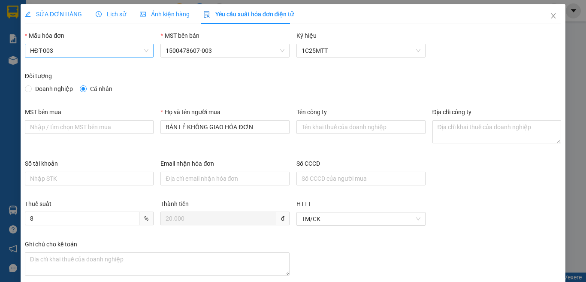
click at [71, 49] on span "HĐT-003" at bounding box center [89, 50] width 119 height 13
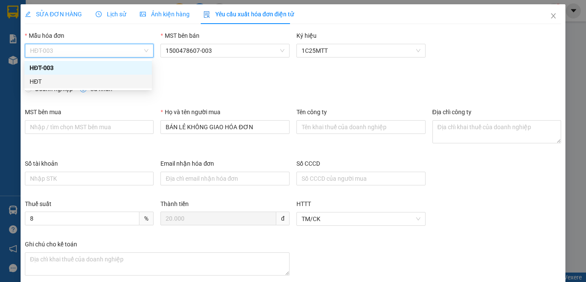
click at [35, 81] on div "HĐT" at bounding box center [88, 81] width 117 height 9
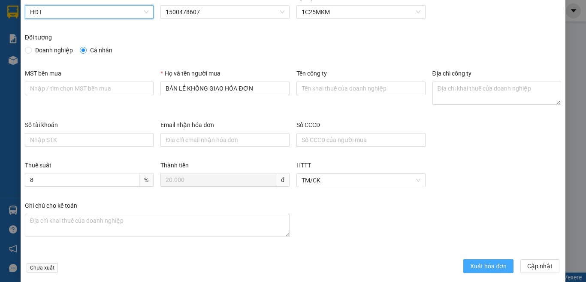
scroll to position [49, 0]
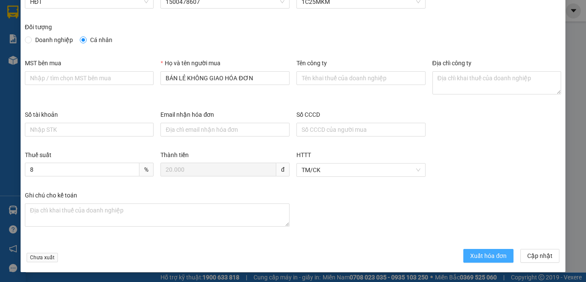
click at [487, 252] on span "Xuất hóa đơn" at bounding box center [488, 255] width 36 height 9
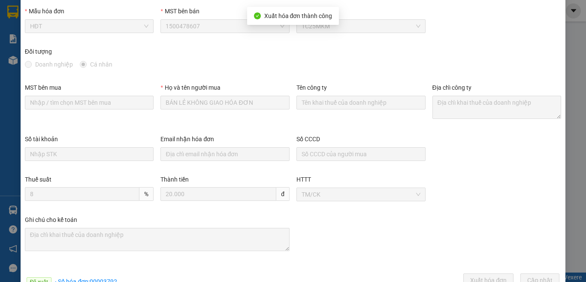
scroll to position [0, 0]
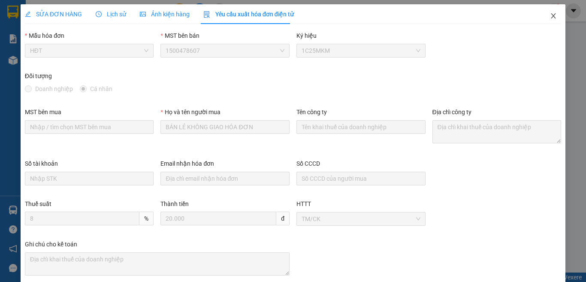
click at [550, 17] on icon "close" at bounding box center [553, 15] width 7 height 7
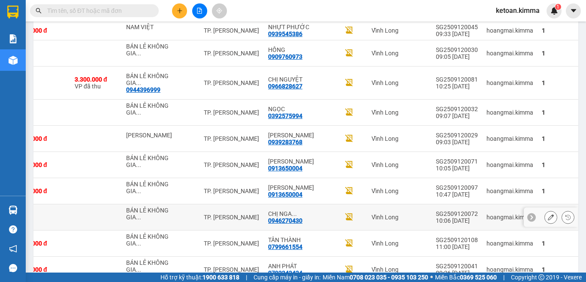
scroll to position [804, 0]
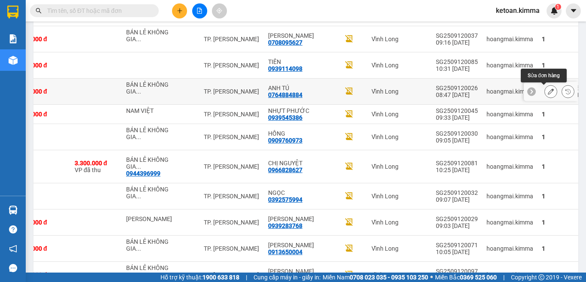
click at [547, 91] on icon at bounding box center [550, 91] width 6 height 6
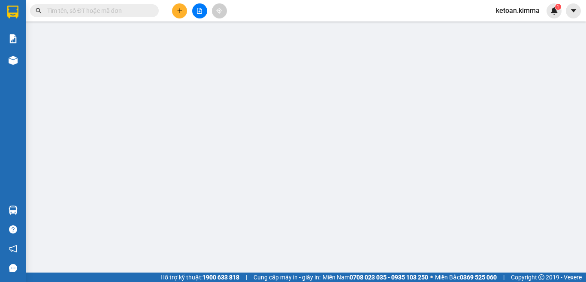
type input "BÁN LẺ KHÔNG GIAO HÓA ĐƠN"
type input "0764884884"
type input "ANH TÚ"
type input "20.000"
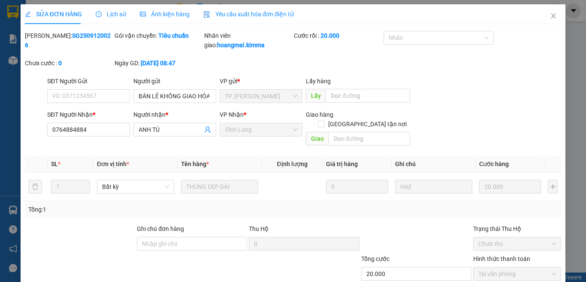
click at [264, 13] on span "Yêu cầu xuất hóa đơn điện tử" at bounding box center [248, 14] width 90 height 7
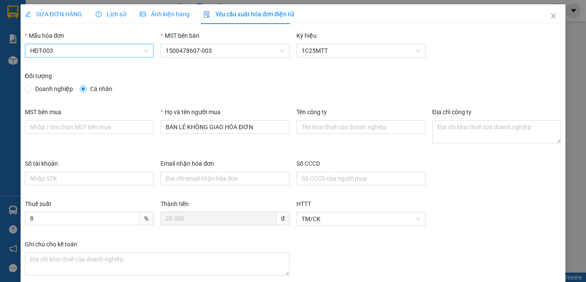
click at [49, 51] on span "HĐT-003" at bounding box center [89, 50] width 119 height 13
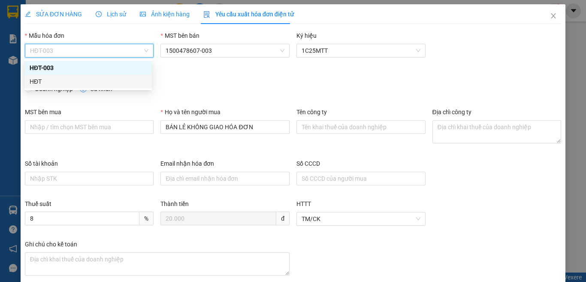
drag, startPoint x: 31, startPoint y: 79, endPoint x: 37, endPoint y: 81, distance: 6.2
click at [32, 79] on div "HĐT" at bounding box center [88, 81] width 117 height 9
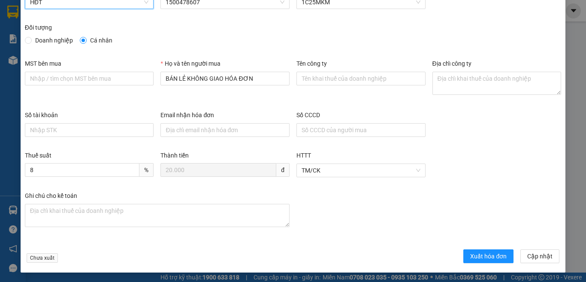
scroll to position [49, 0]
click at [487, 251] on span "Xuất hóa đơn" at bounding box center [488, 255] width 36 height 9
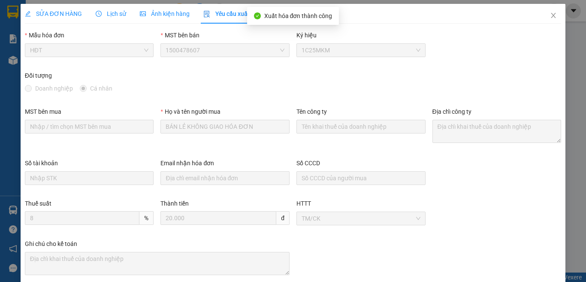
scroll to position [0, 0]
click at [551, 17] on icon "close" at bounding box center [553, 15] width 5 height 5
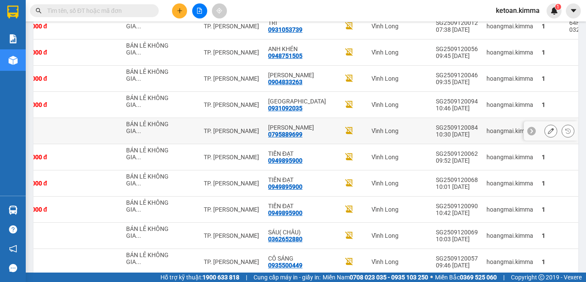
scroll to position [487, 0]
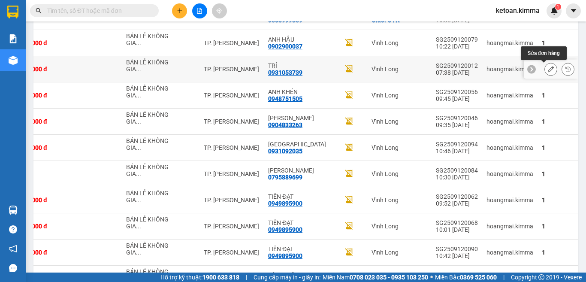
click at [546, 68] on button at bounding box center [550, 69] width 12 height 15
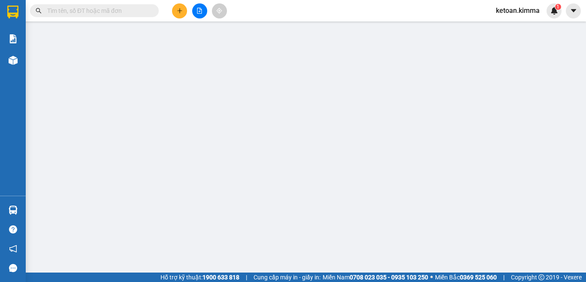
type input "BÁN LẺ KHÔNG GIAO HÓA ĐƠN"
type input "0931053739"
type input "TRÍ"
type input "VG"
type input "30.000"
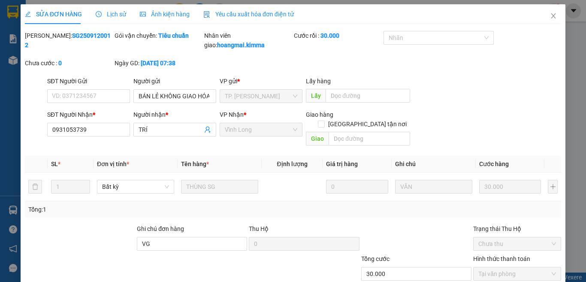
click at [252, 9] on div "Yêu cầu xuất hóa đơn điện tử" at bounding box center [248, 14] width 90 height 20
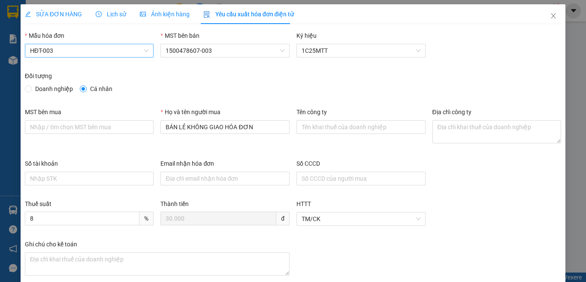
click at [42, 45] on span "HĐT-003" at bounding box center [89, 50] width 119 height 13
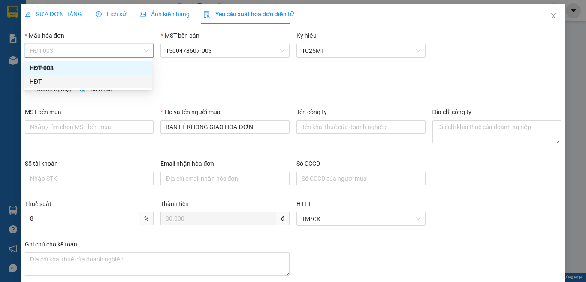
click at [33, 84] on div "HĐT" at bounding box center [88, 81] width 117 height 9
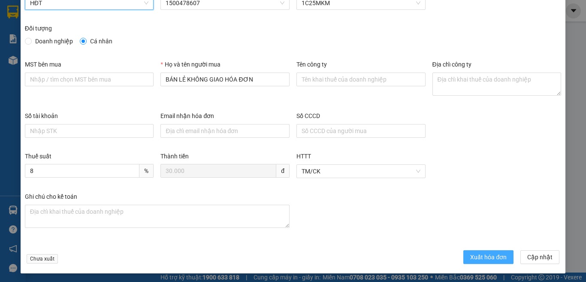
scroll to position [49, 0]
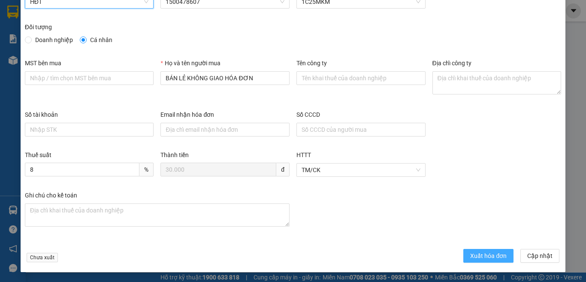
click at [490, 252] on span "Xuất hóa đơn" at bounding box center [488, 255] width 36 height 9
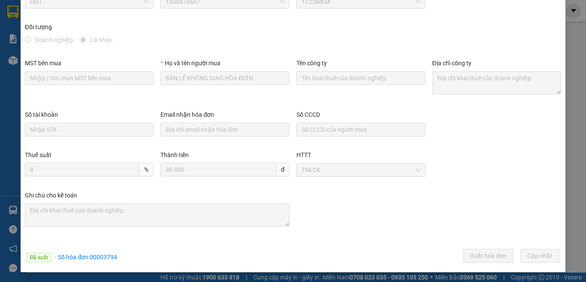
scroll to position [0, 0]
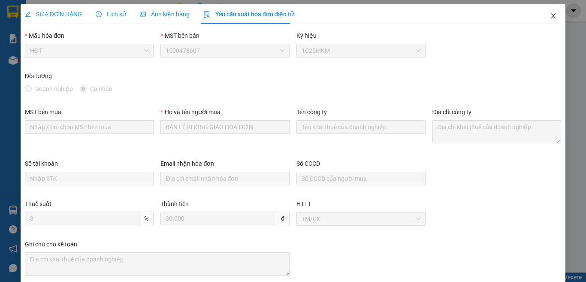
click at [550, 15] on icon "close" at bounding box center [553, 15] width 7 height 7
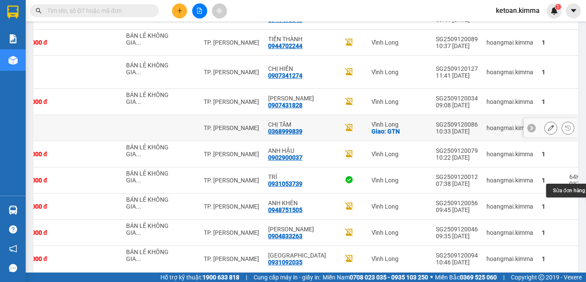
scroll to position [290, 0]
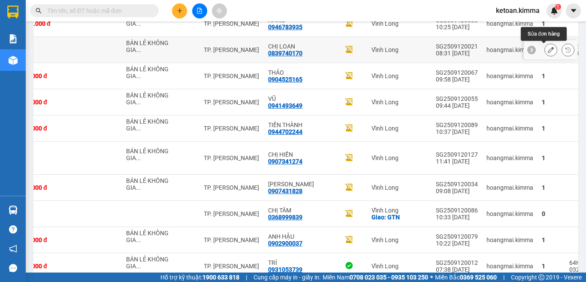
click at [547, 48] on icon at bounding box center [550, 50] width 6 height 6
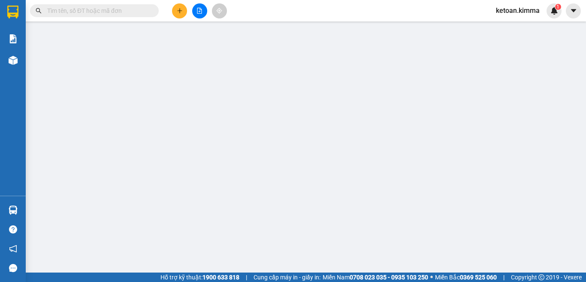
type input "BÁN LẺ KHÔNG GIAO HÓA ĐƠN"
type input "0839740170"
type input "CHỊ LOAN"
type input "20.000"
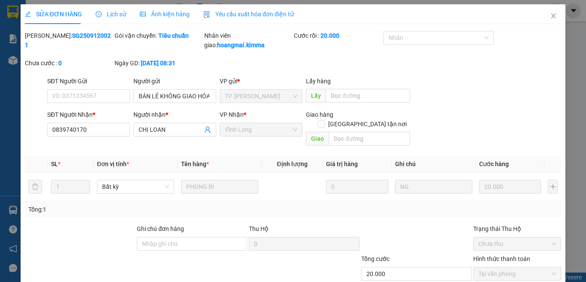
click at [245, 8] on div "Yêu cầu xuất hóa đơn điện tử" at bounding box center [248, 14] width 90 height 20
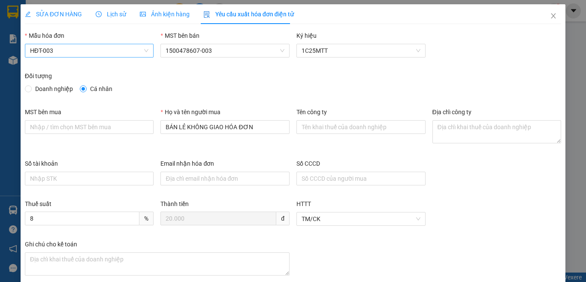
click at [53, 50] on span "HĐT-003" at bounding box center [89, 50] width 119 height 13
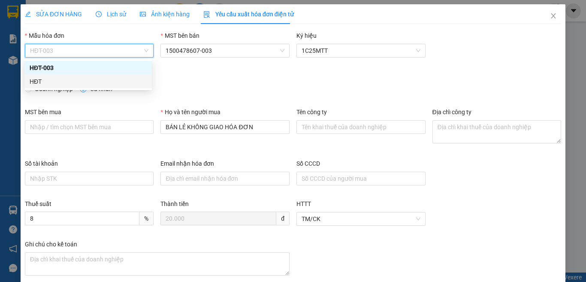
click at [43, 83] on div "HĐT" at bounding box center [88, 81] width 117 height 9
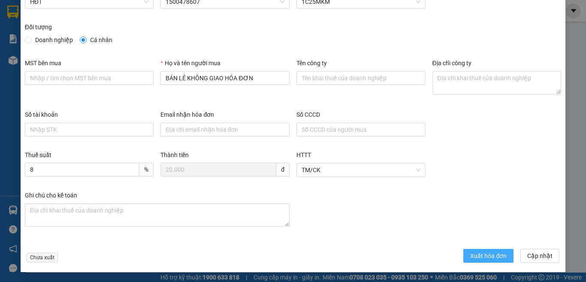
click at [482, 252] on span "Xuất hóa đơn" at bounding box center [488, 255] width 36 height 9
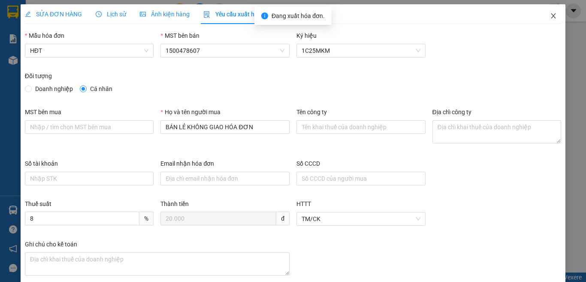
click at [550, 13] on icon "close" at bounding box center [553, 15] width 7 height 7
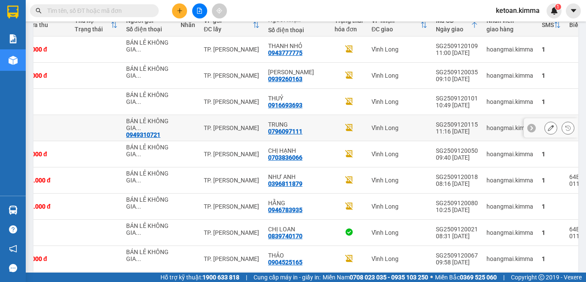
scroll to position [75, 0]
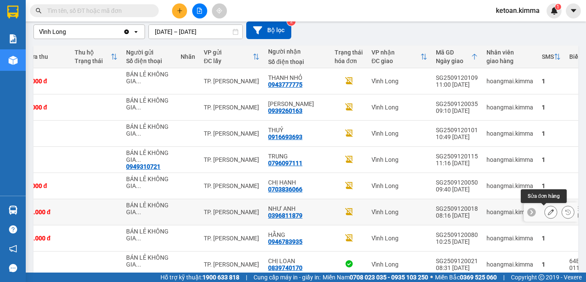
click at [547, 211] on icon at bounding box center [550, 212] width 6 height 6
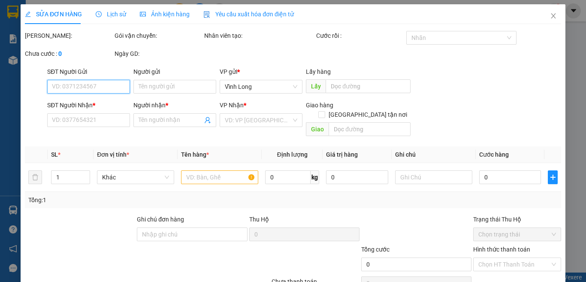
type input "BÁN LẺ KHÔNG GIAO HÓA ĐƠN"
type input "0396811879"
type input "NHƯ ANH"
type input "B G"
type input "100.000"
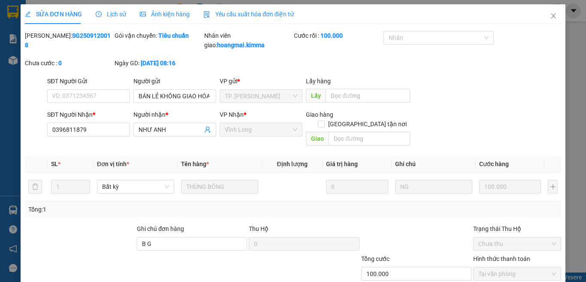
click at [241, 16] on span "Yêu cầu xuất hóa đơn điện tử" at bounding box center [248, 14] width 90 height 7
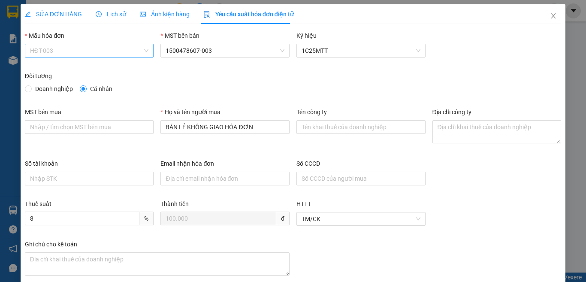
click at [76, 51] on span "HĐT-003" at bounding box center [89, 50] width 119 height 13
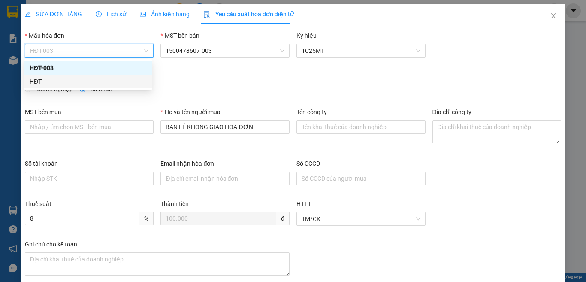
click at [28, 78] on div "HĐT" at bounding box center [87, 82] width 127 height 14
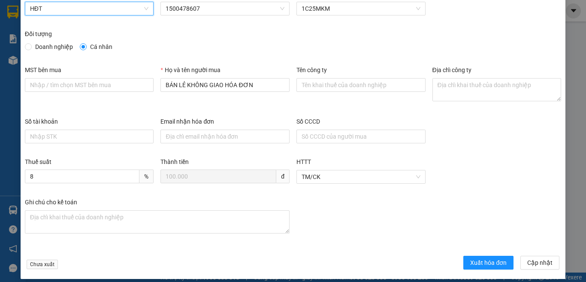
scroll to position [49, 0]
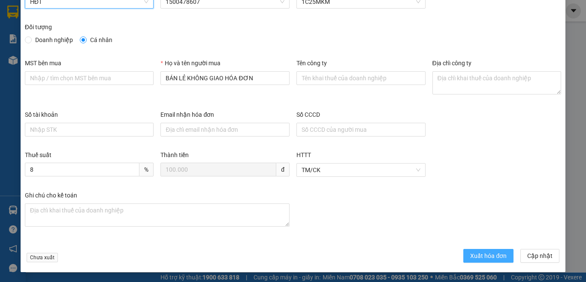
click at [472, 257] on span "Xuất hóa đơn" at bounding box center [488, 255] width 36 height 9
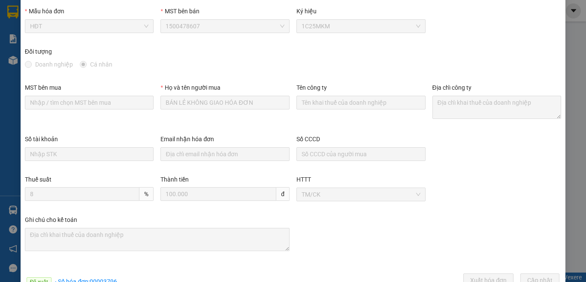
scroll to position [0, 0]
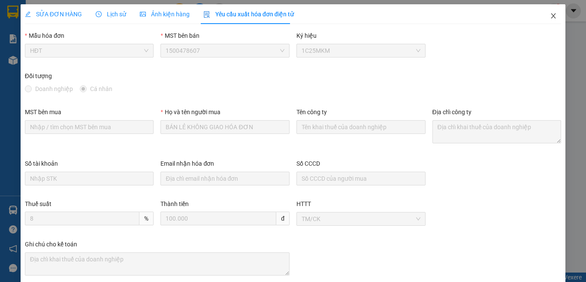
click at [550, 17] on icon "close" at bounding box center [553, 15] width 7 height 7
click at [545, 15] on span "ketoan.kimma" at bounding box center [517, 10] width 57 height 11
